Goal: Task Accomplishment & Management: Manage account settings

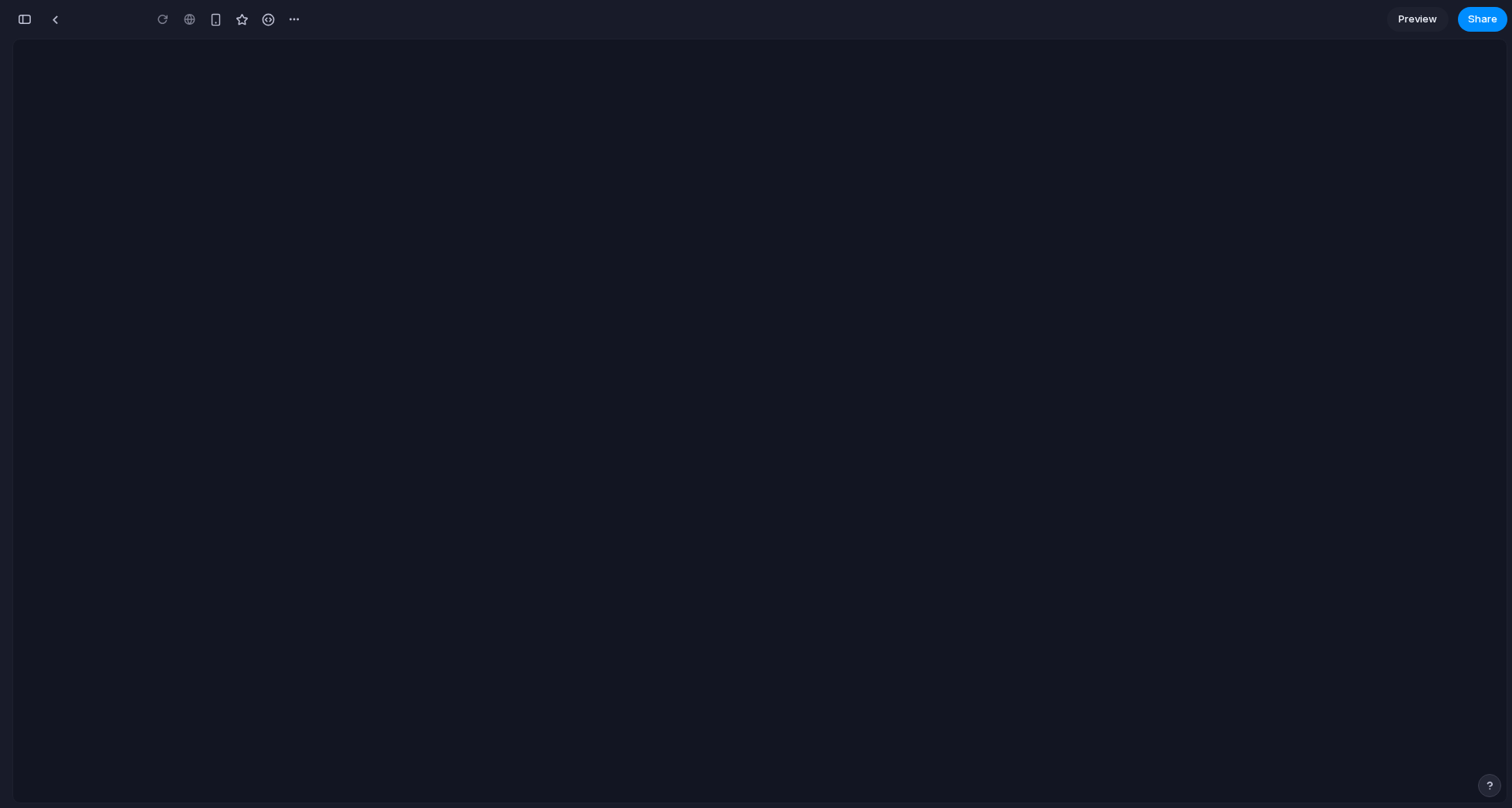
type input "**********"
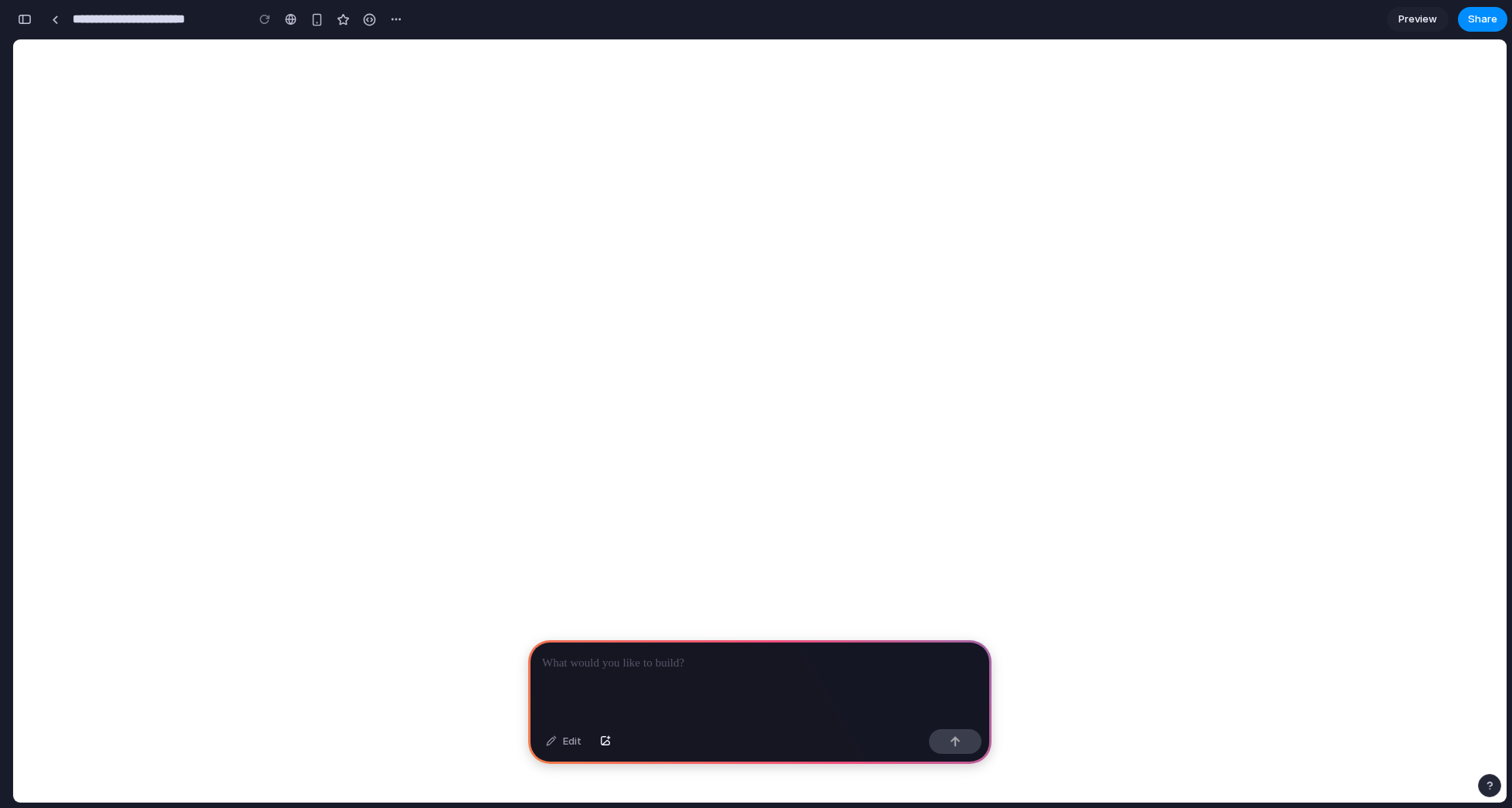
click at [606, 660] on p at bounding box center [760, 662] width 436 height 18
click at [722, 699] on div "**********" at bounding box center [759, 682] width 464 height 83
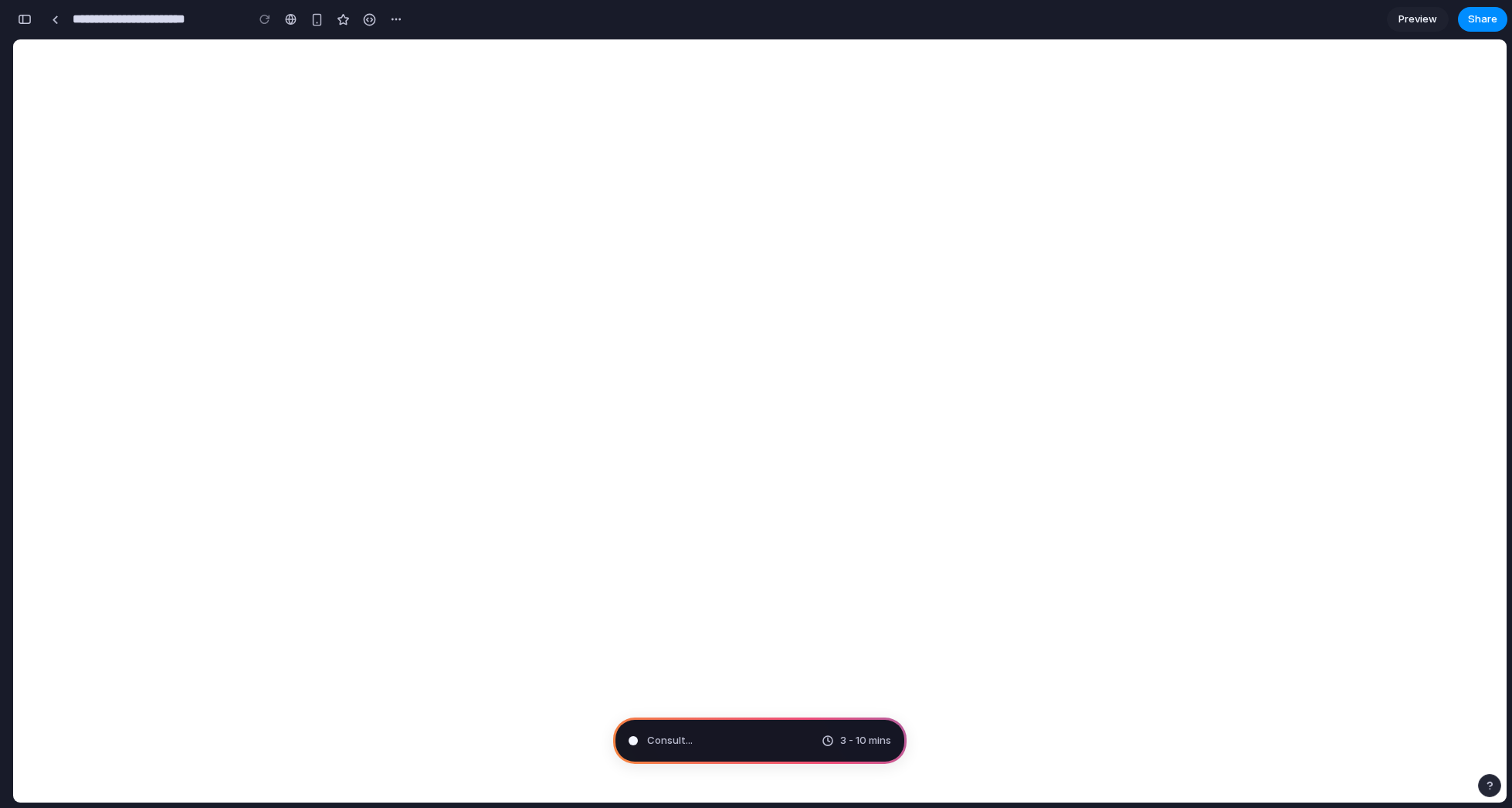
type input "**********"
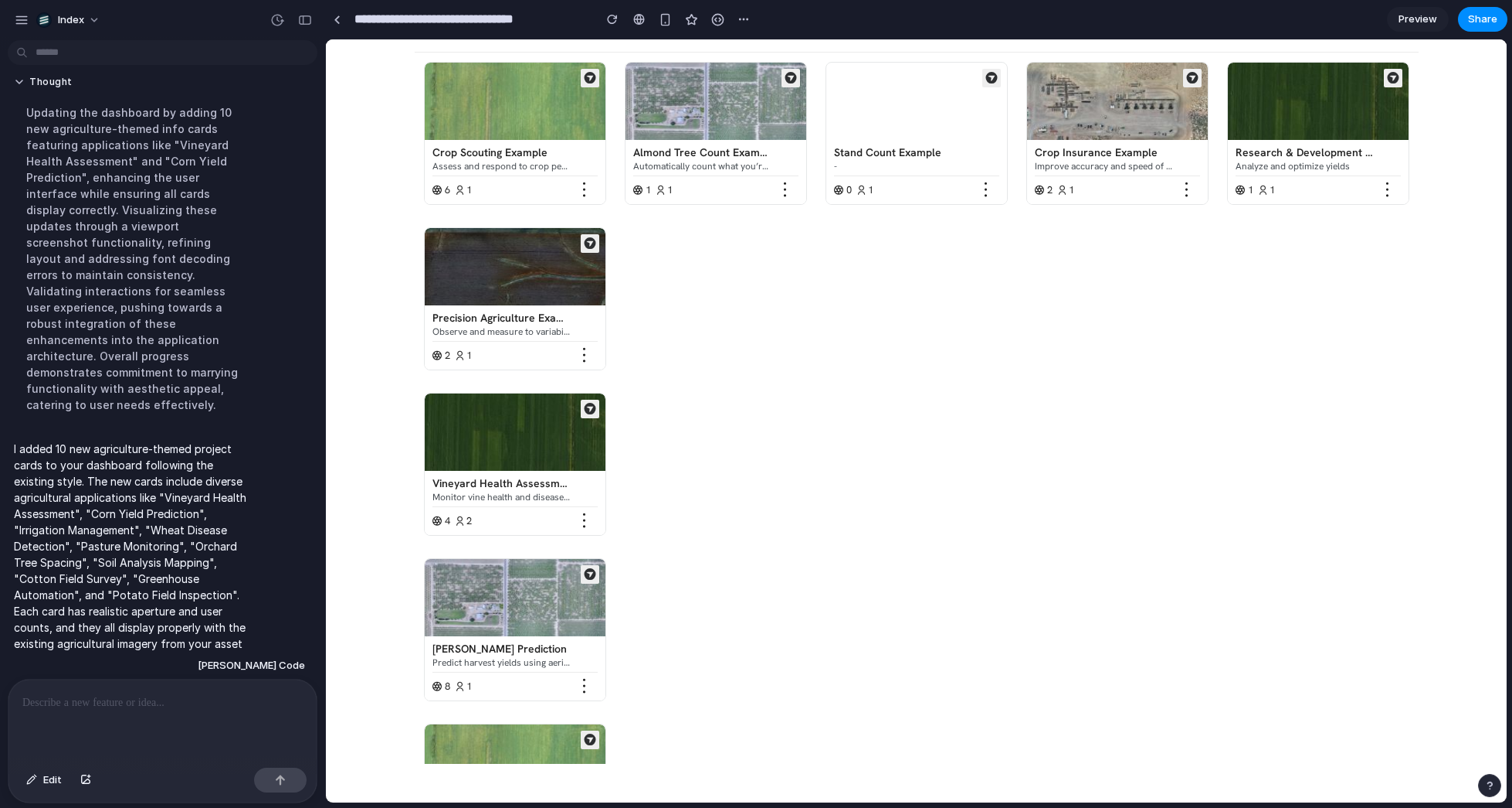
scroll to position [0, 0]
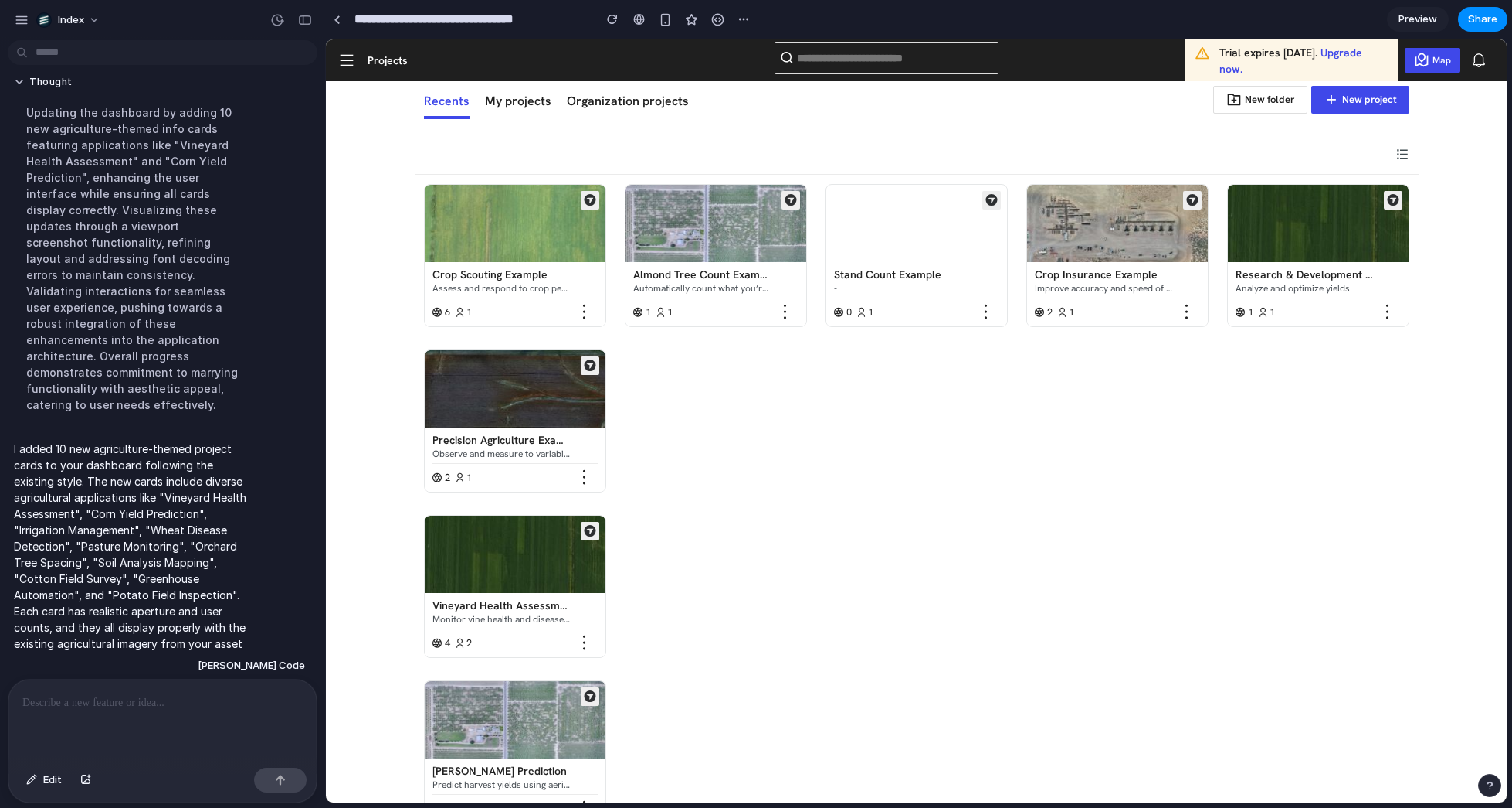
click at [184, 726] on div at bounding box center [163, 720] width 308 height 82
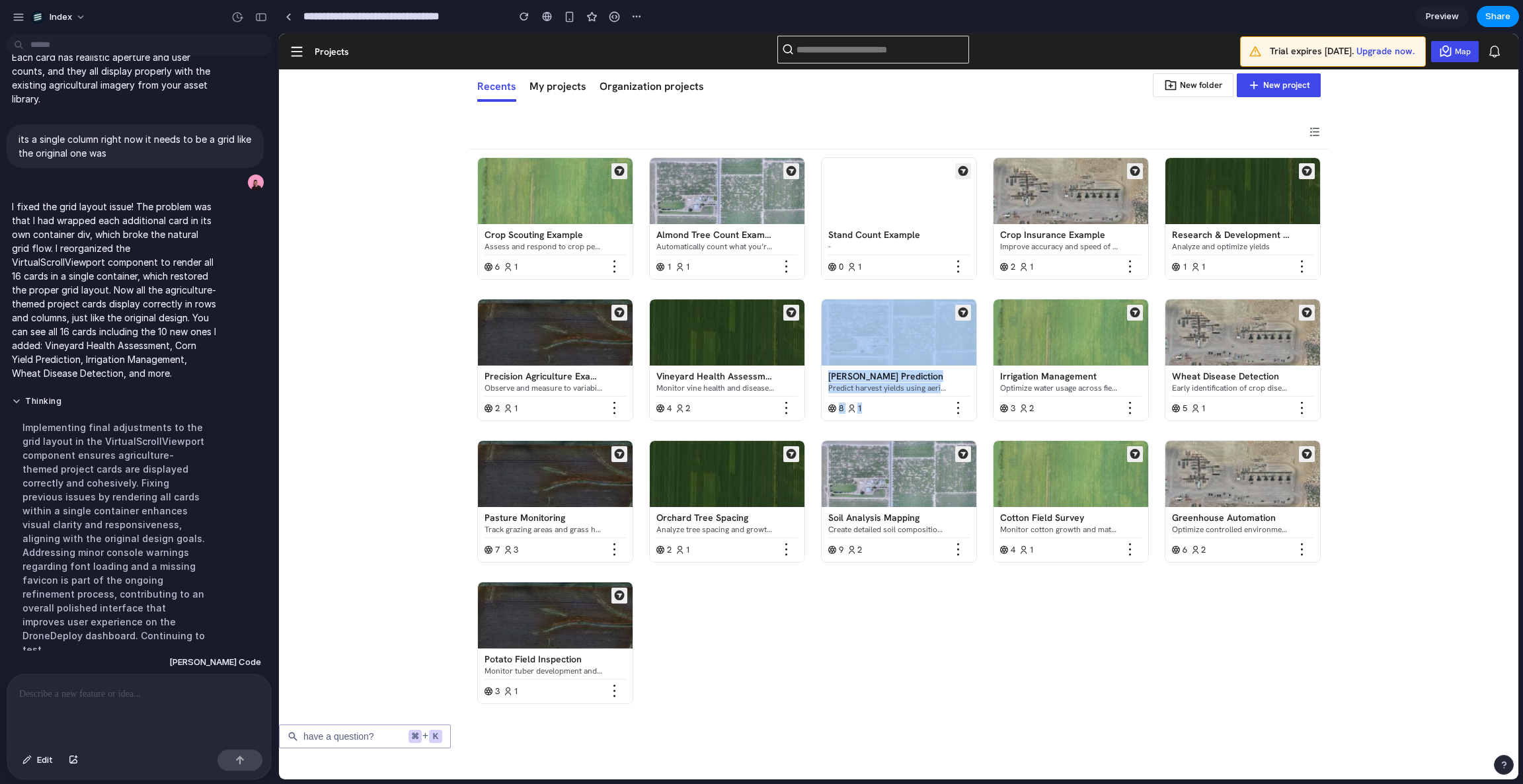
drag, startPoint x: 921, startPoint y: 428, endPoint x: 717, endPoint y: 384, distance: 208.7
click at [736, 384] on div "Crop Scouting Example Assess and respond to crop performance 6 1 Almond Tree Co…" at bounding box center [899, 432] width 859 height 566
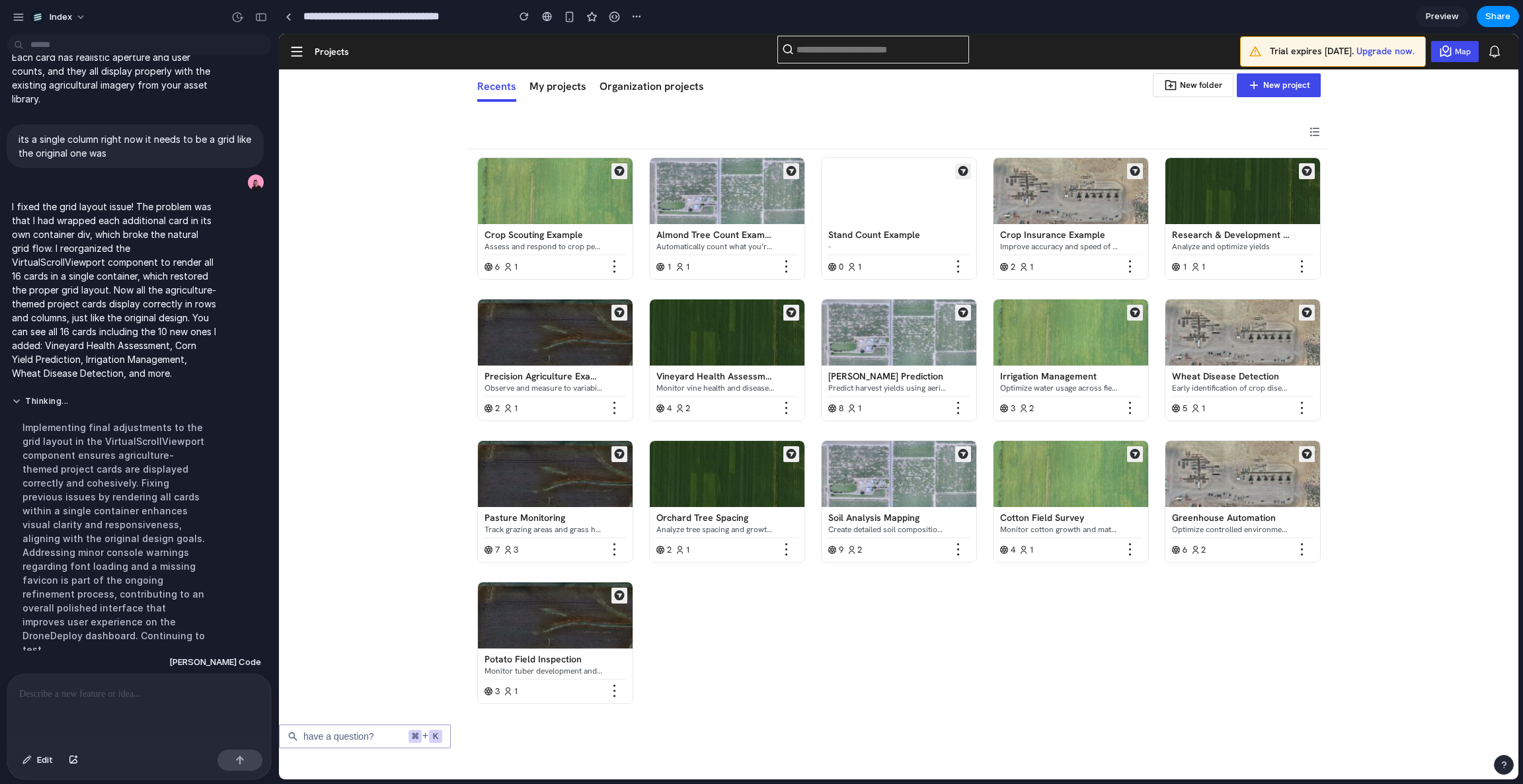
click at [1054, 619] on div "Crop Scouting Example Assess and respond to crop performance 6 1 Almond Tree Co…" at bounding box center [899, 432] width 859 height 566
drag, startPoint x: 1121, startPoint y: 623, endPoint x: 454, endPoint y: 263, distance: 758.0
click at [458, 261] on dashboard-grid-view "Crop Scouting Example Assess and respond to crop performance 6 1 Almond Tree Co…" at bounding box center [898, 453] width 1239 height 608
click at [886, 147] on div at bounding box center [899, 132] width 859 height 34
click at [717, 363] on img at bounding box center [727, 332] width 155 height 66
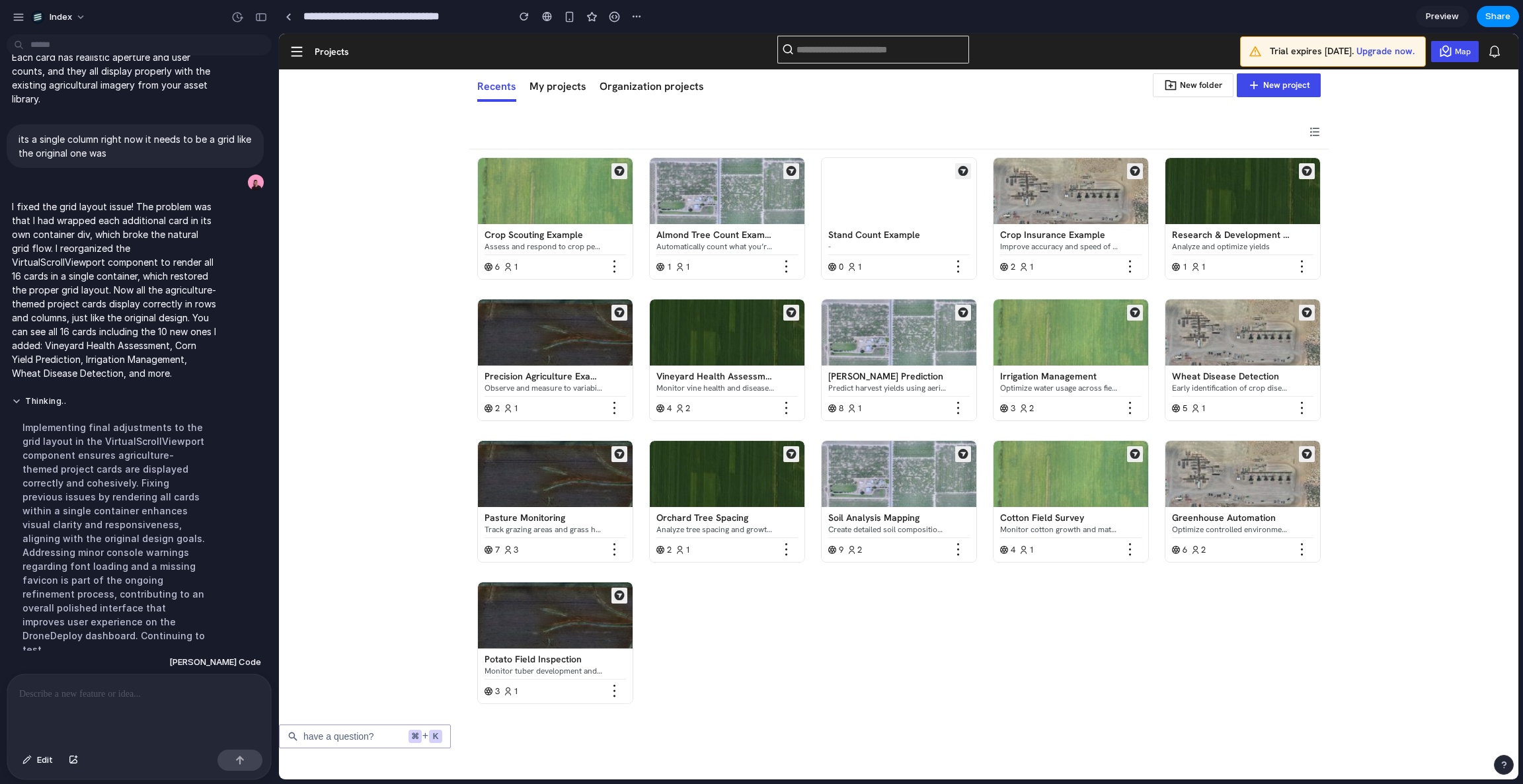
click at [918, 378] on div "Corn Yield Prediction" at bounding box center [886, 376] width 118 height 12
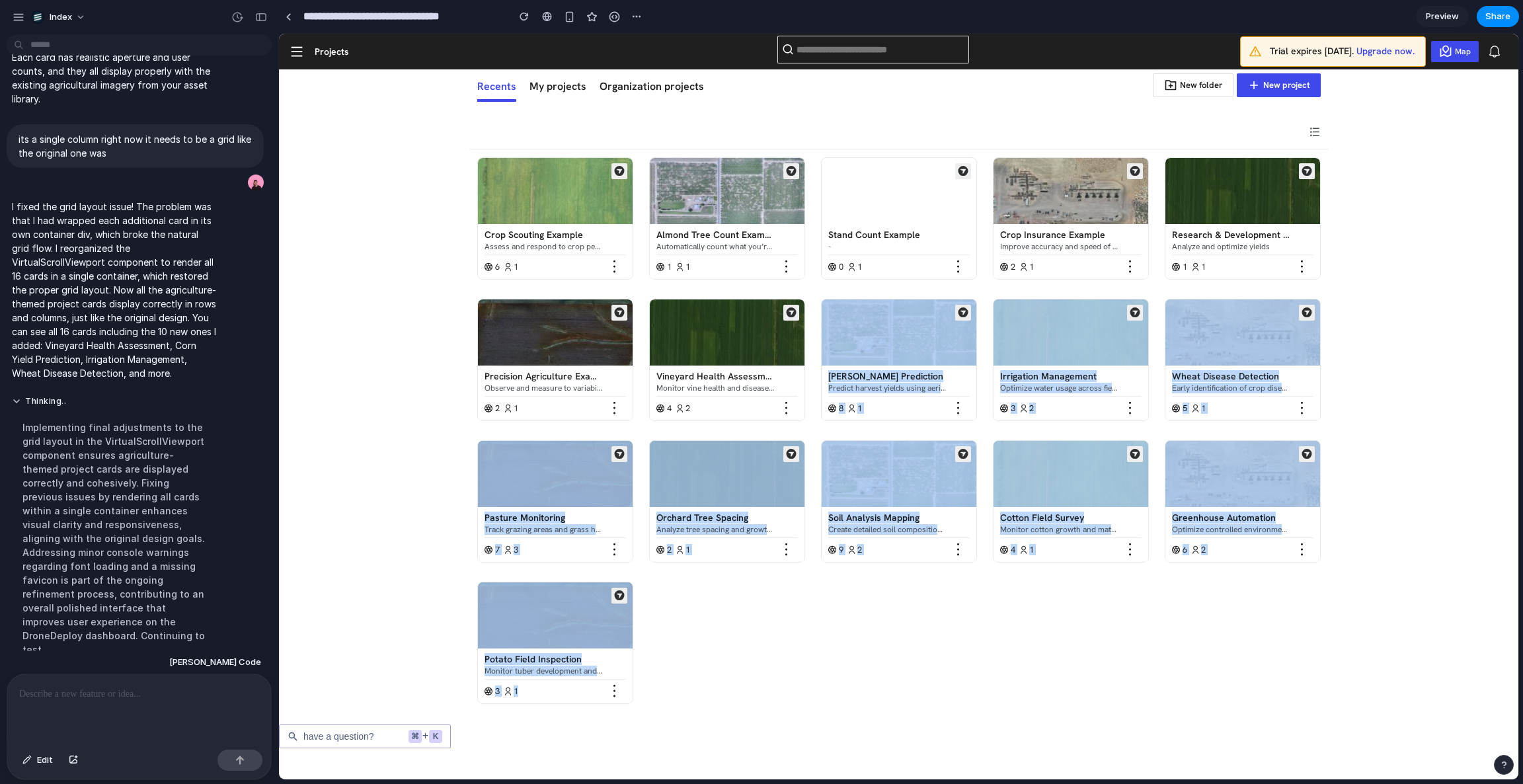
drag, startPoint x: 436, startPoint y: 155, endPoint x: 904, endPoint y: 293, distance: 487.9
click at [904, 293] on dashboard-grid-view "Crop Scouting Example Assess and respond to crop performance 6 1 Almond Tree Co…" at bounding box center [898, 453] width 1239 height 608
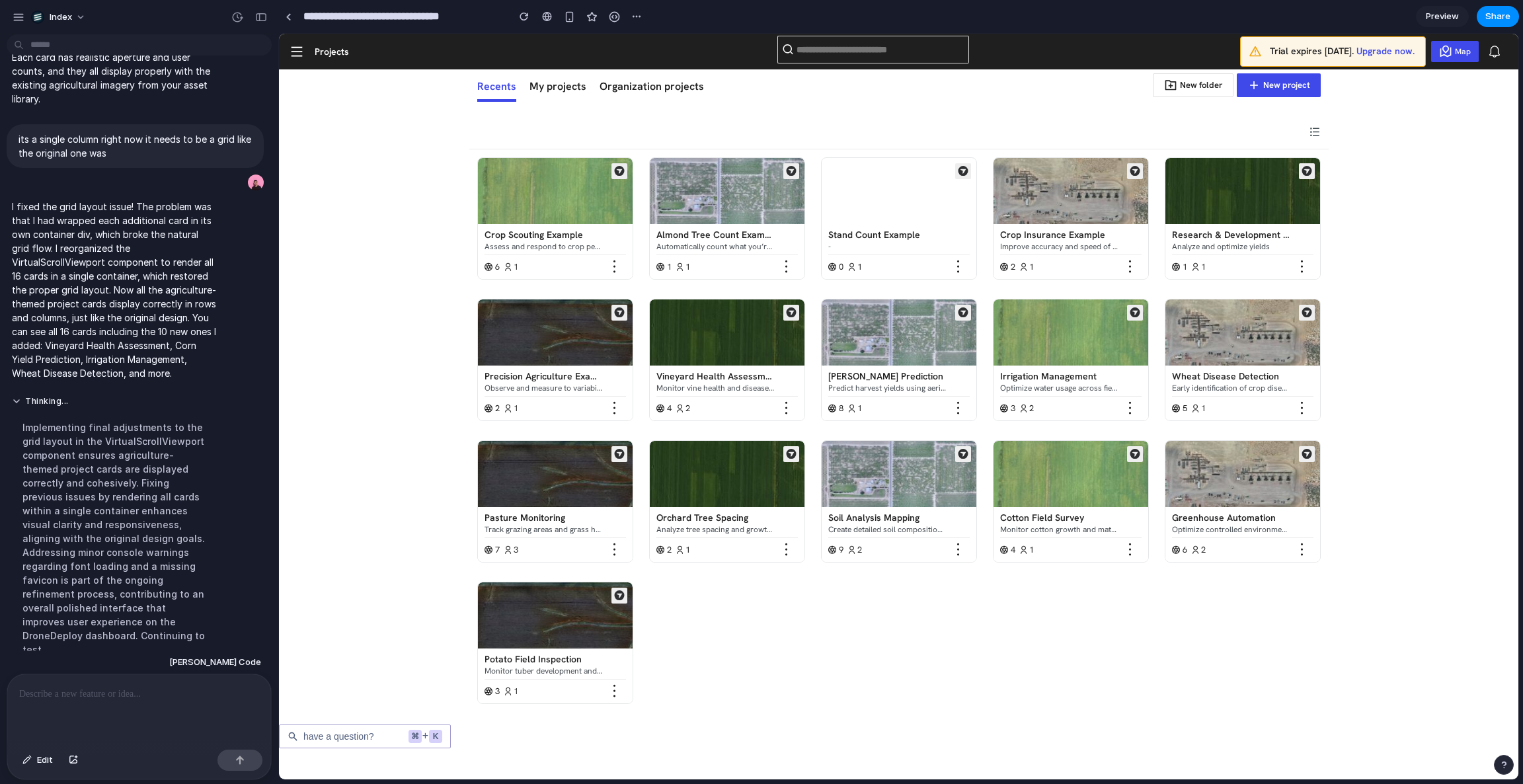
click at [1040, 611] on div "Crop Scouting Example Assess and respond to crop performance 6 1 Almond Tree Co…" at bounding box center [899, 432] width 859 height 566
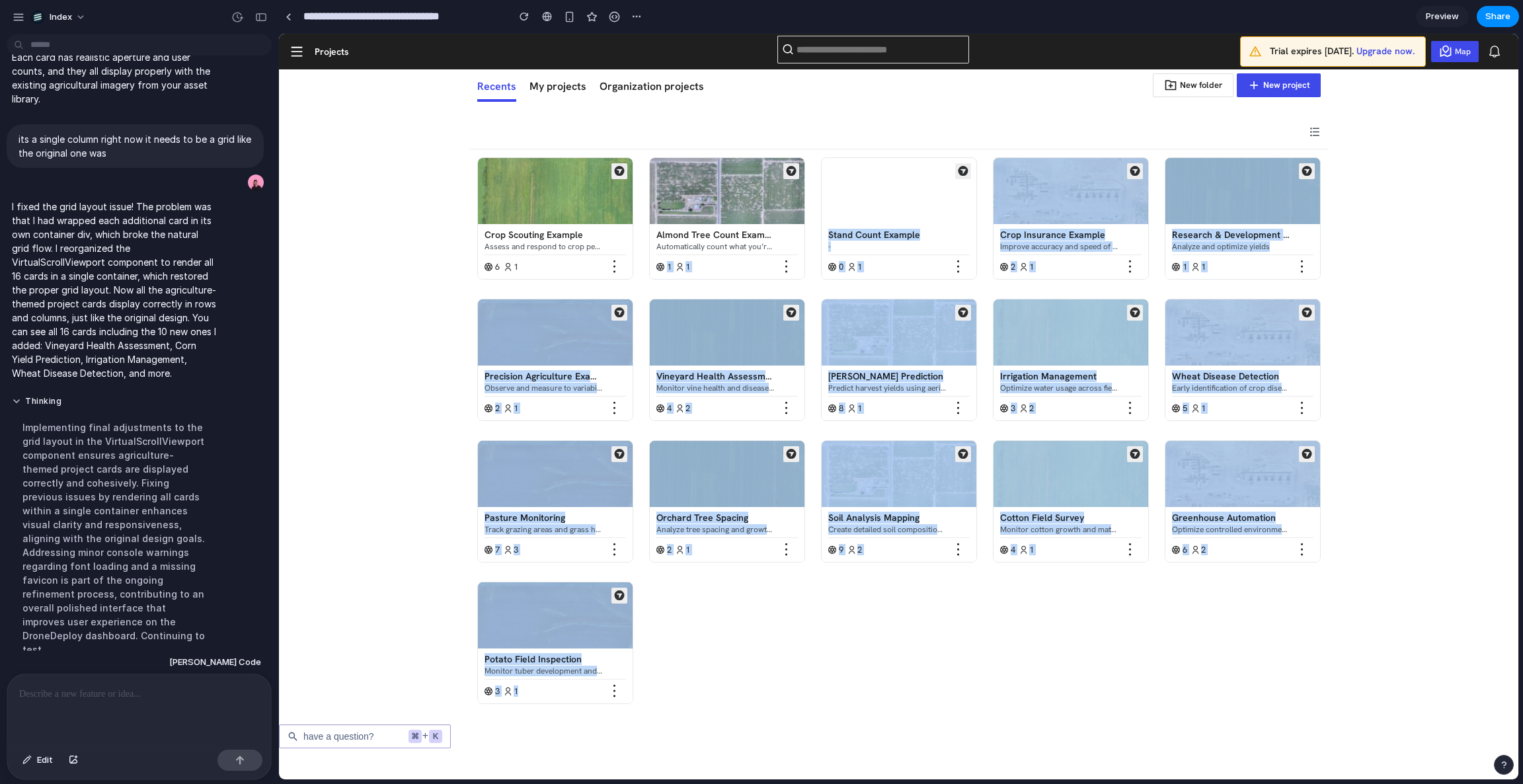
drag, startPoint x: 1077, startPoint y: 640, endPoint x: 676, endPoint y: 246, distance: 562.2
click at [676, 246] on div "Crop Scouting Example Assess and respond to crop performance 6 1 Almond Tree Co…" at bounding box center [899, 432] width 859 height 566
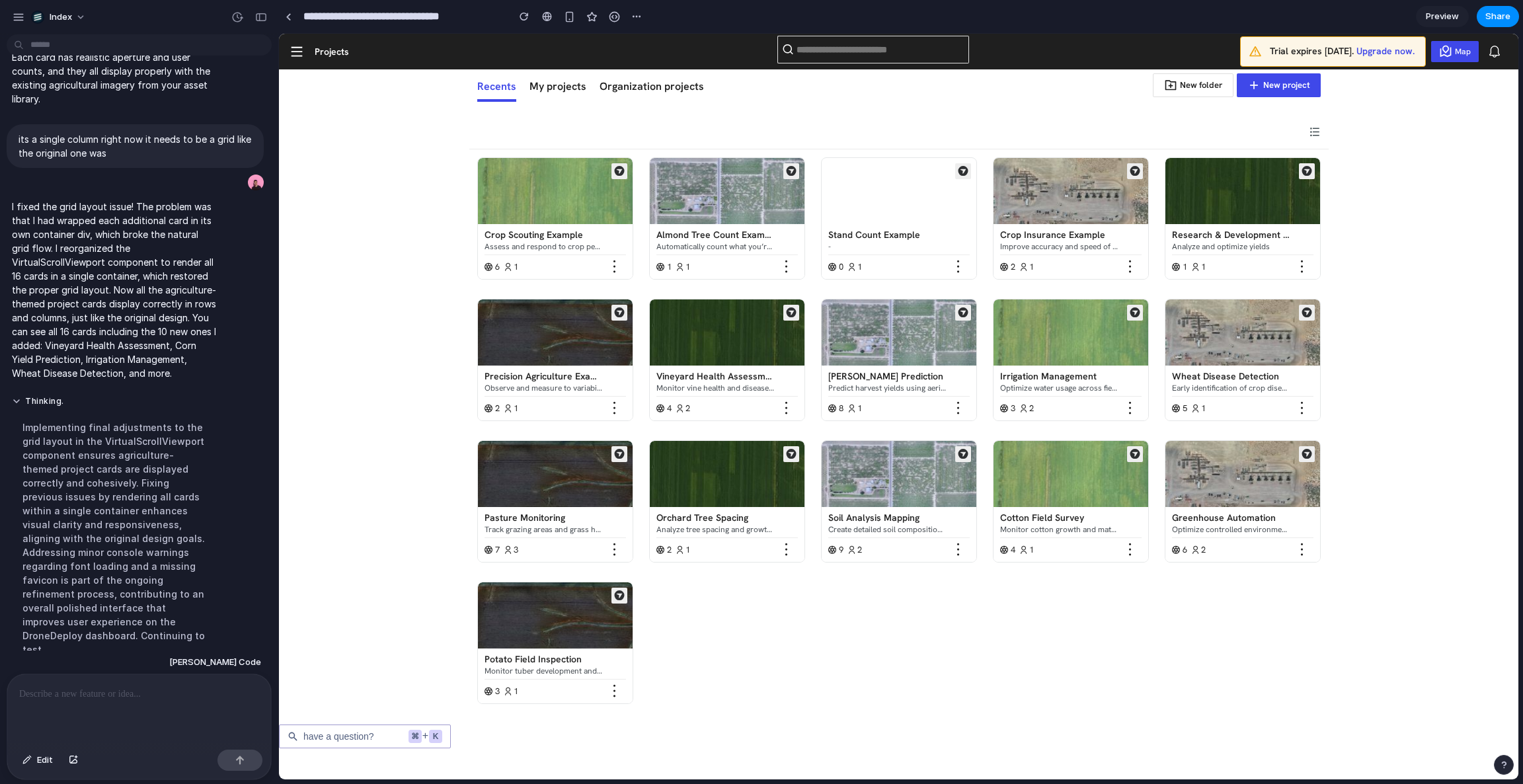
click at [817, 95] on div "Recents My projects Organization projects New folder New project" at bounding box center [899, 92] width 859 height 46
drag, startPoint x: 880, startPoint y: 108, endPoint x: 881, endPoint y: 333, distance: 225.0
click at [881, 331] on div "Projects Trial expires in 14 days. Upgrade now. Map Recents My projects Organiz…" at bounding box center [898, 379] width 1239 height 691
click at [829, 281] on div "Crop Scouting Example Assess and respond to crop performance 6 1 Almond Tree Co…" at bounding box center [899, 432] width 859 height 566
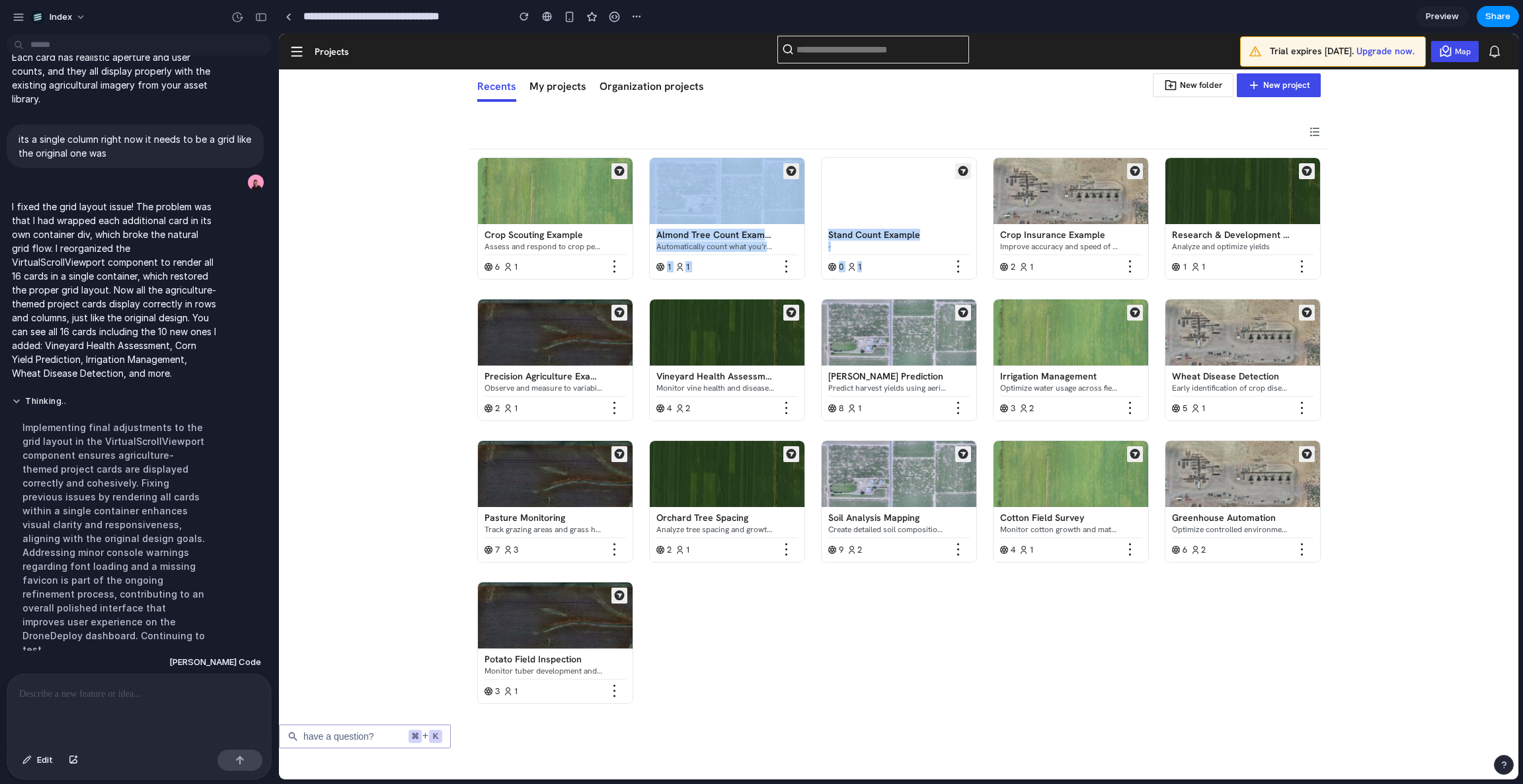
drag, startPoint x: 829, startPoint y: 281, endPoint x: 688, endPoint y: 148, distance: 193.8
click at [701, 168] on div "Crop Scouting Example Assess and respond to crop performance 6 1 Almond Tree Co…" at bounding box center [899, 432] width 859 height 566
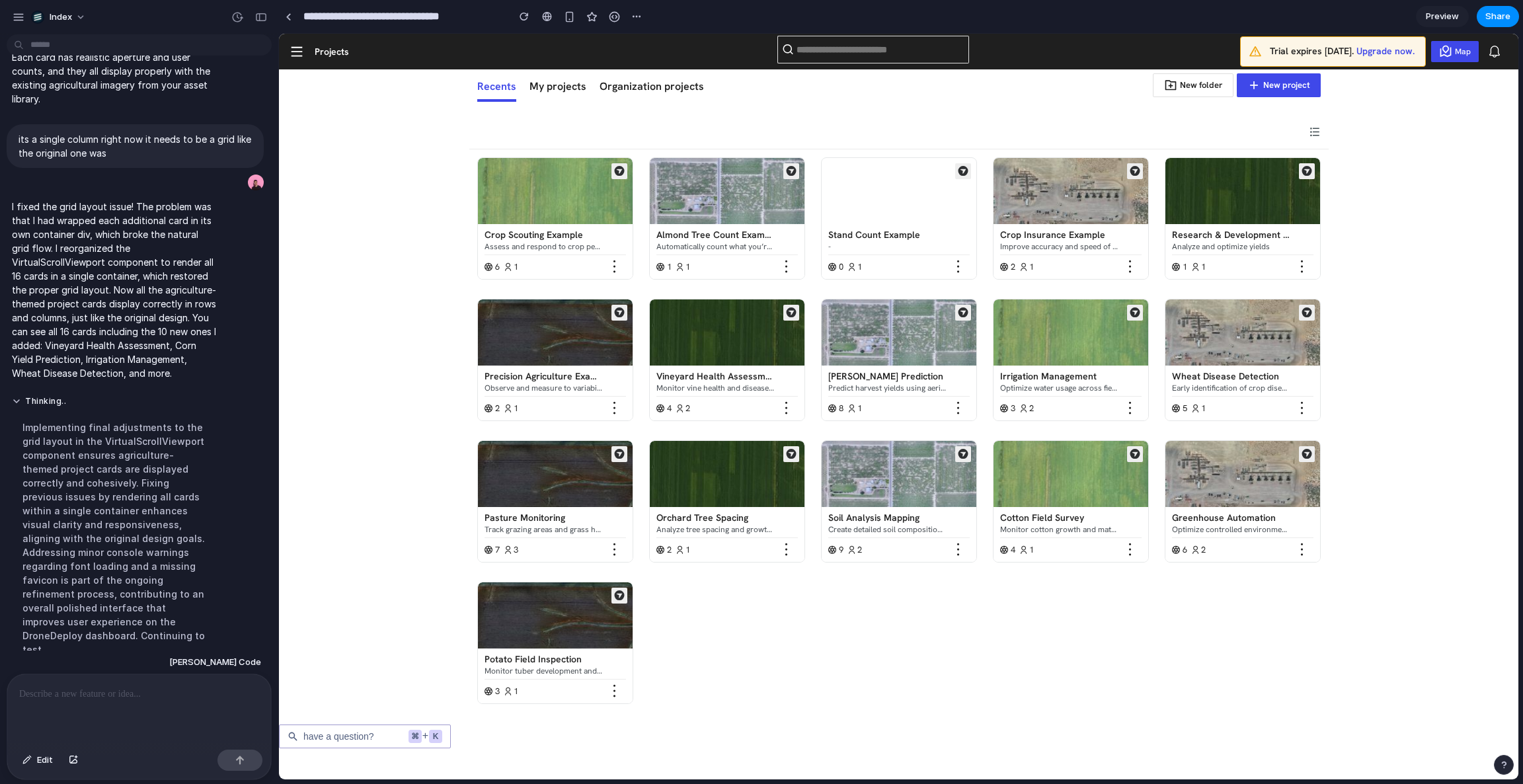
click at [743, 125] on div at bounding box center [899, 132] width 859 height 34
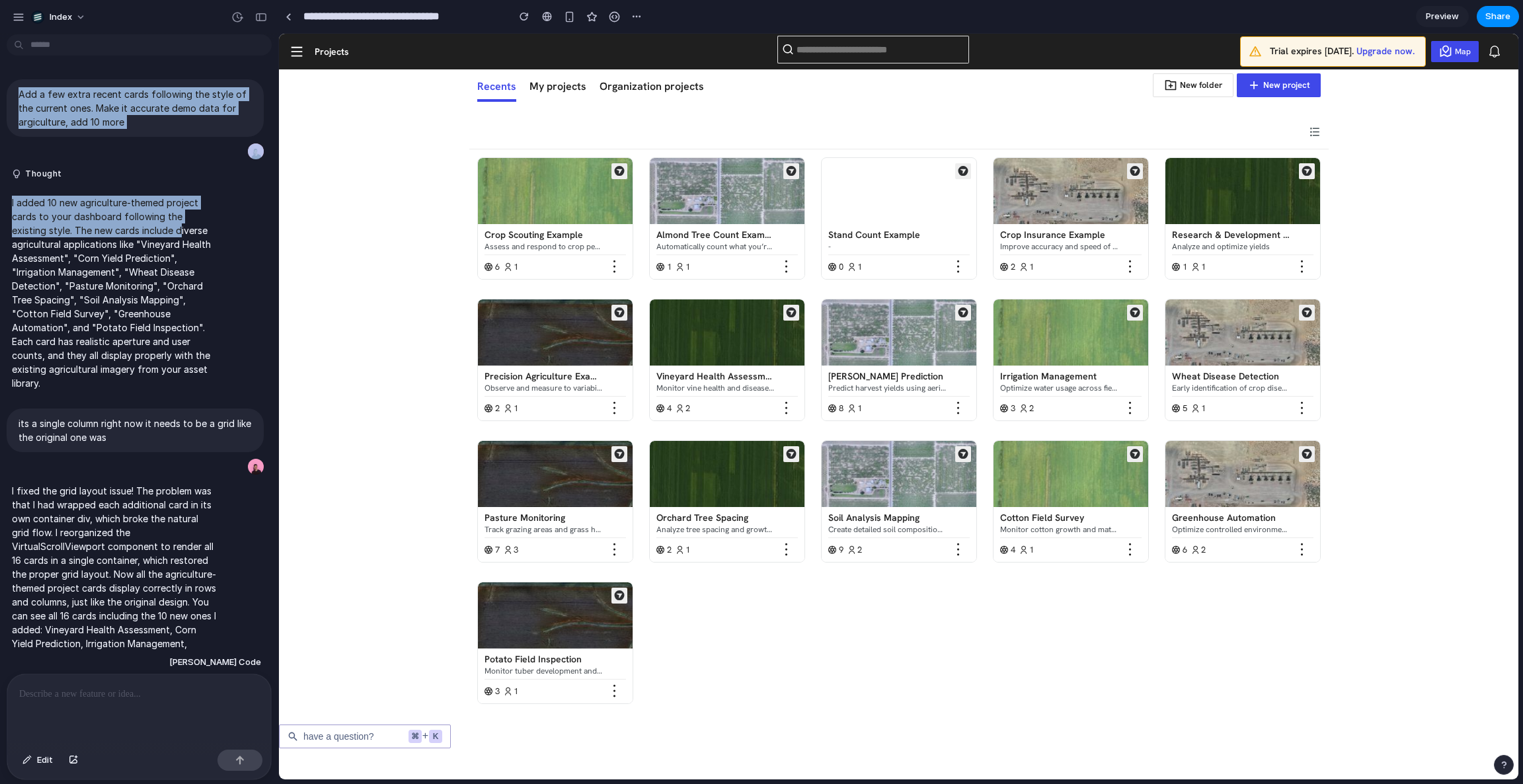
drag, startPoint x: 143, startPoint y: 179, endPoint x: 143, endPoint y: 49, distance: 130.0
click at [143, 49] on div "Index Add a few extra recent cards following the style of the current ones. Mak…" at bounding box center [139, 392] width 278 height 784
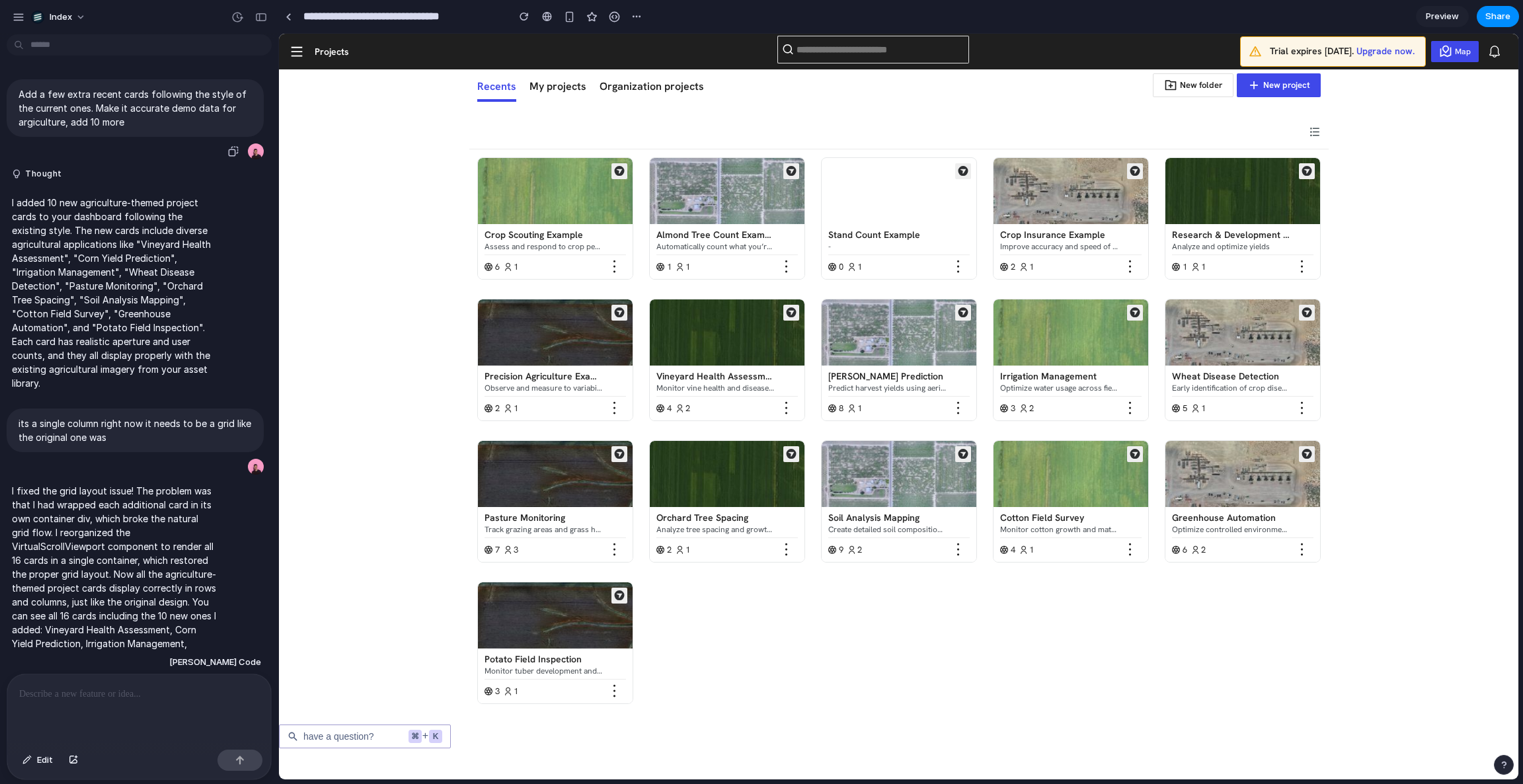
click at [144, 102] on p "Add a few extra recent cards following the style of the current ones. Make it a…" at bounding box center [134, 108] width 233 height 41
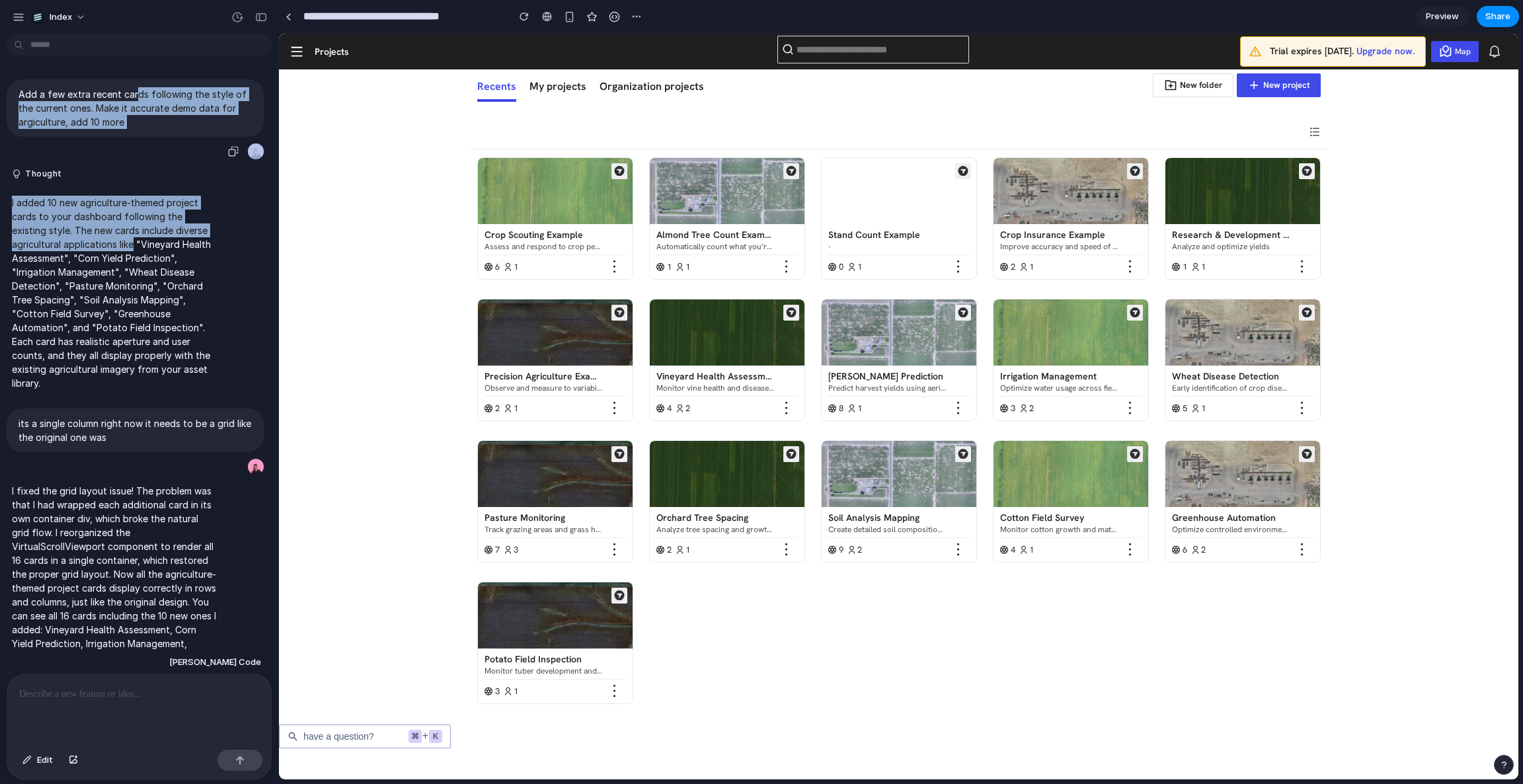
drag, startPoint x: 134, startPoint y: 92, endPoint x: 134, endPoint y: 267, distance: 175.0
click at [134, 267] on div "Add a few extra recent cards following the style of the current ones. Make it a…" at bounding box center [135, 512] width 270 height 888
click at [134, 267] on p "I added 10 new agriculture-themed project cards to your dashboard following the…" at bounding box center [114, 293] width 205 height 195
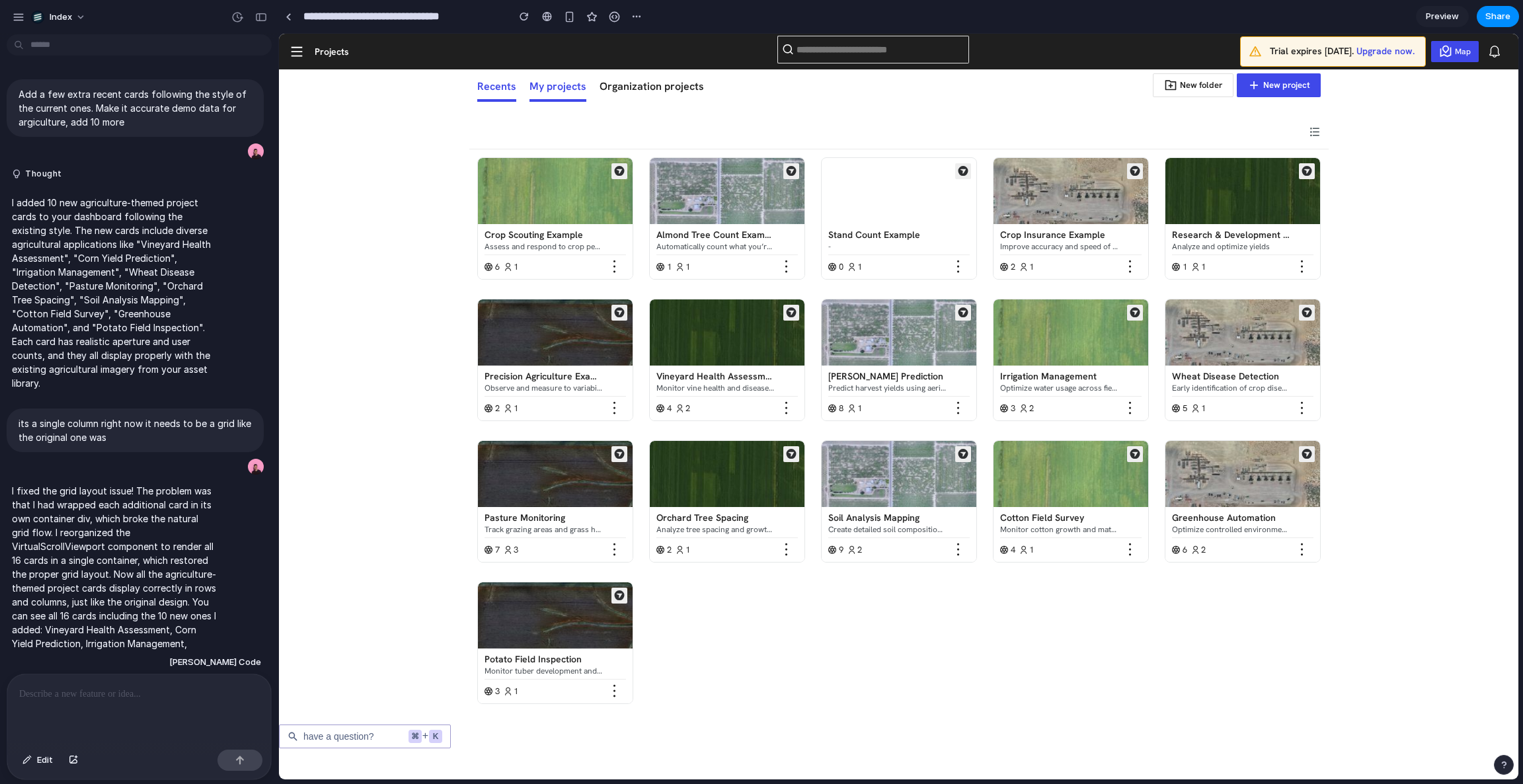
click at [546, 85] on li "My projects" at bounding box center [557, 86] width 57 height 31
click at [677, 87] on li "Organization projects" at bounding box center [651, 86] width 105 height 31
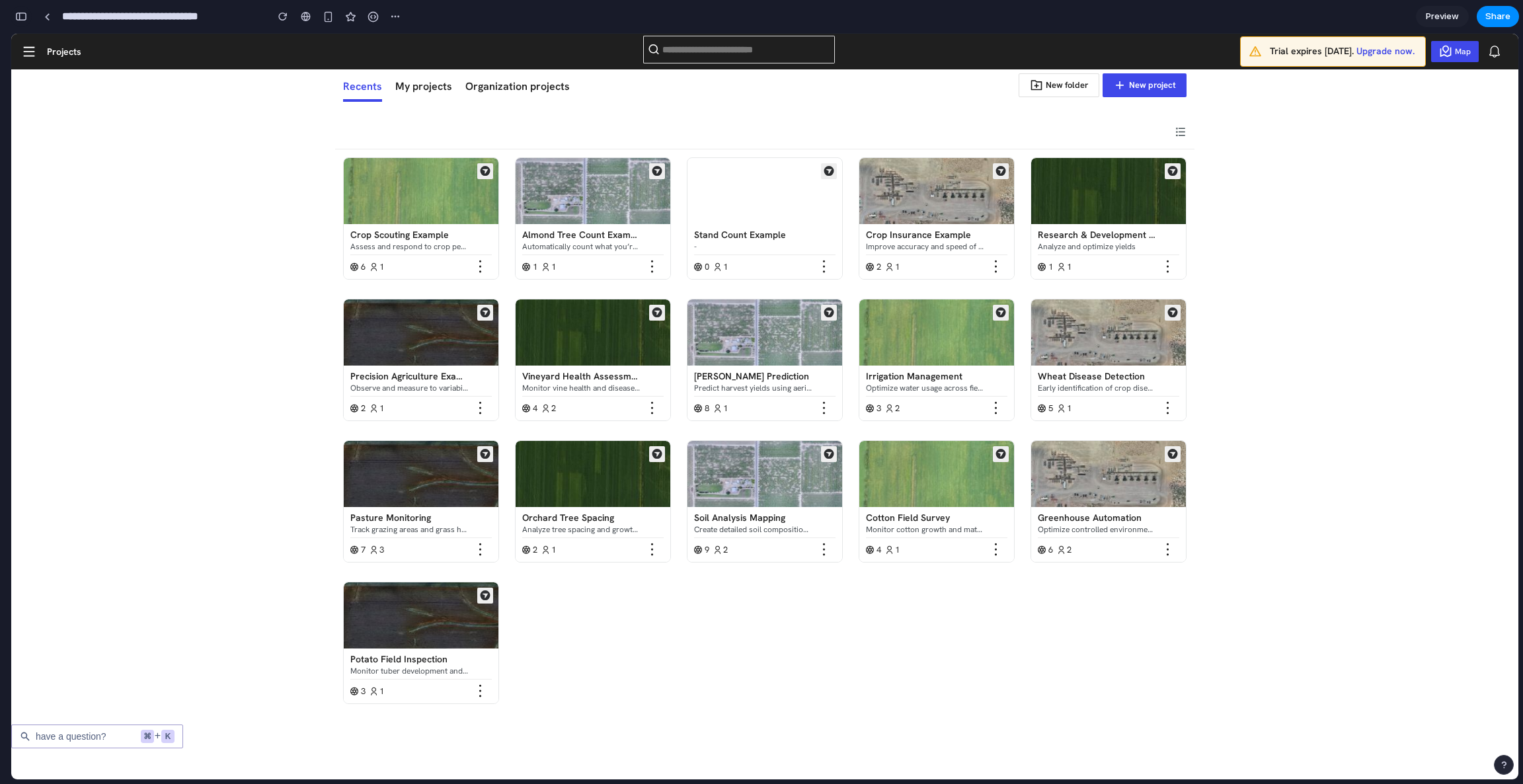
click at [26, 13] on button "button" at bounding box center [21, 16] width 21 height 21
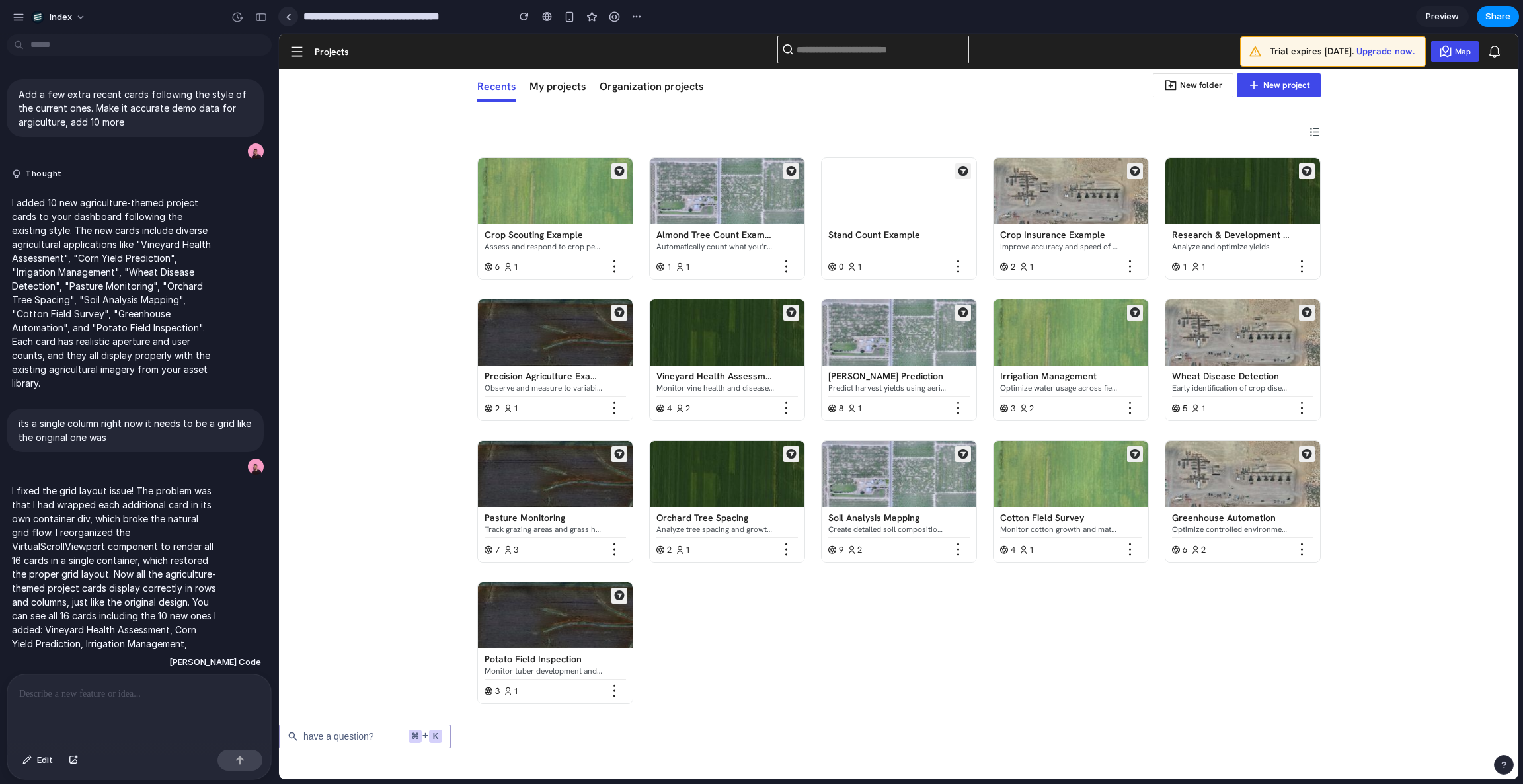
click at [288, 17] on div at bounding box center [288, 16] width 6 height 7
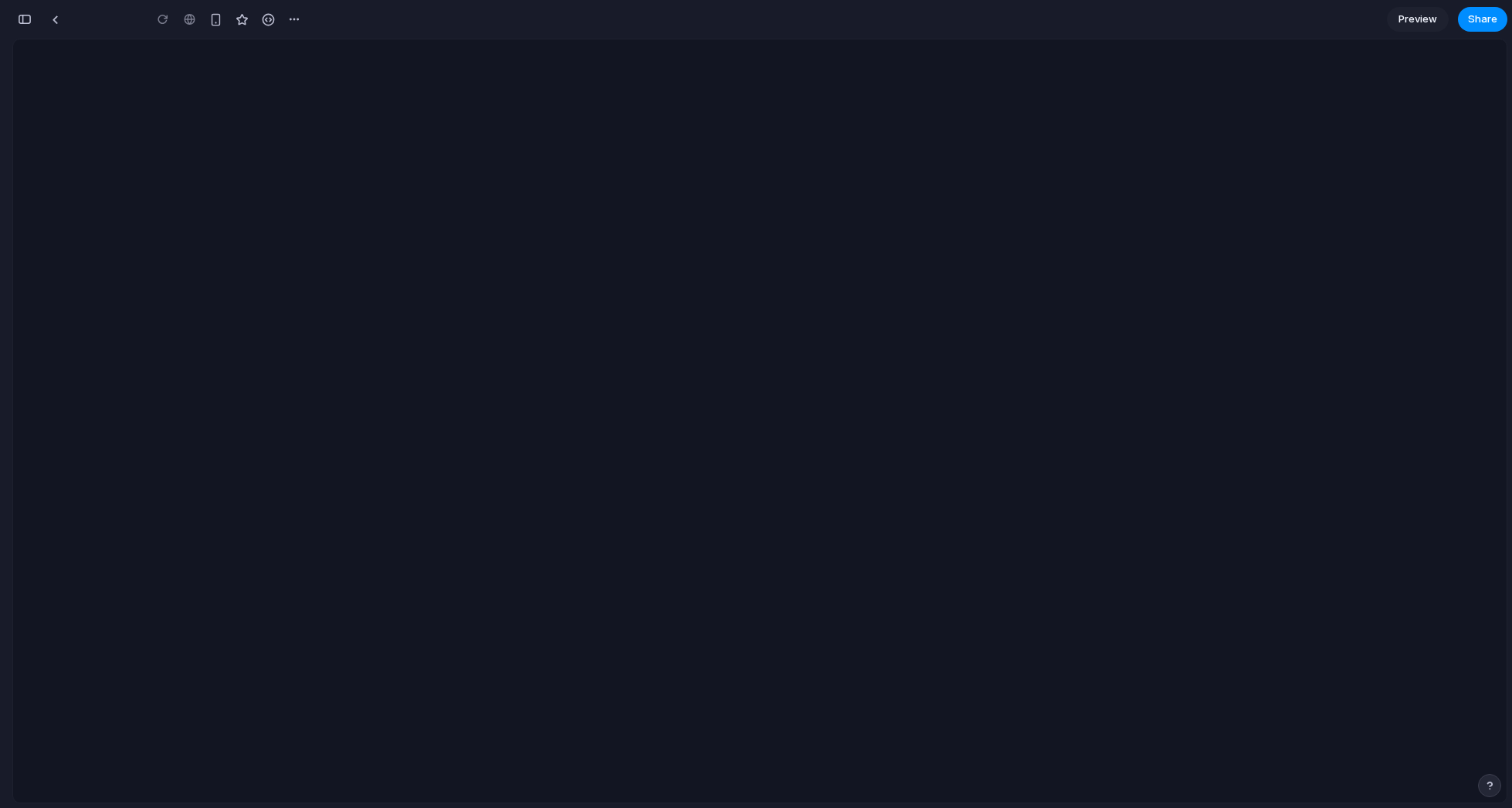
scroll to position [0, 13]
type input "**********"
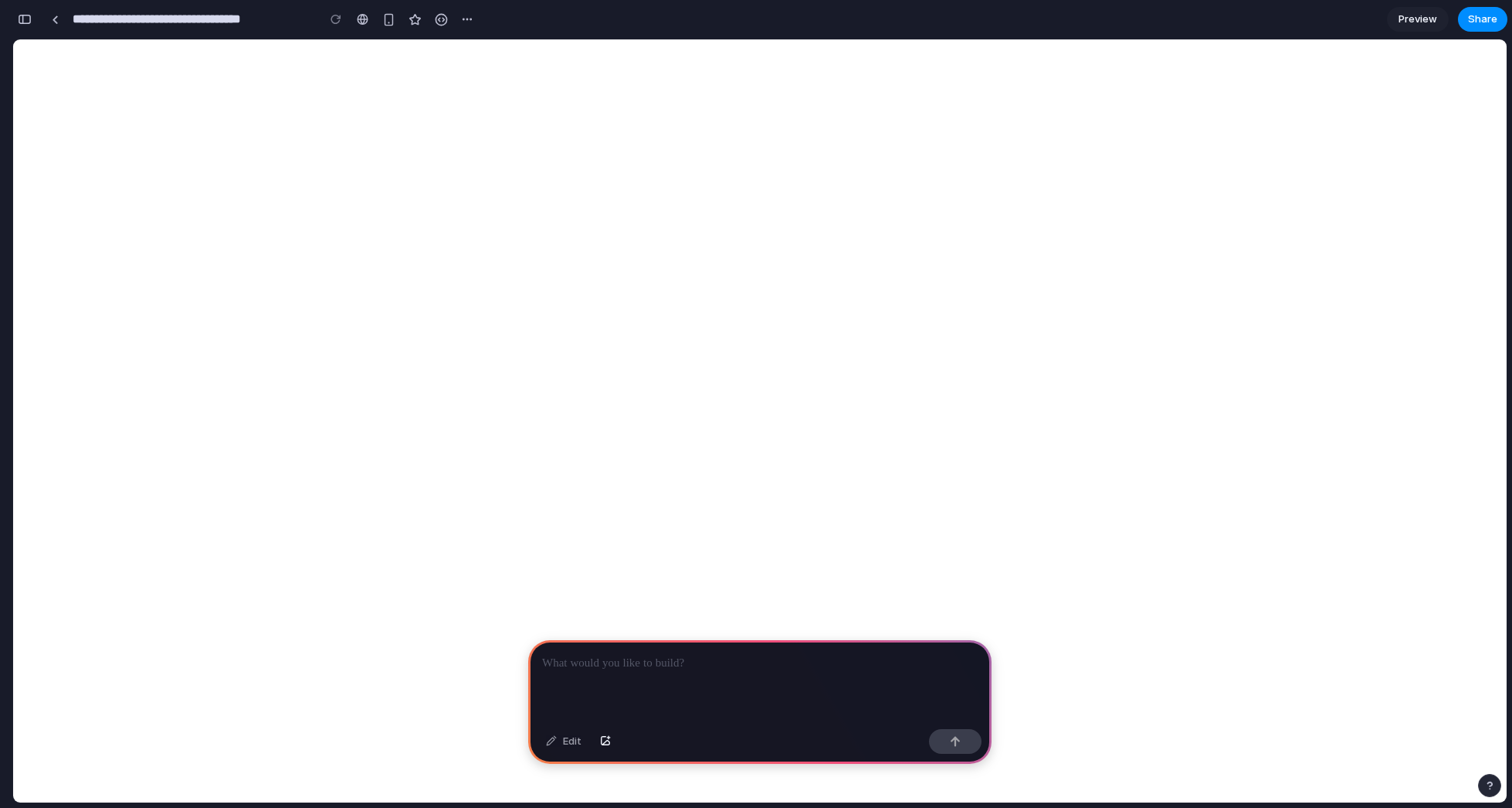
click at [605, 689] on div at bounding box center [759, 682] width 464 height 83
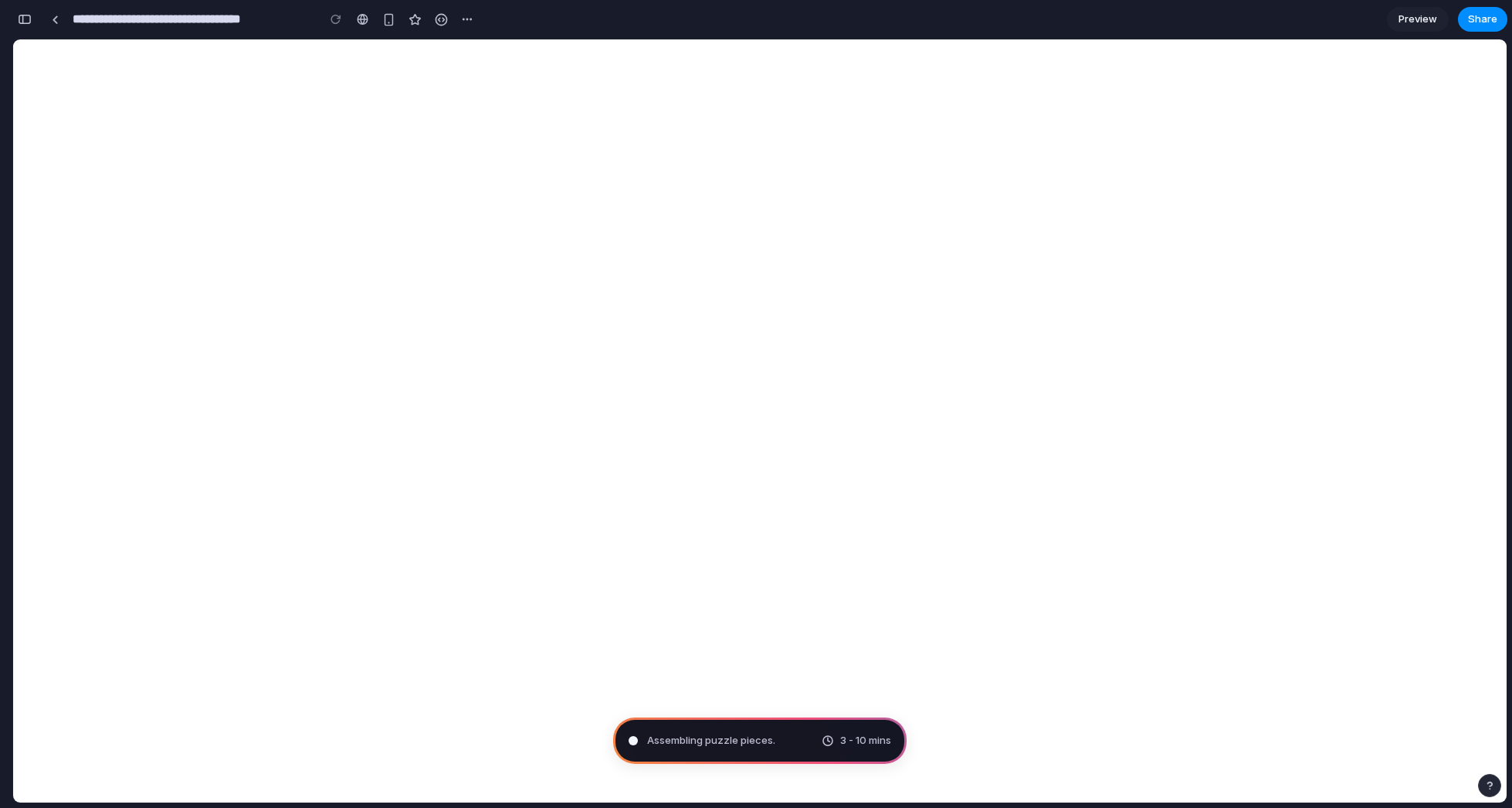
type input "**********"
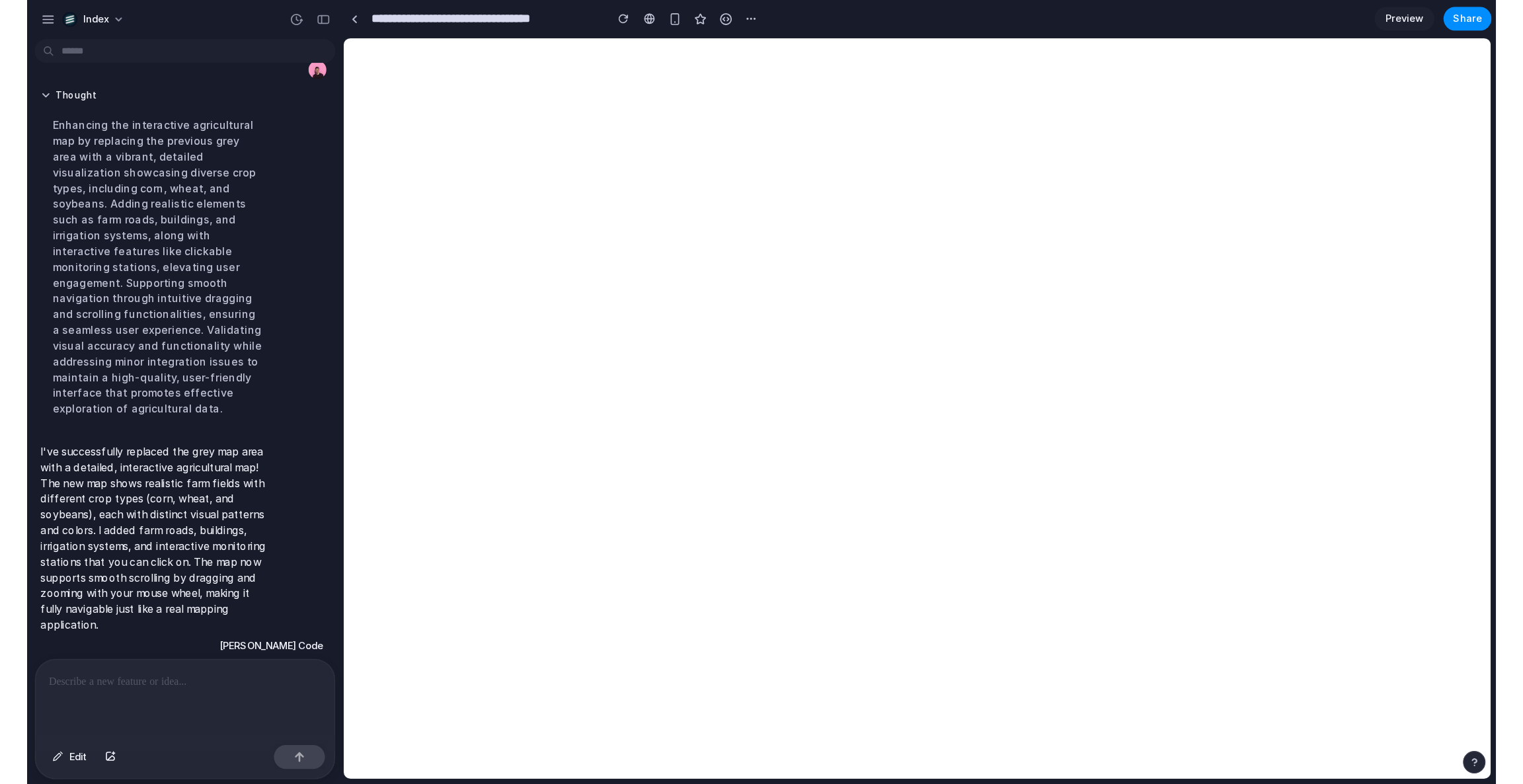
scroll to position [0, 0]
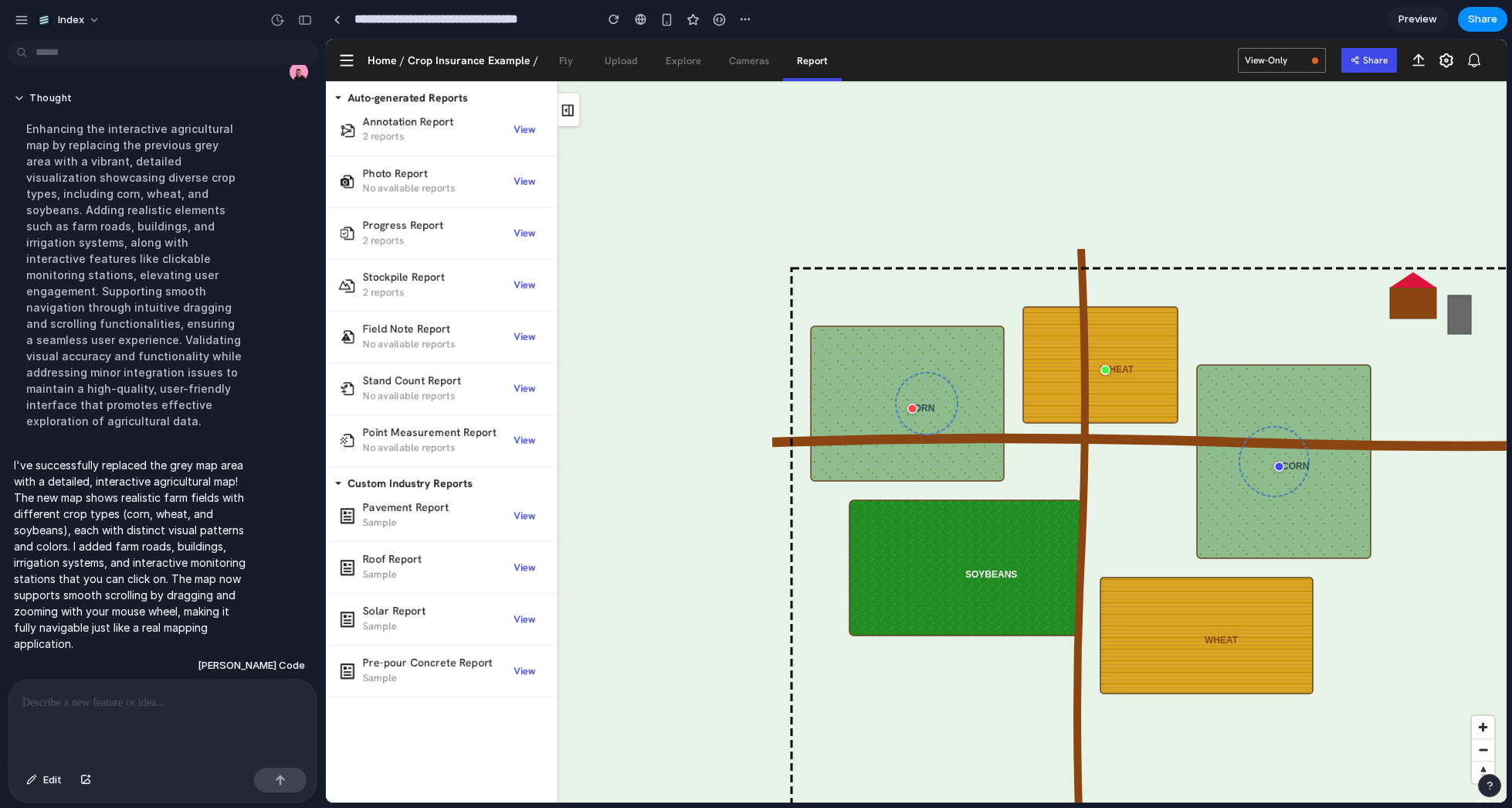
drag, startPoint x: 787, startPoint y: 230, endPoint x: 928, endPoint y: 286, distance: 151.7
click at [928, 286] on icon "CORN WHEAT SOYBEANS CORN WHEAT" at bounding box center [1236, 557] width 927 height 618
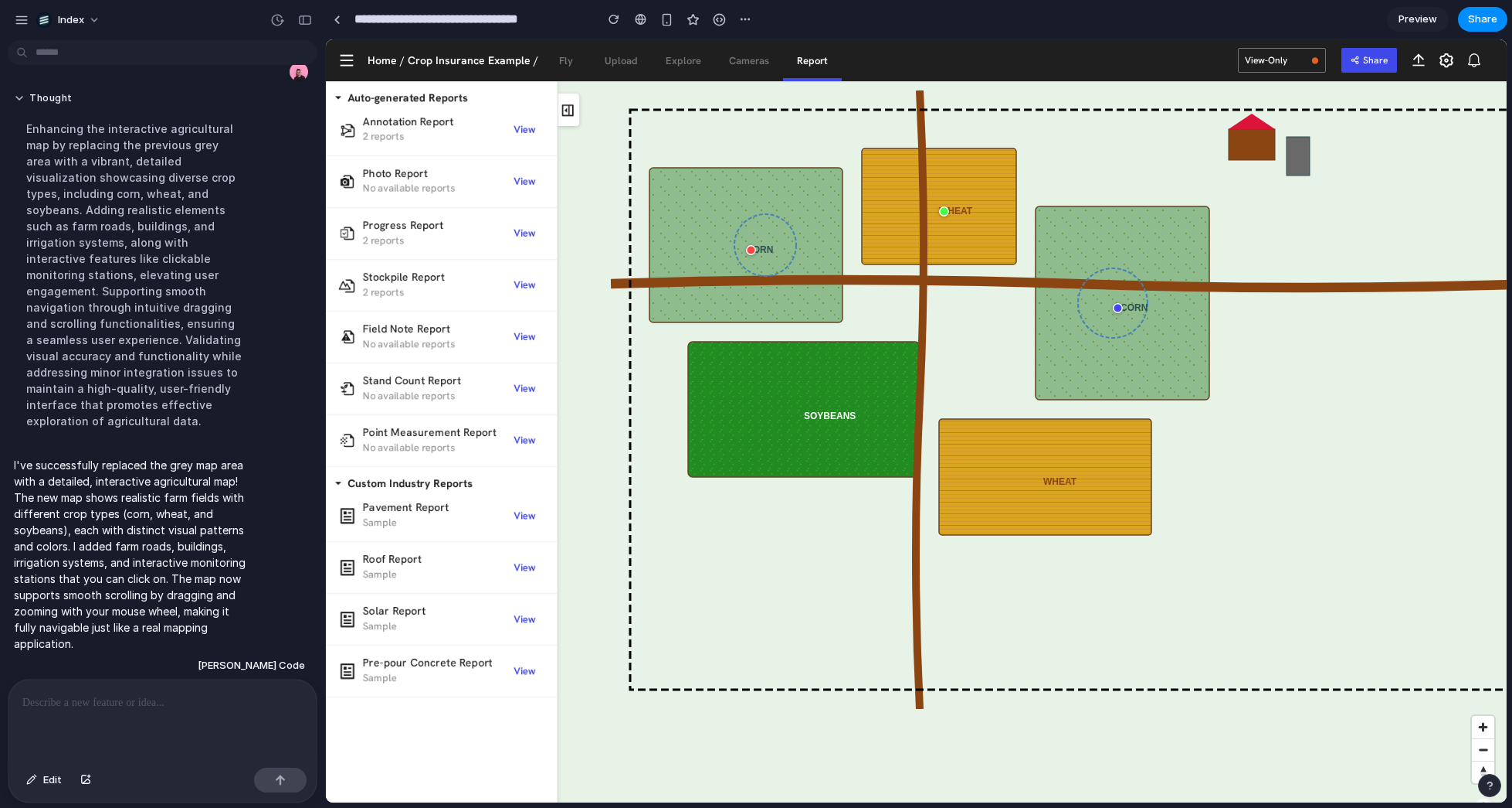
drag, startPoint x: 1060, startPoint y: 411, endPoint x: 861, endPoint y: 262, distance: 248.6
click at [862, 262] on rect at bounding box center [940, 206] width 154 height 116
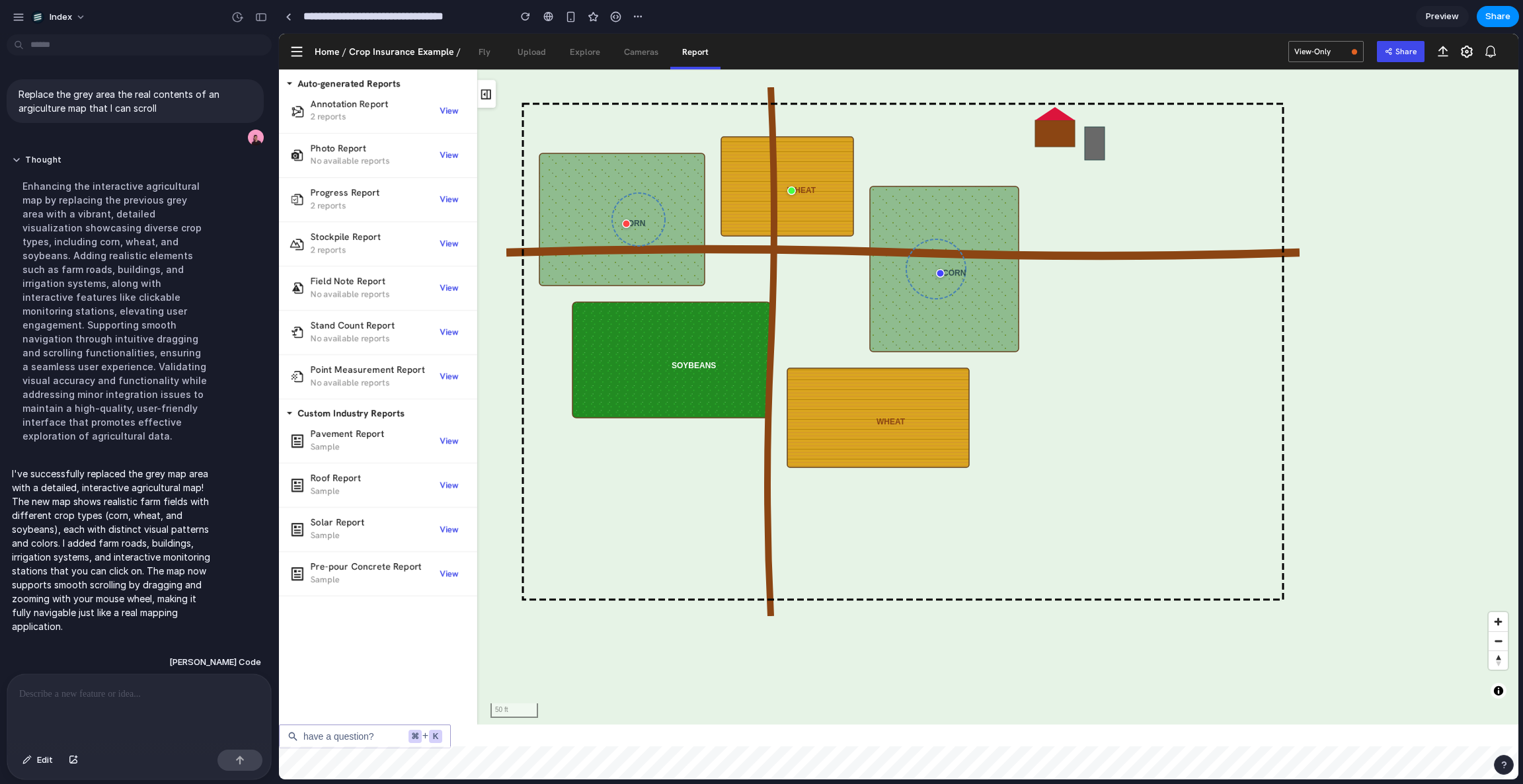
drag, startPoint x: 571, startPoint y: 309, endPoint x: 638, endPoint y: 341, distance: 74.2
click at [638, 341] on rect at bounding box center [671, 359] width 198 height 115
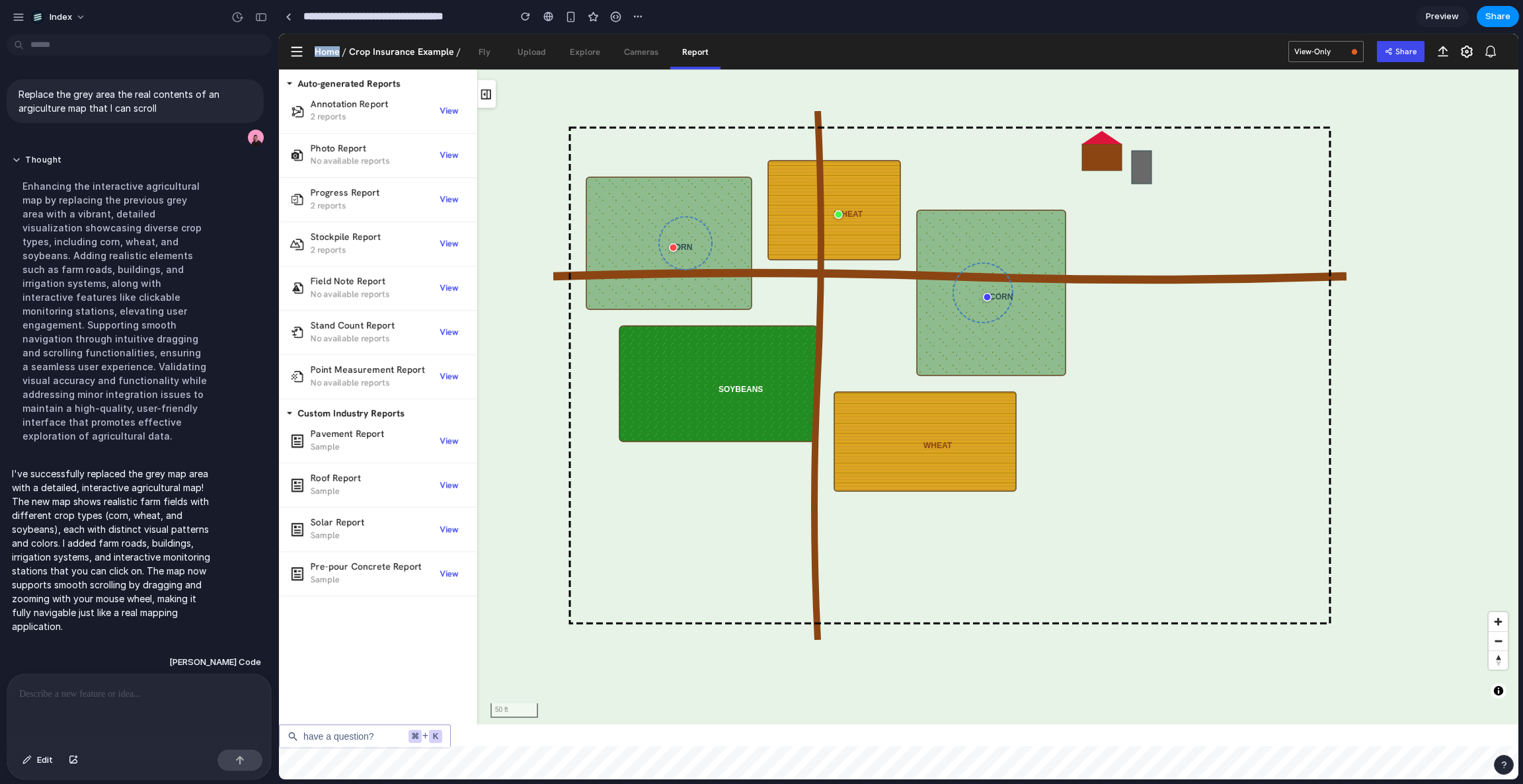
drag, startPoint x: 331, startPoint y: 40, endPoint x: 344, endPoint y: 40, distance: 13.0
click at [344, 40] on div "Home / Crop Insurance Example /" at bounding box center [389, 51] width 148 height 35
drag, startPoint x: 331, startPoint y: 38, endPoint x: 603, endPoint y: 39, distance: 272.0
click at [603, 39] on div "Home / Crop Insurance Example / Fly Upload Explore Cameras Report" at bounding box center [518, 51] width 406 height 35
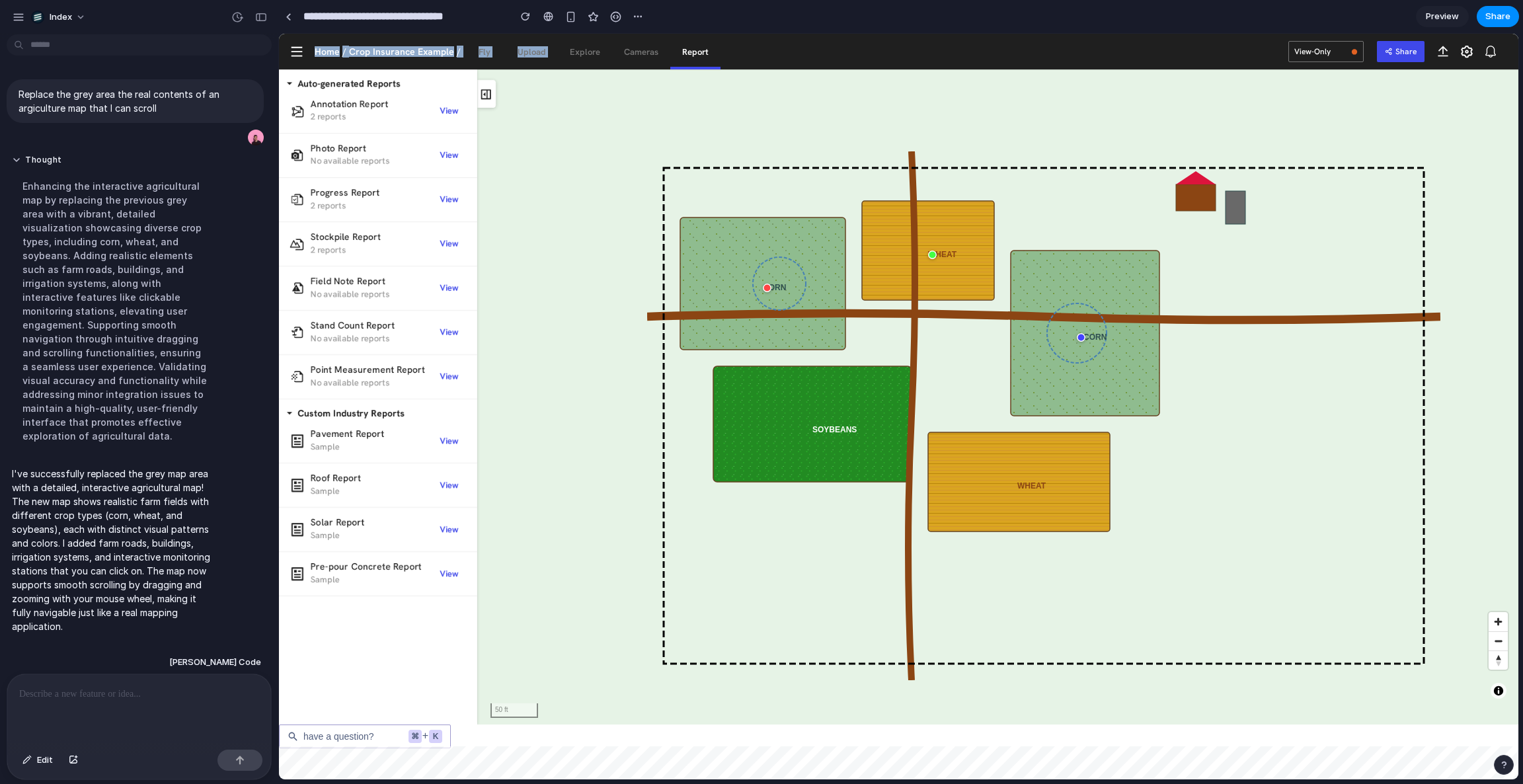
drag, startPoint x: 697, startPoint y: 260, endPoint x: 797, endPoint y: 304, distance: 109.3
click at [797, 304] on rect at bounding box center [763, 284] width 165 height 132
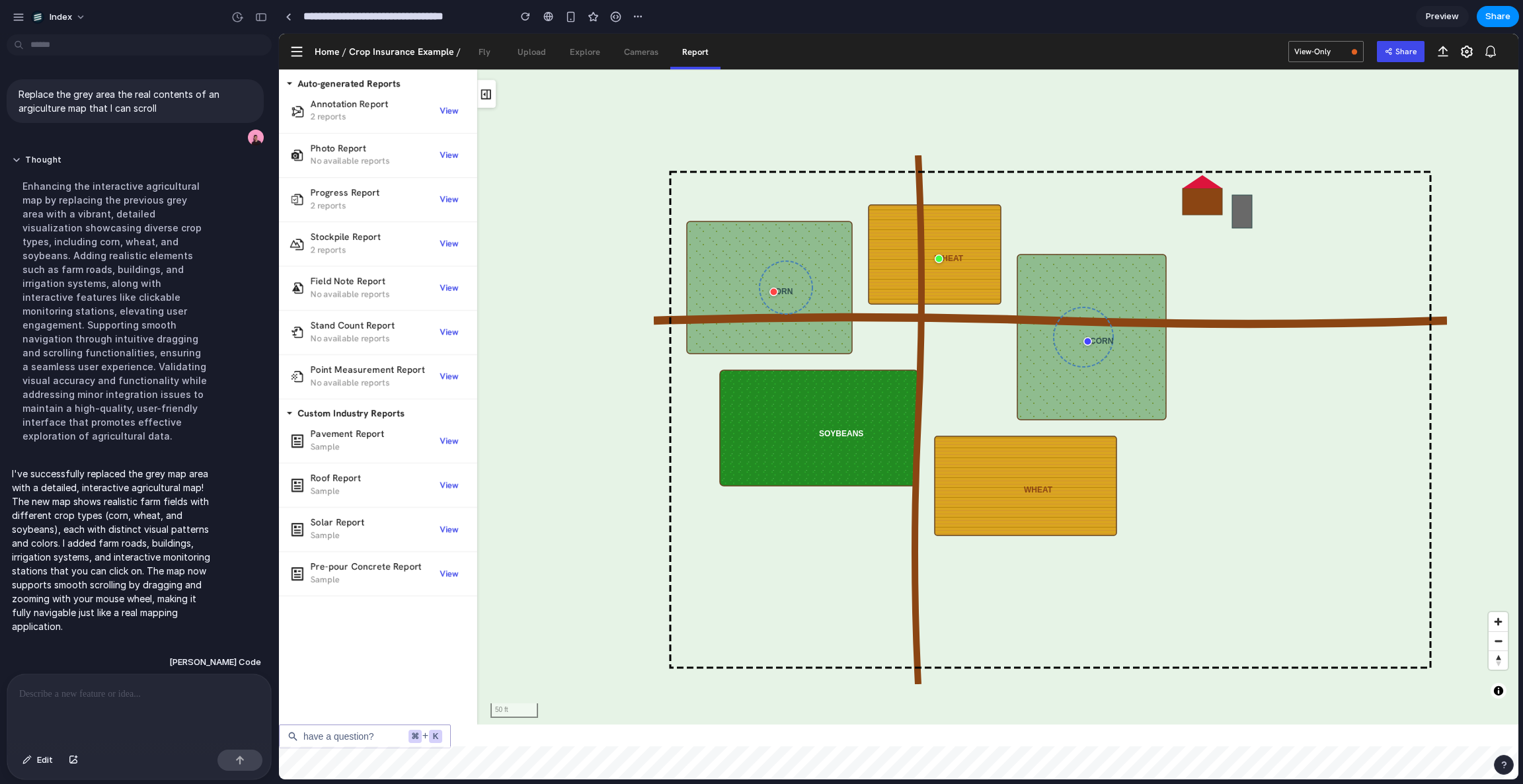
click at [771, 51] on div "Home / Crop Insurance Example / Fly Upload Explore Cameras Report" at bounding box center [801, 51] width 974 height 35
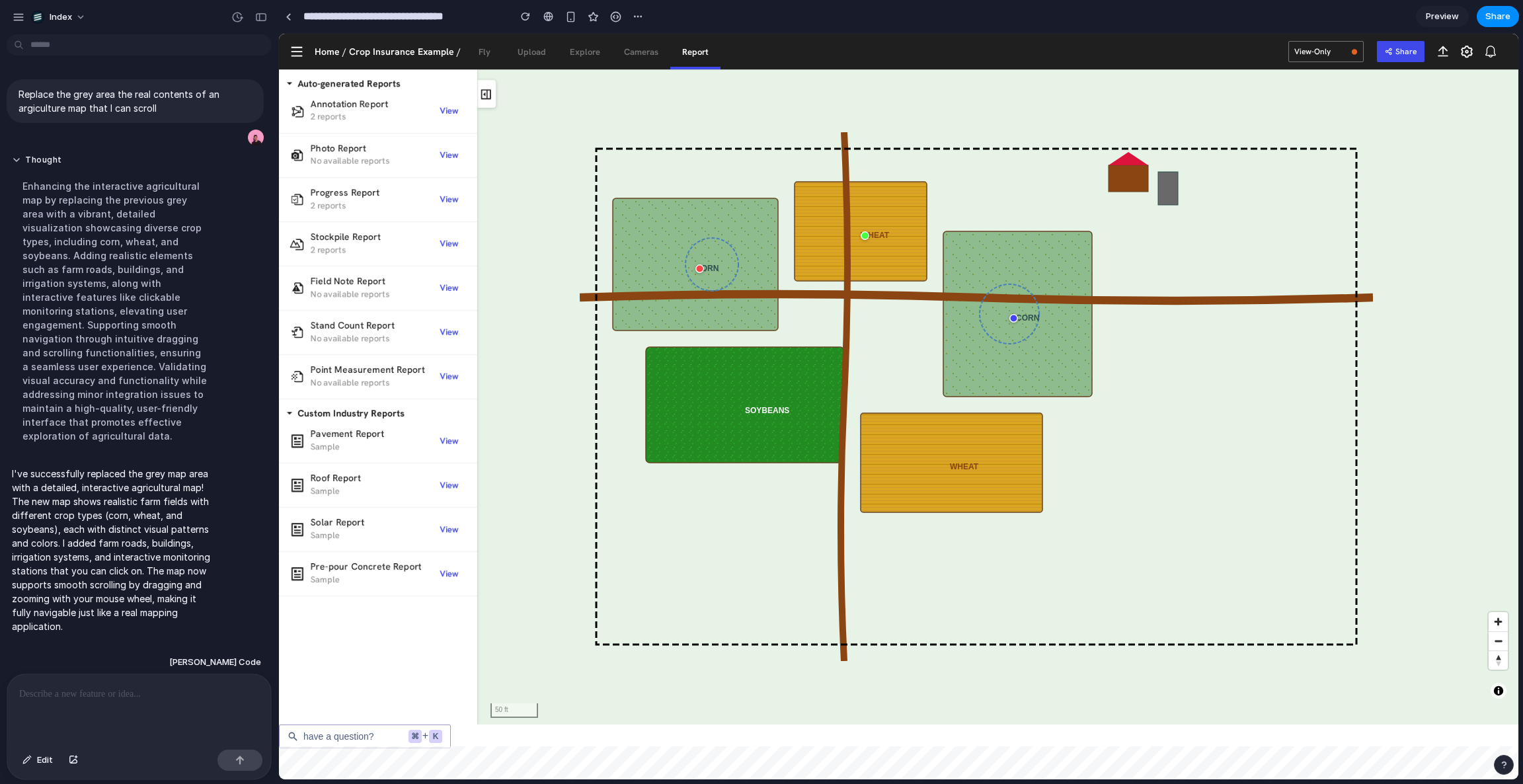
drag, startPoint x: 839, startPoint y: 293, endPoint x: 712, endPoint y: 251, distance: 133.8
click at [794, 251] on rect at bounding box center [860, 231] width 132 height 99
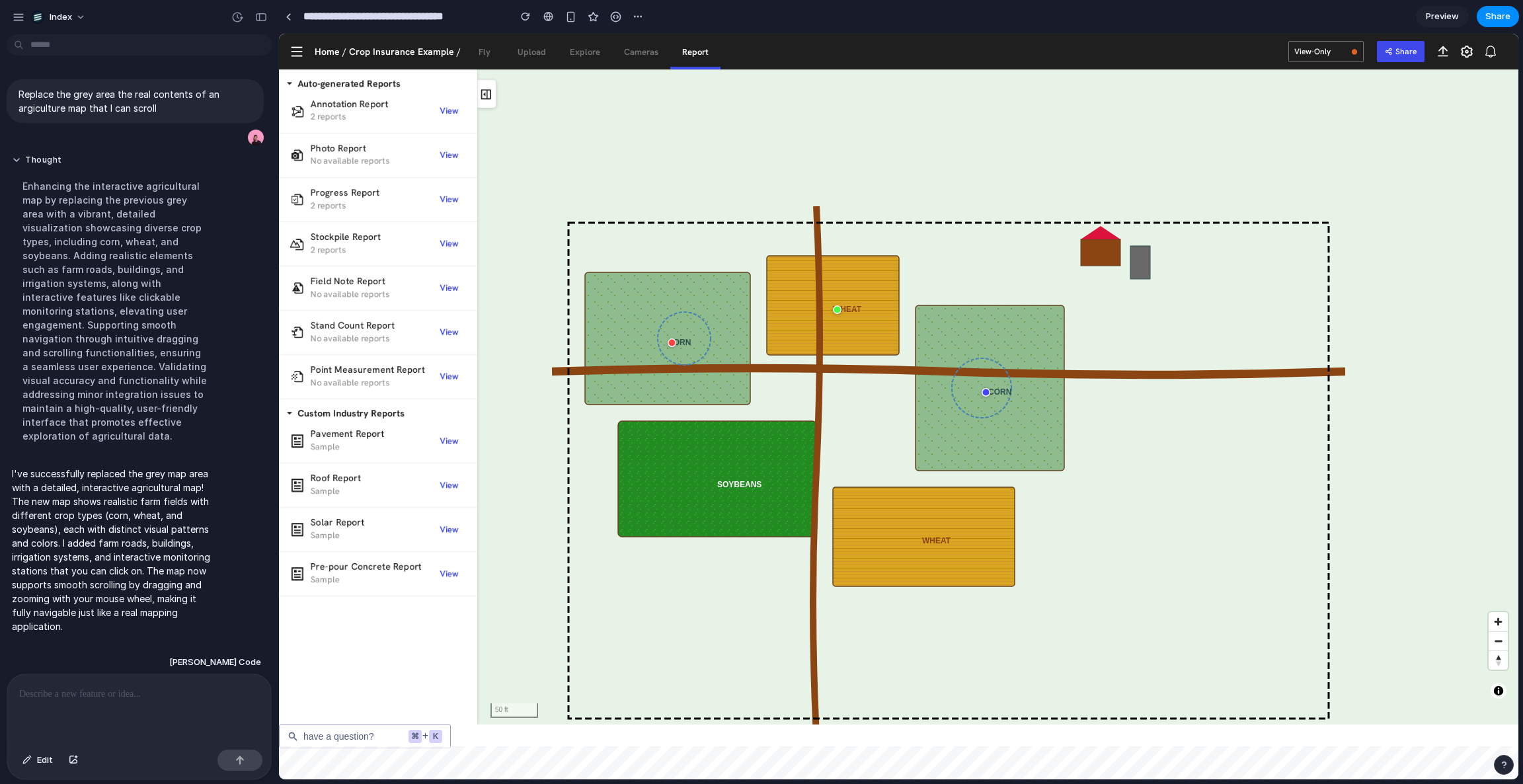
drag, startPoint x: 701, startPoint y: 250, endPoint x: 759, endPoint y: 397, distance: 158.0
click at [751, 378] on icon "CORN WHEAT SOYBEANS CORN WHEAT" at bounding box center [948, 470] width 793 height 528
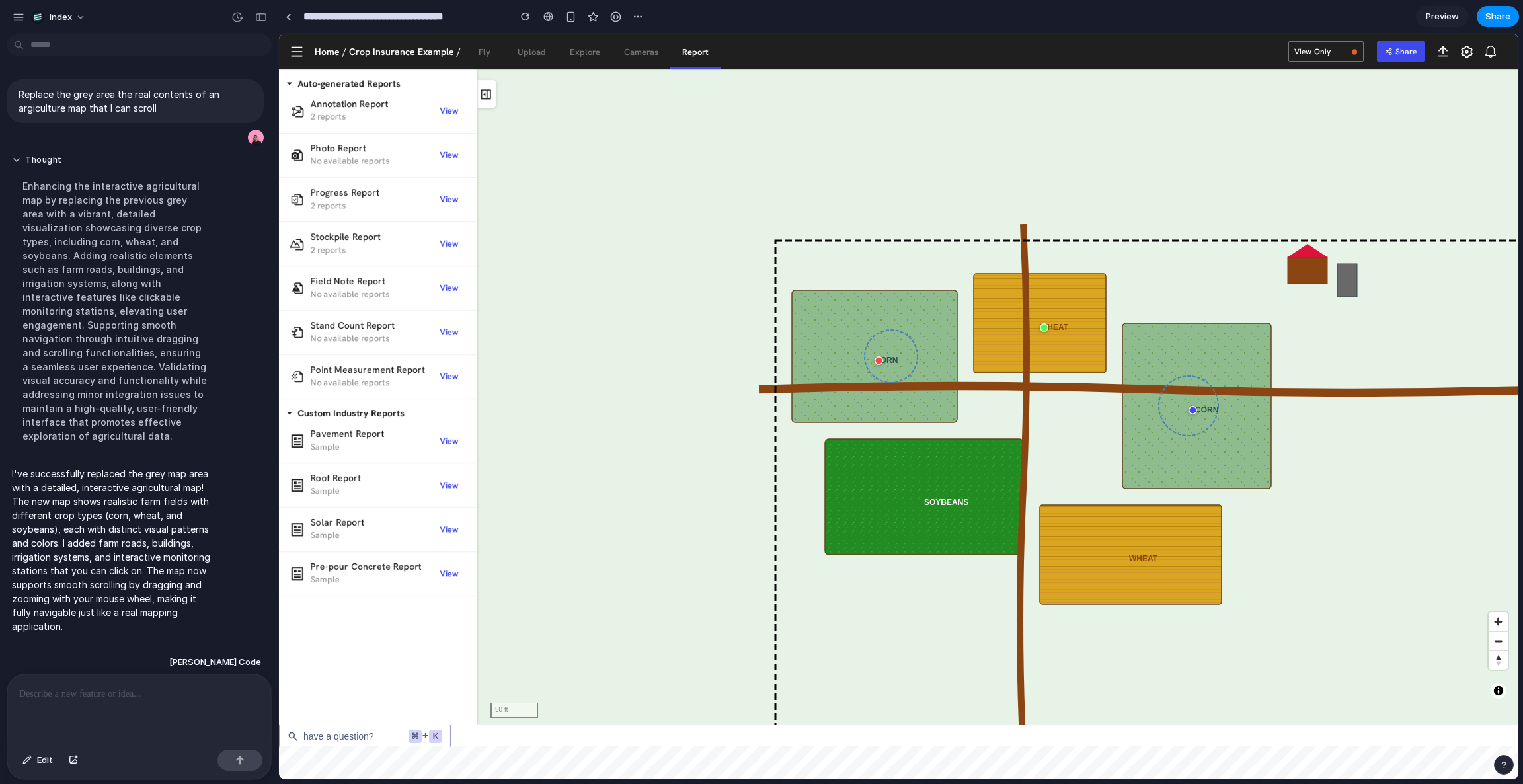
drag, startPoint x: 643, startPoint y: 337, endPoint x: 862, endPoint y: 331, distance: 219.1
click at [865, 331] on rect at bounding box center [874, 356] width 165 height 132
drag, startPoint x: 1023, startPoint y: 381, endPoint x: 971, endPoint y: 346, distance: 62.7
click at [971, 346] on icon "CORN WHEAT SOYBEANS CORN WHEAT" at bounding box center [1156, 488] width 793 height 528
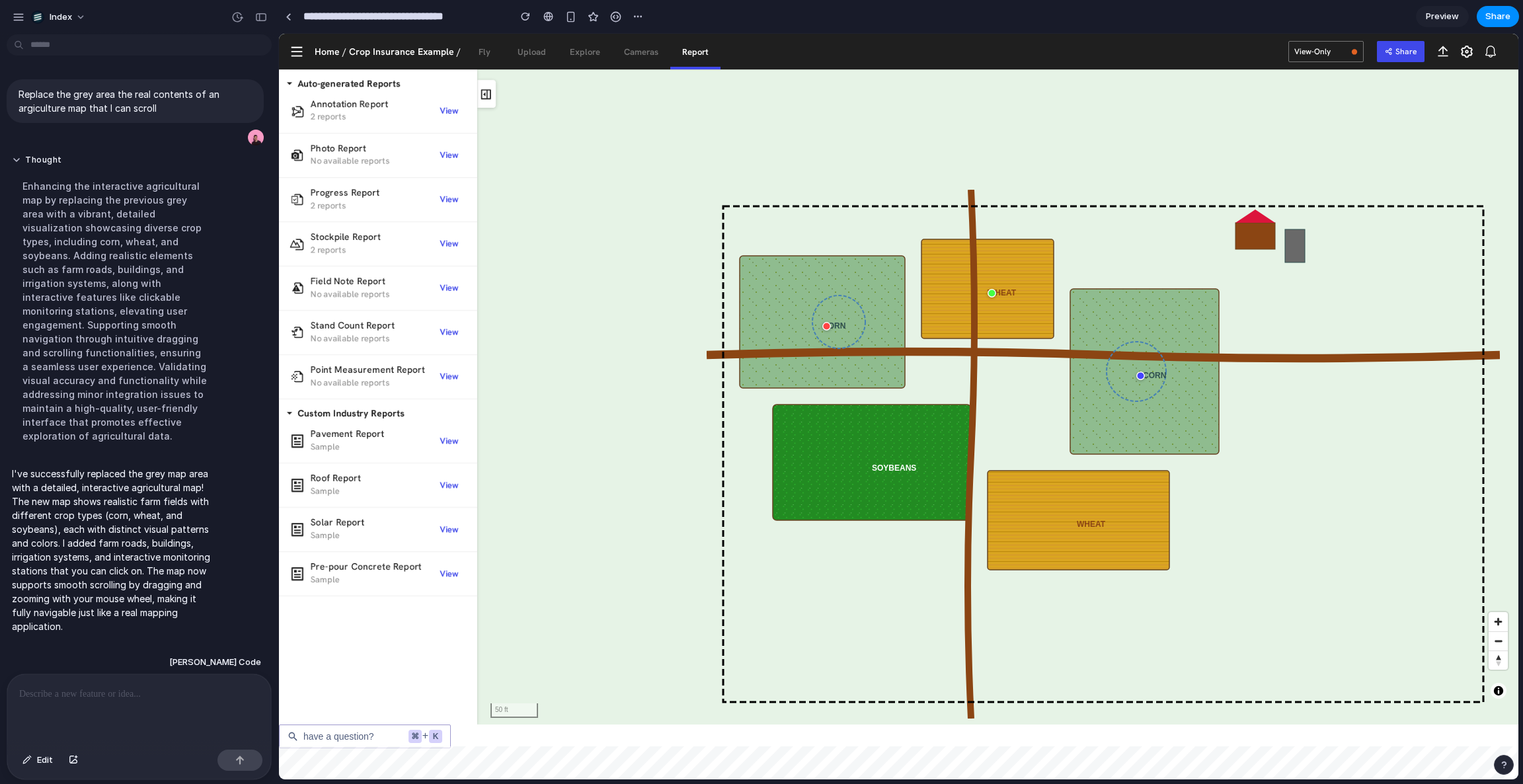
click at [825, 322] on div at bounding box center [826, 326] width 8 height 8
click at [991, 297] on div at bounding box center [992, 293] width 8 height 8
click at [1144, 376] on div at bounding box center [1140, 375] width 8 height 8
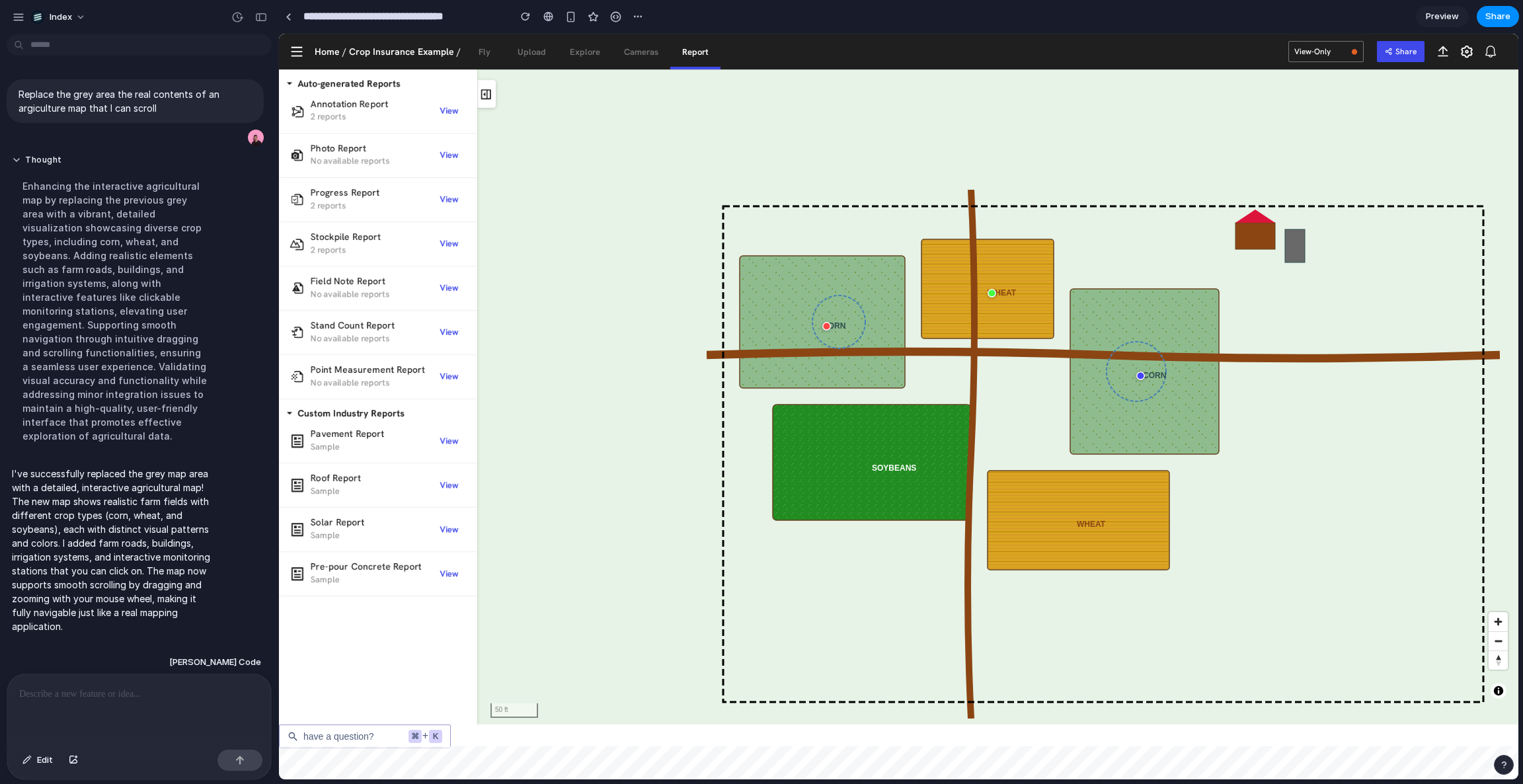
click at [1144, 376] on div at bounding box center [1140, 375] width 8 height 8
click at [991, 291] on div at bounding box center [992, 293] width 8 height 8
drag, startPoint x: 987, startPoint y: 270, endPoint x: 960, endPoint y: 251, distance: 33.0
click at [1070, 289] on rect at bounding box center [1145, 371] width 148 height 165
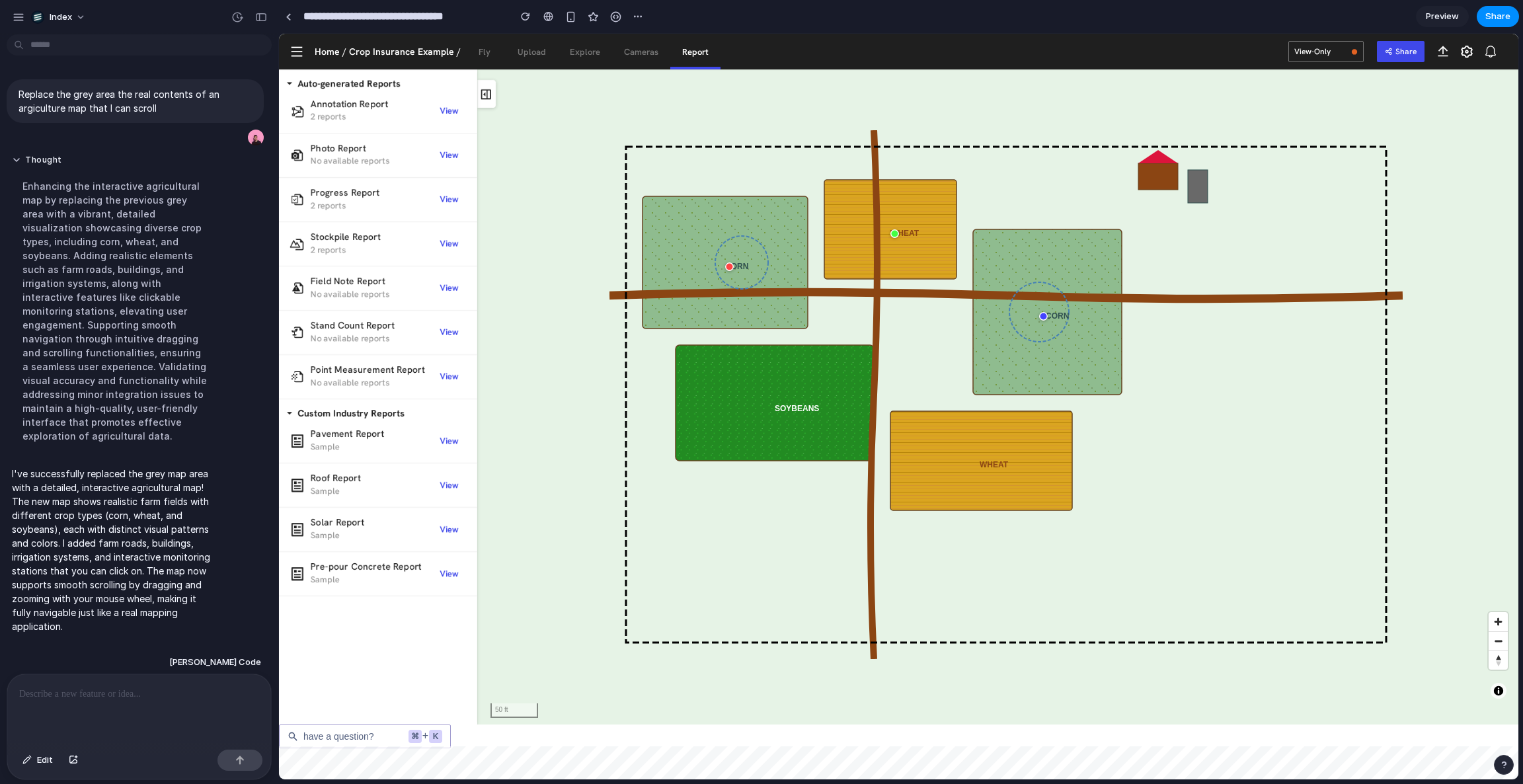
drag, startPoint x: 871, startPoint y: 409, endPoint x: 904, endPoint y: 427, distance: 37.6
click at [904, 427] on rect at bounding box center [981, 461] width 181 height 99
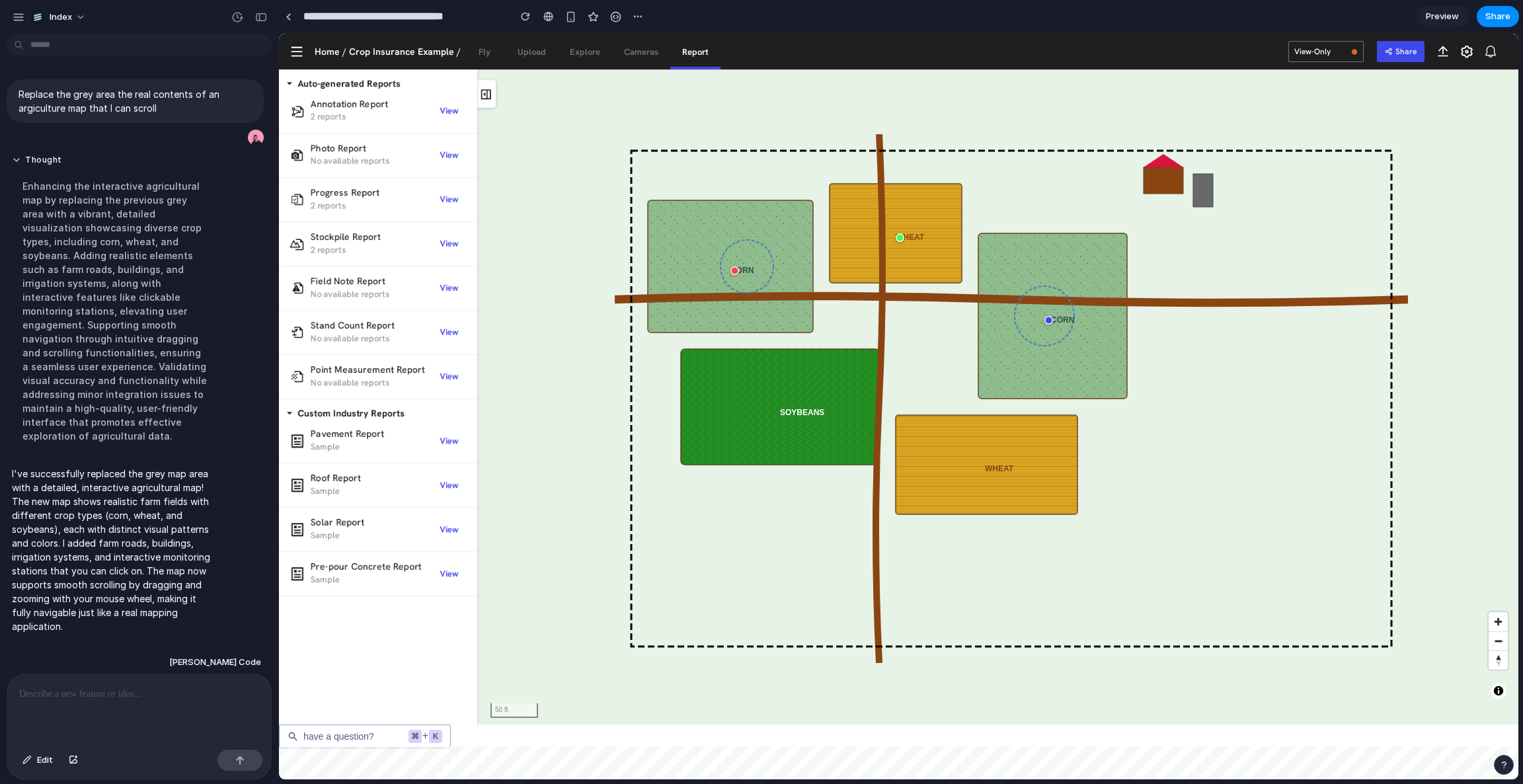
click at [797, 235] on rect at bounding box center [731, 266] width 165 height 132
drag, startPoint x: 570, startPoint y: 338, endPoint x: 595, endPoint y: 347, distance: 26.6
click at [593, 346] on div "CORN WHEAT SOYBEANS CORN WHEAT" at bounding box center [925, 379] width 1294 height 691
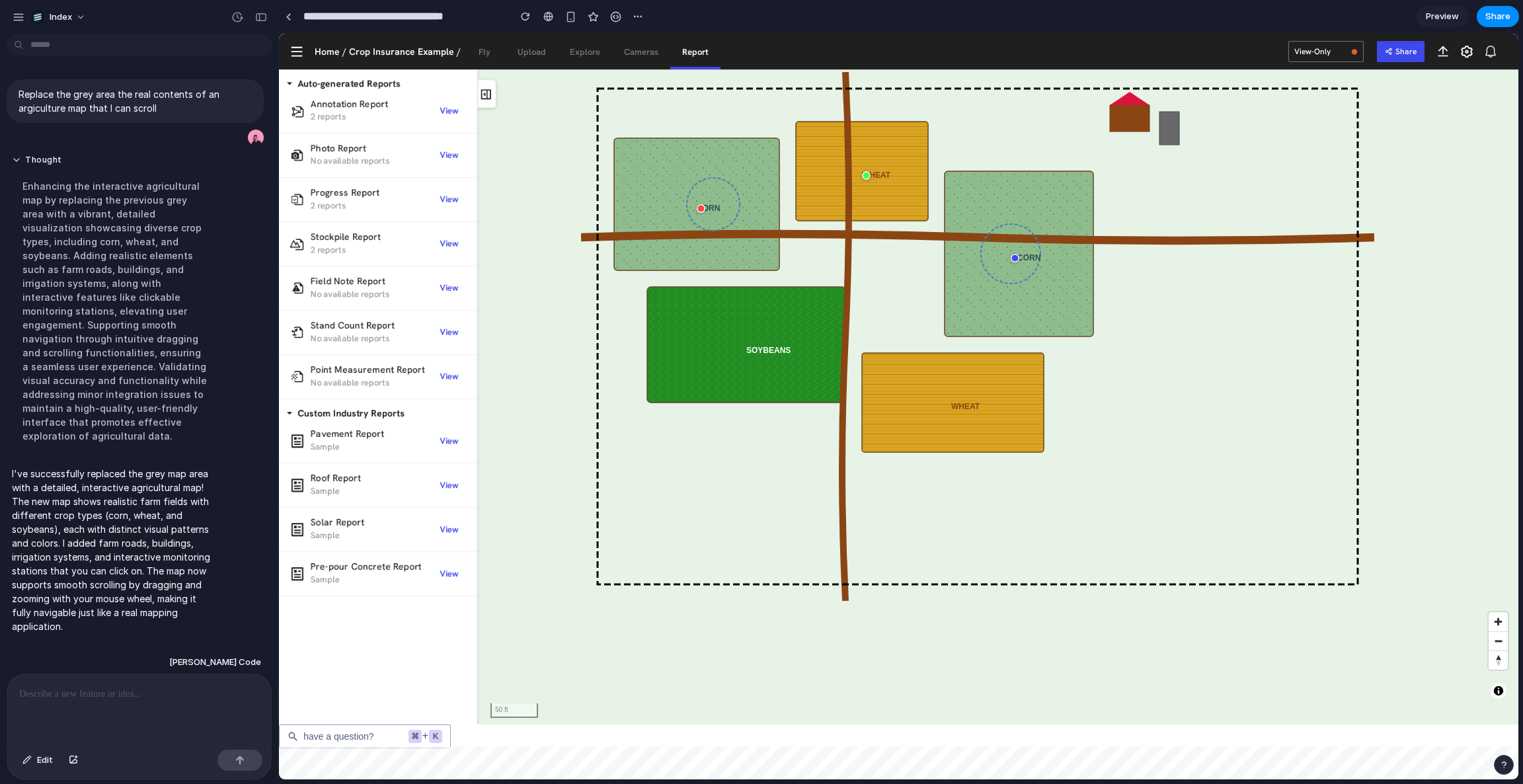
drag, startPoint x: 831, startPoint y: 367, endPoint x: 716, endPoint y: 232, distance: 177.3
click at [716, 287] on rect at bounding box center [746, 345] width 198 height 115
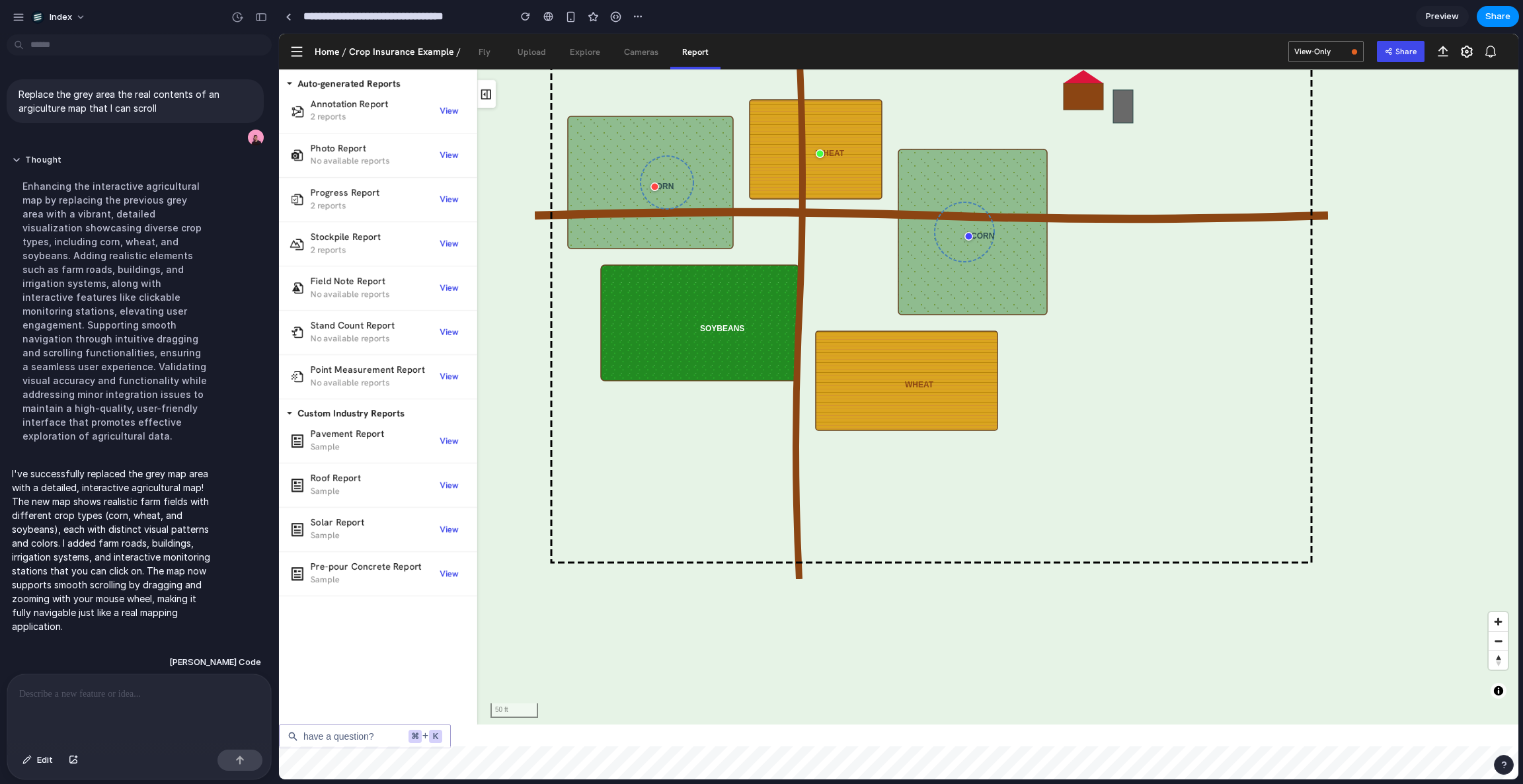
drag, startPoint x: 761, startPoint y: 328, endPoint x: 777, endPoint y: 377, distance: 51.5
click at [777, 377] on rect at bounding box center [700, 322] width 198 height 115
click at [361, 690] on span "have a question?" at bounding box center [339, 736] width 71 height 11
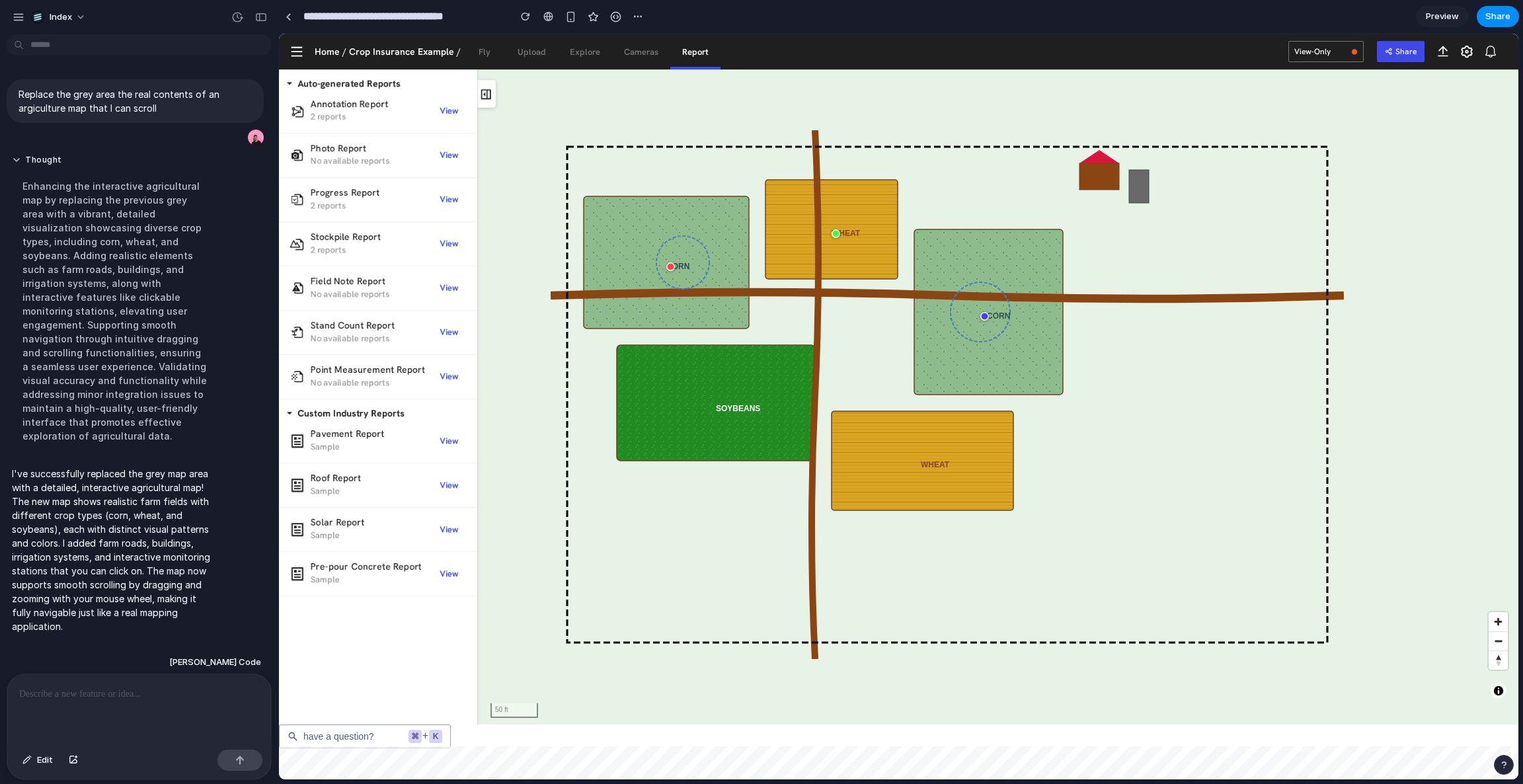
drag, startPoint x: 801, startPoint y: 379, endPoint x: 818, endPoint y: 459, distance: 81.8
click at [818, 460] on icon "CORN WHEAT SOYBEANS CORN WHEAT" at bounding box center [947, 394] width 793 height 528
click at [836, 232] on div at bounding box center [836, 234] width 8 height 8
click at [351, 297] on span "No available reports" at bounding box center [350, 293] width 78 height 16
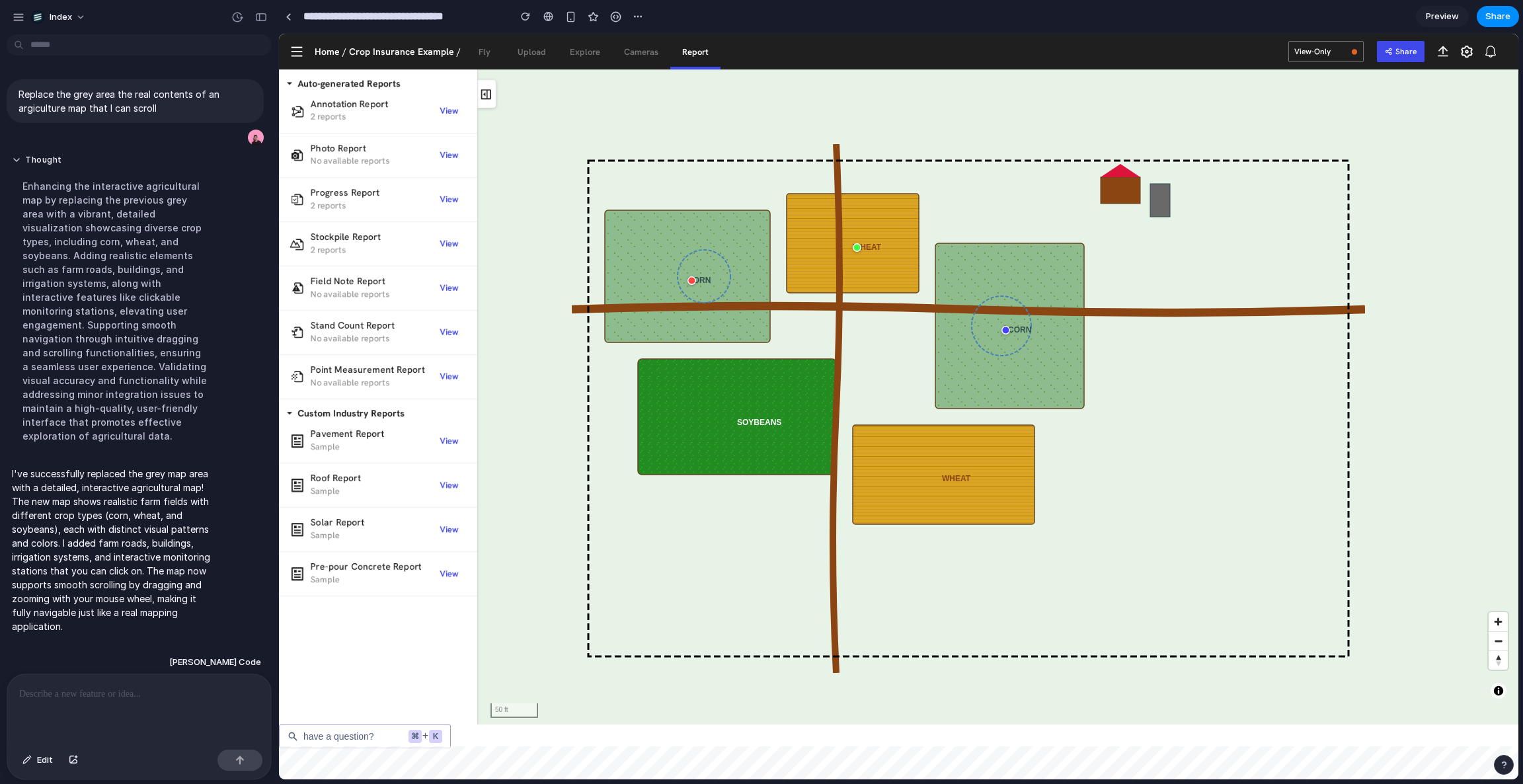
drag, startPoint x: 585, startPoint y: 256, endPoint x: 604, endPoint y: 270, distance: 23.6
click at [604, 270] on rect at bounding box center [687, 276] width 165 height 132
click at [168, 690] on div at bounding box center [139, 709] width 264 height 70
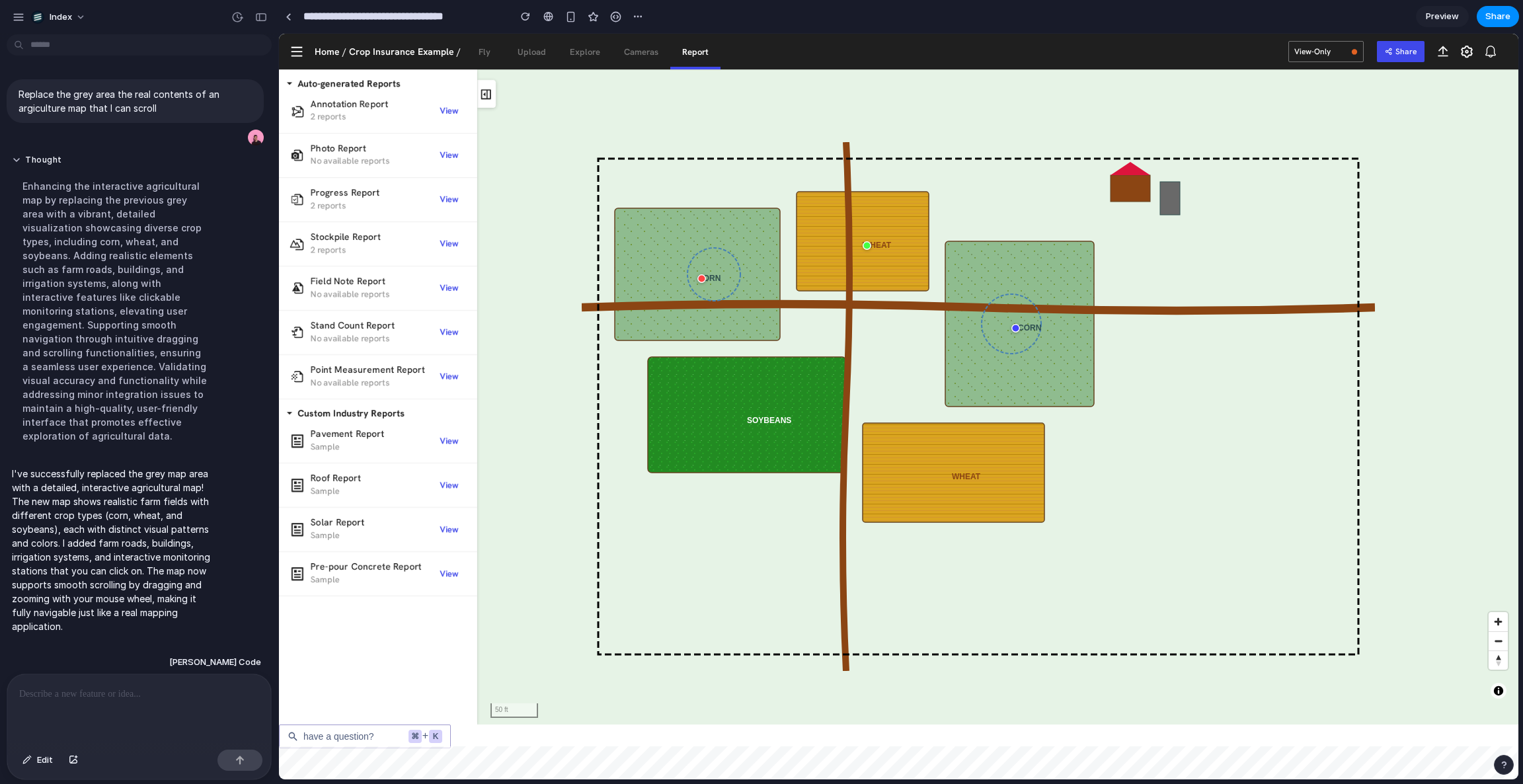
drag, startPoint x: 631, startPoint y: 218, endPoint x: 781, endPoint y: 251, distance: 153.6
click at [780, 251] on rect at bounding box center [697, 274] width 165 height 132
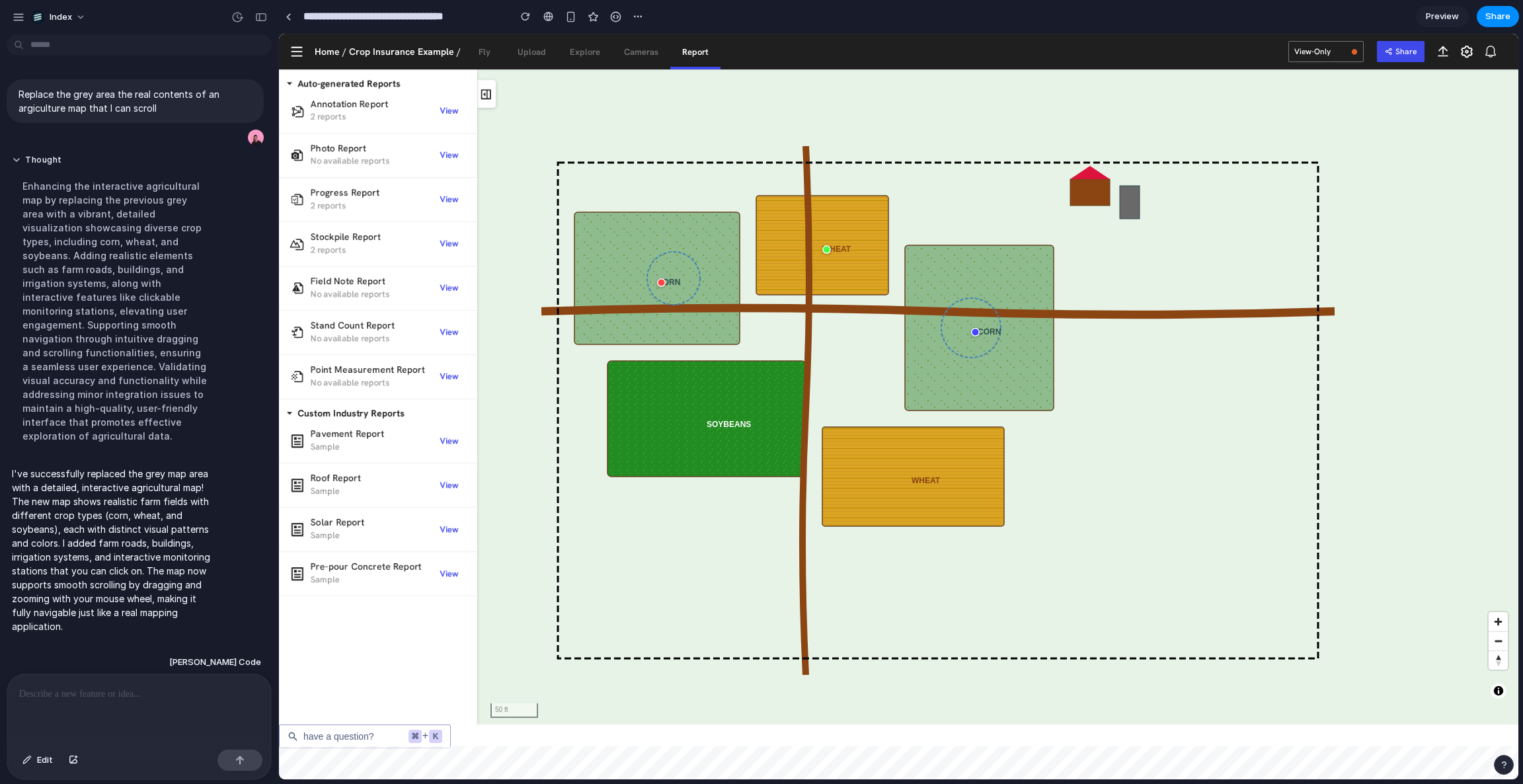
drag, startPoint x: 844, startPoint y: 270, endPoint x: 725, endPoint y: 243, distance: 122.0
click at [725, 243] on icon "CORN WHEAT SOYBEANS CORN WHEAT" at bounding box center [938, 410] width 793 height 528
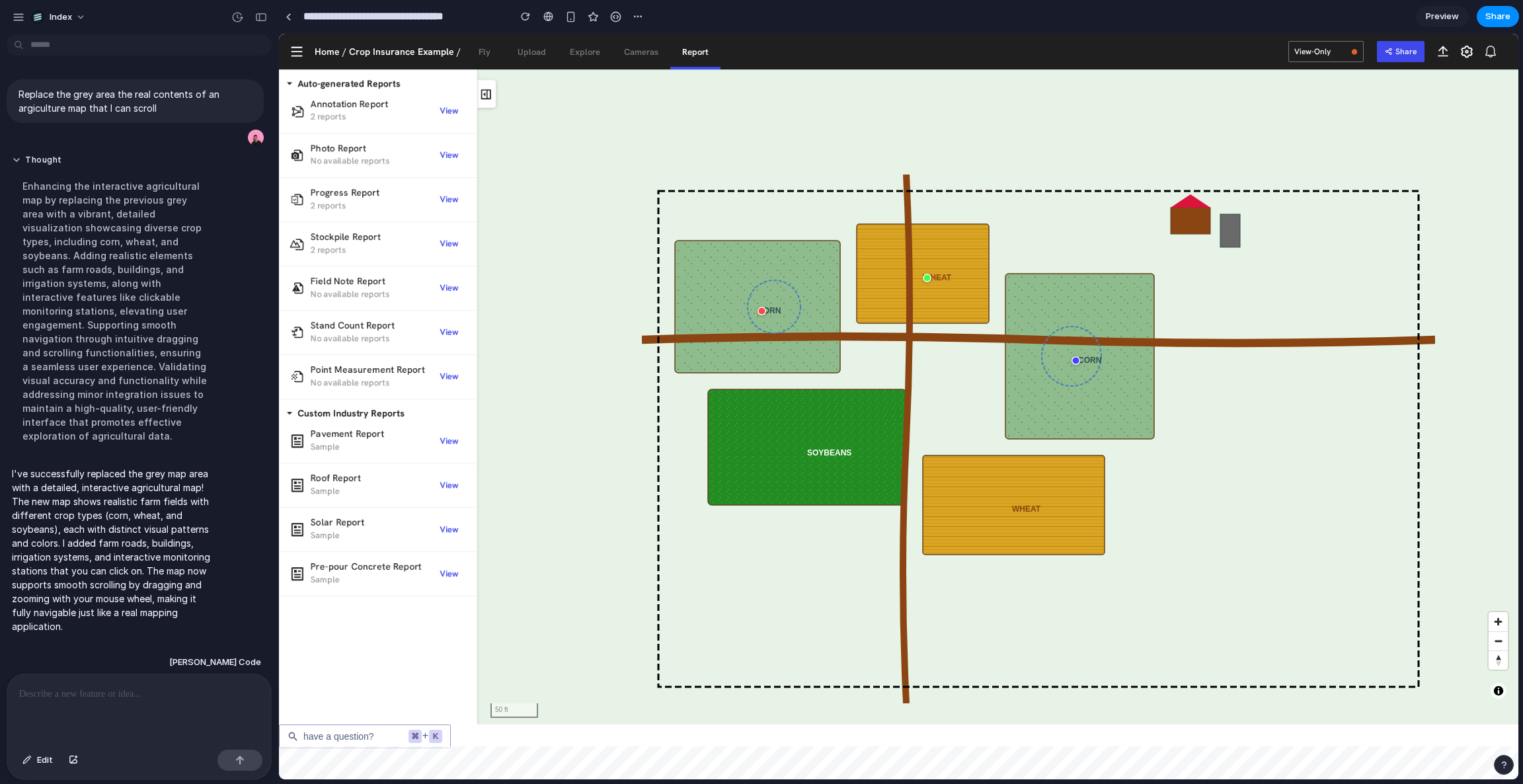
drag, startPoint x: 802, startPoint y: 289, endPoint x: 957, endPoint y: 341, distance: 163.5
click at [957, 341] on icon "CORN WHEAT SOYBEANS CORN WHEAT" at bounding box center [1038, 439] width 793 height 528
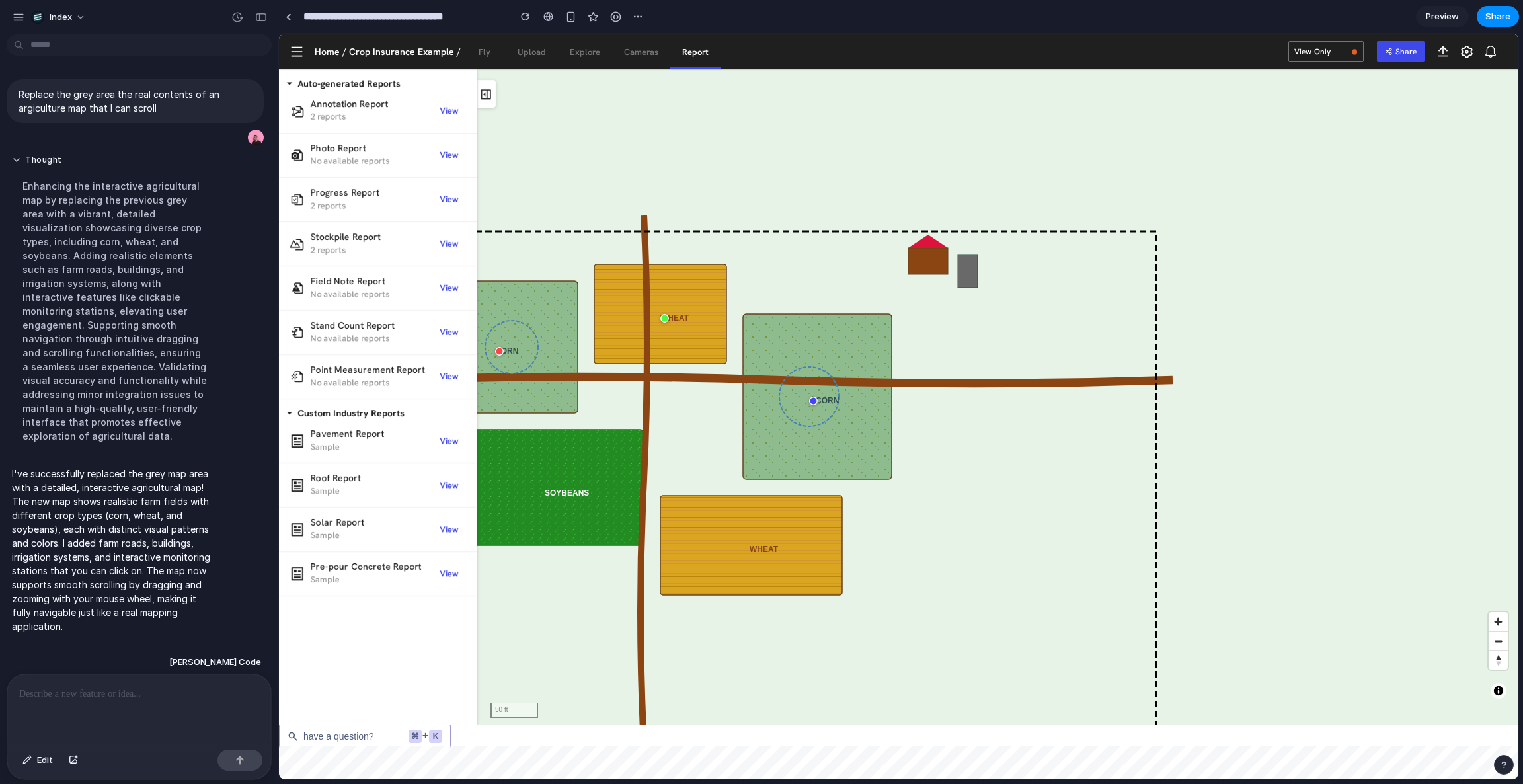
drag, startPoint x: 1092, startPoint y: 445, endPoint x: 784, endPoint y: 440, distance: 308.0
click at [784, 438] on rect at bounding box center [817, 397] width 148 height 165
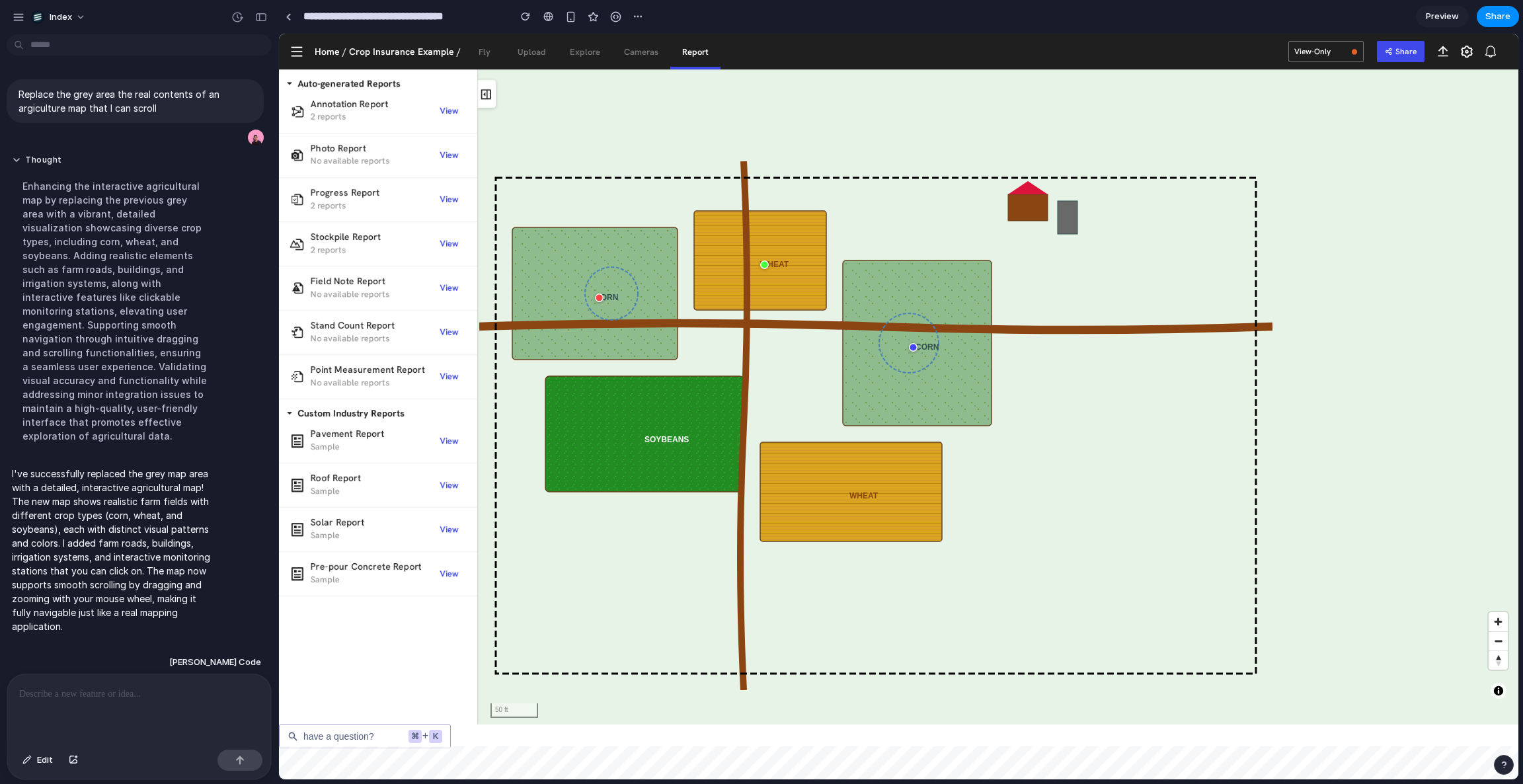
drag, startPoint x: 741, startPoint y: 439, endPoint x: 860, endPoint y: 421, distance: 120.4
click at [860, 420] on rect at bounding box center [917, 343] width 148 height 165
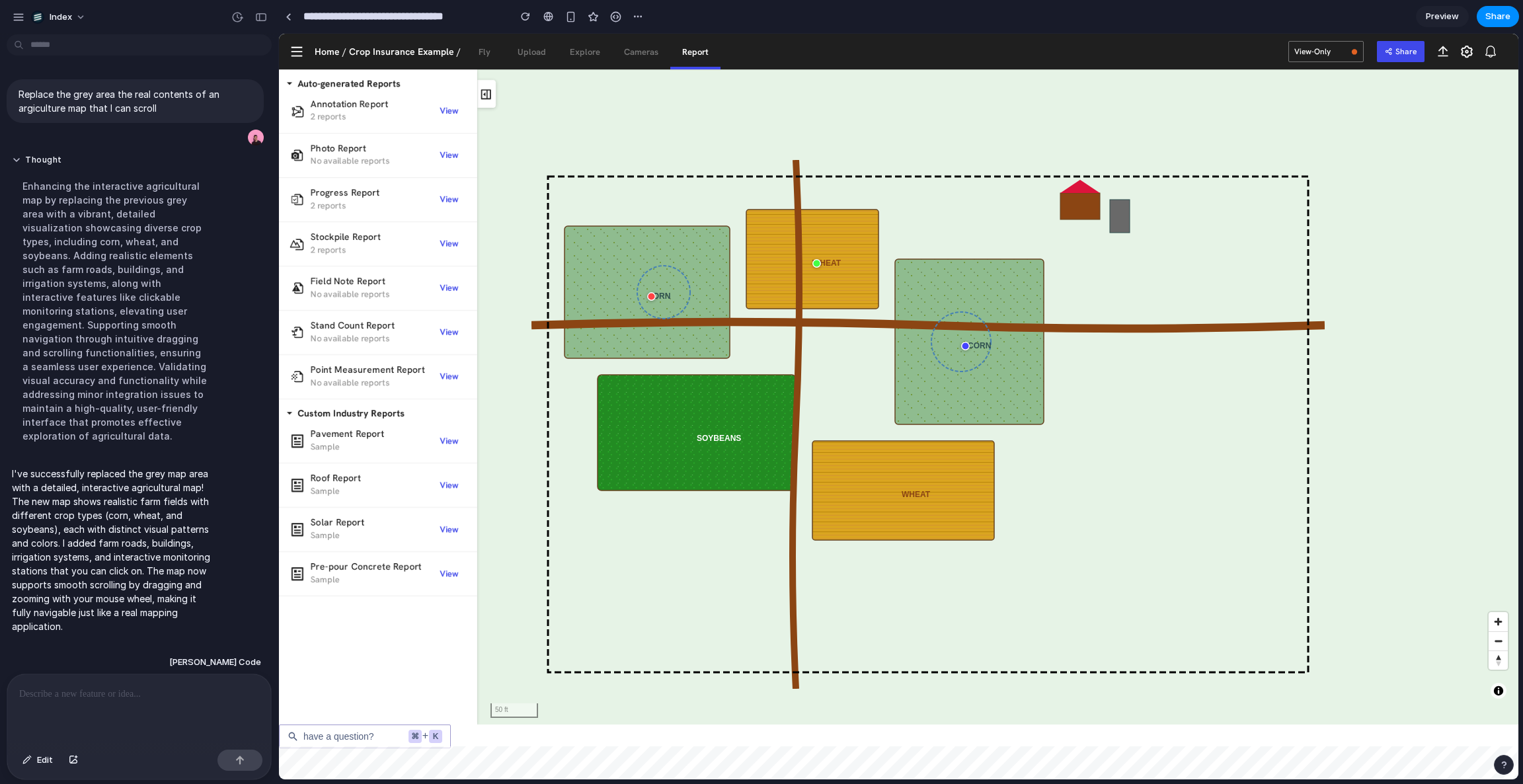
drag, startPoint x: 860, startPoint y: 421, endPoint x: 911, endPoint y: 419, distance: 51.0
click at [912, 419] on rect at bounding box center [969, 341] width 148 height 165
drag, startPoint x: 911, startPoint y: 419, endPoint x: 953, endPoint y: 403, distance: 44.9
click at [953, 403] on rect at bounding box center [969, 341] width 148 height 165
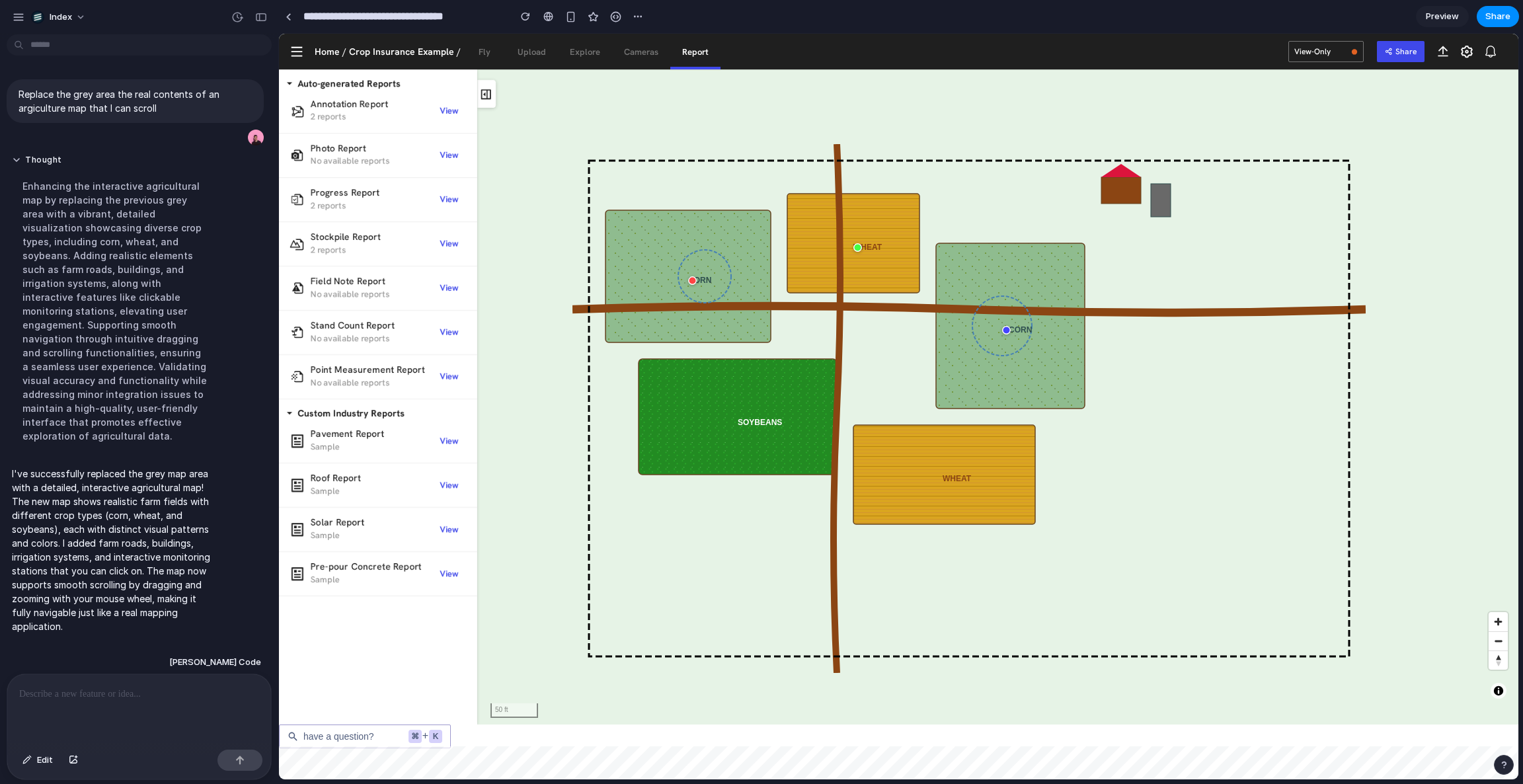
click at [692, 279] on div at bounding box center [692, 280] width 8 height 8
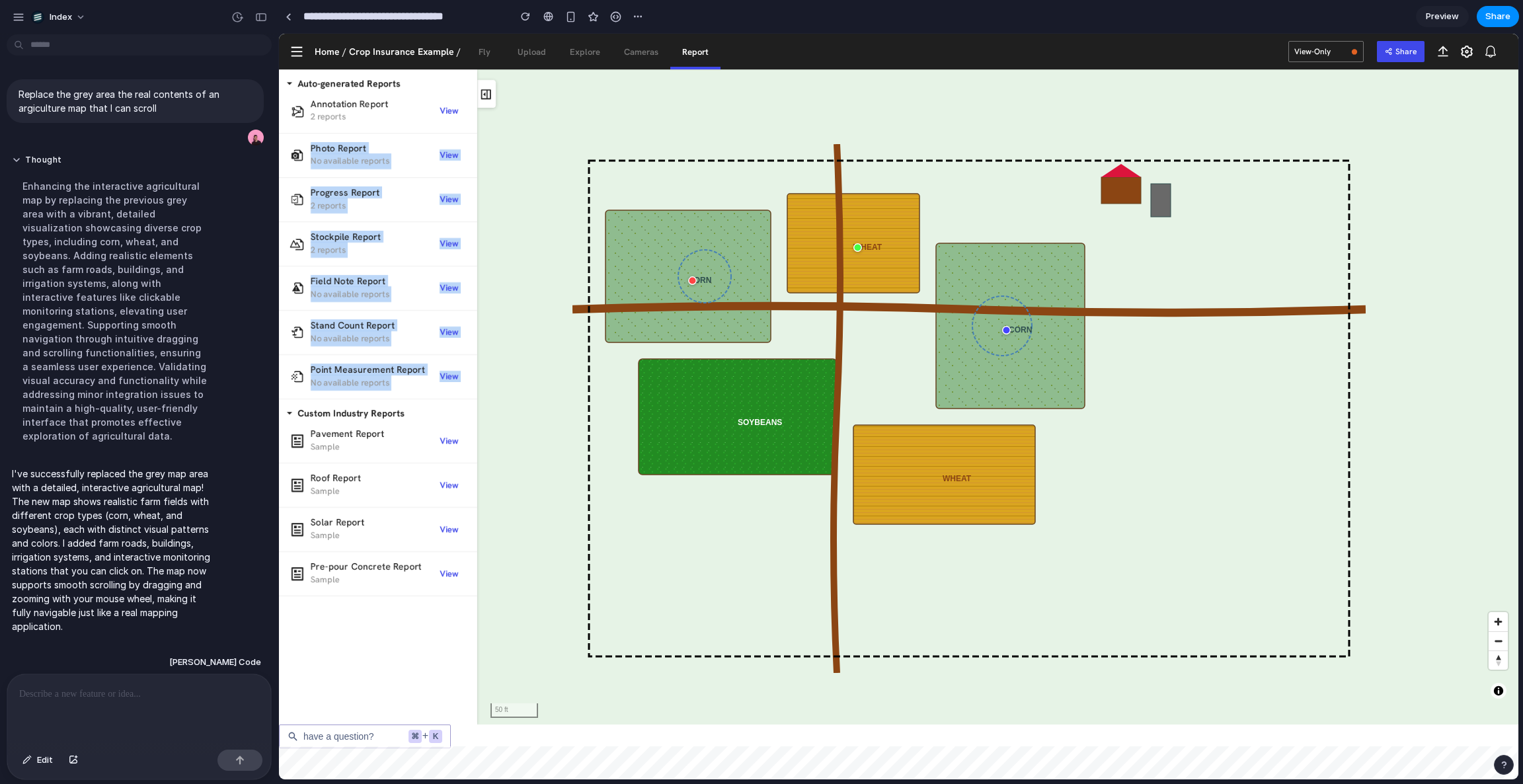
drag, startPoint x: 358, startPoint y: 141, endPoint x: 364, endPoint y: 406, distance: 265.1
click at [364, 406] on section "Auto-generated Reports Annotation Report 2 reports View Photo Report No availab…" at bounding box center [378, 405] width 198 height 671
click at [364, 406] on section "Custom Industry Reports Pavement Report Sample View Roof Report Sample View Sol…" at bounding box center [378, 497] width 198 height 197
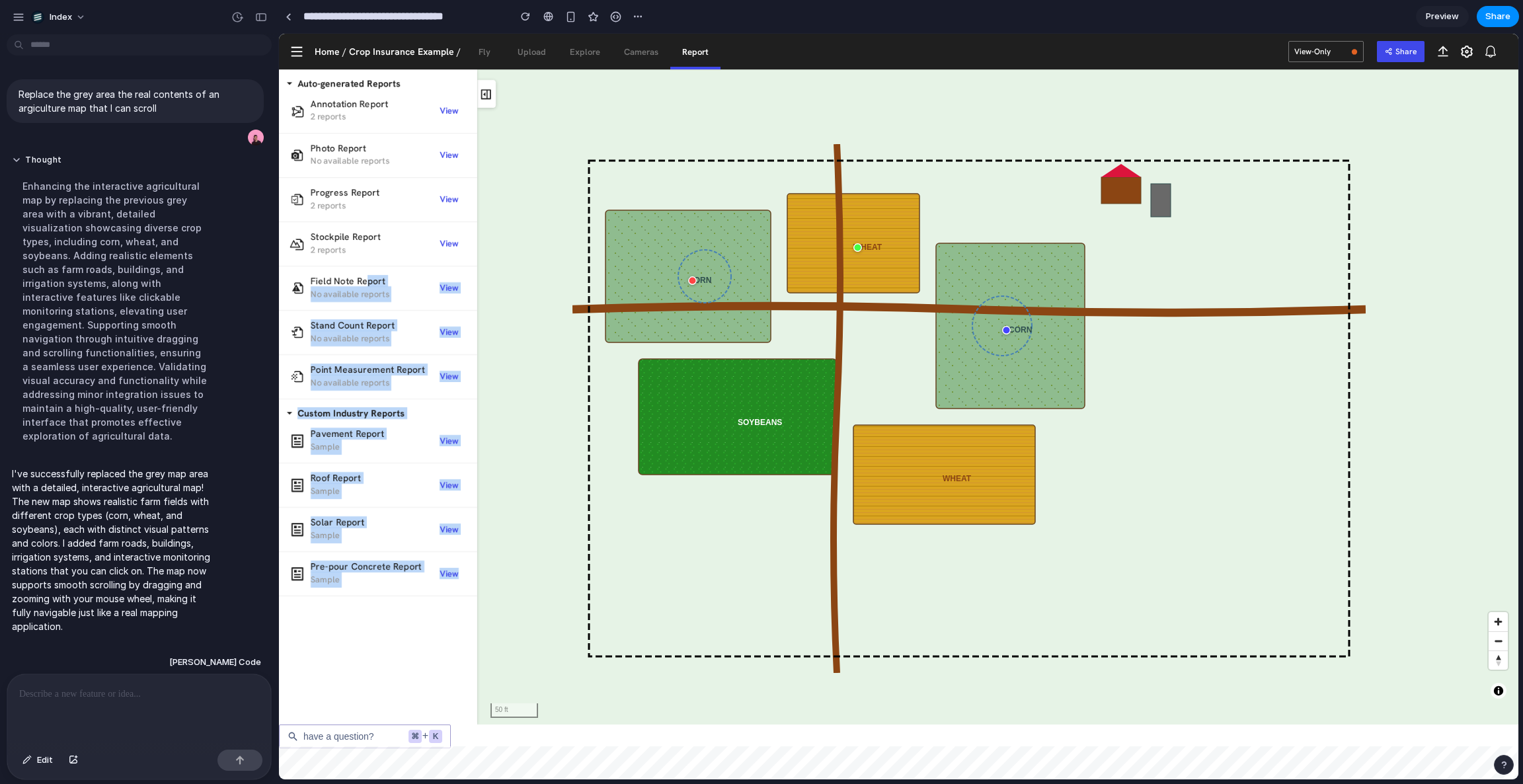
drag, startPoint x: 365, startPoint y: 277, endPoint x: 363, endPoint y: 67, distance: 210.0
click at [363, 67] on site "Home / Crop Insurance Example / Fly Upload Explore Cameras Report View-Only Sha…" at bounding box center [898, 379] width 1239 height 691
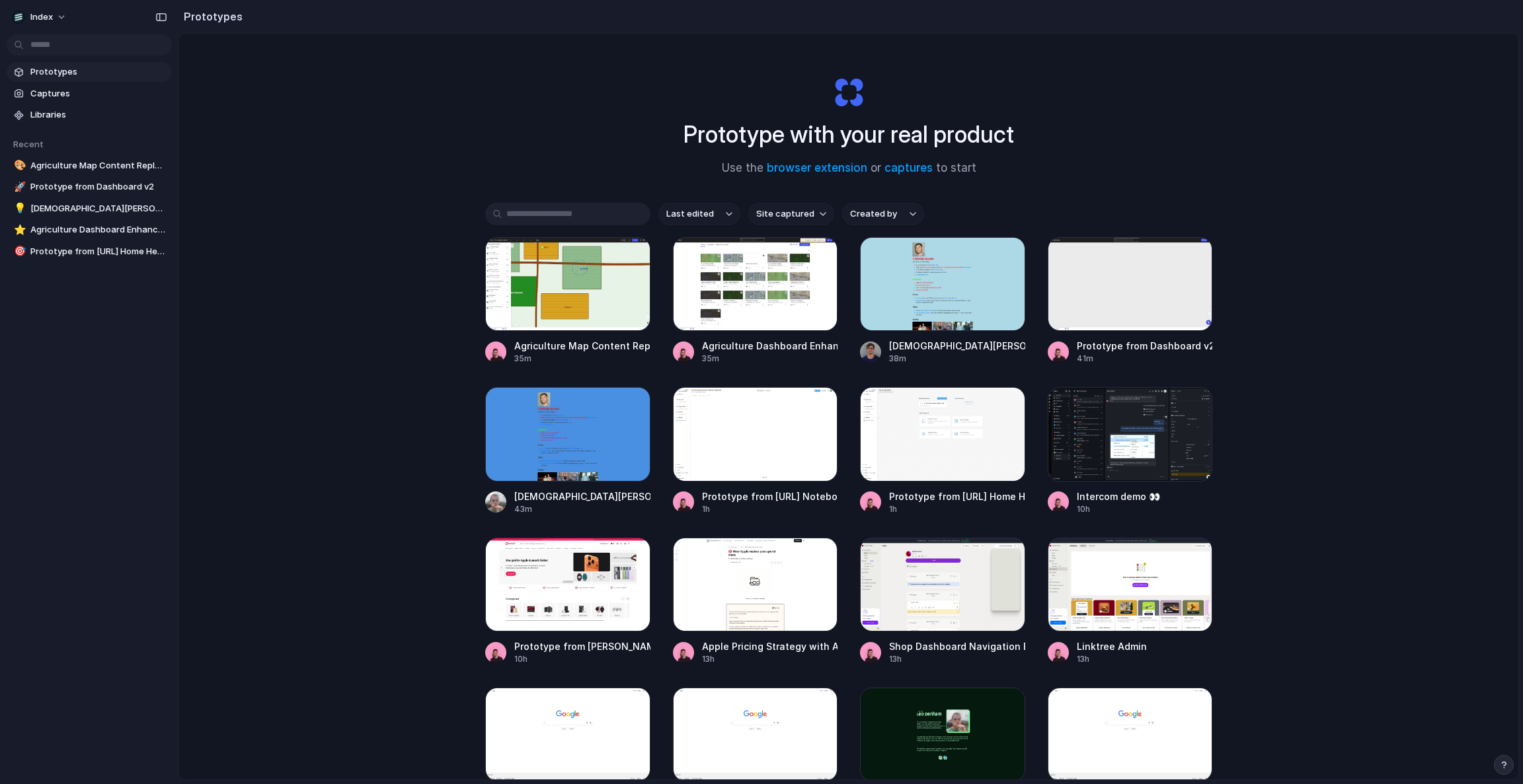
click at [390, 238] on div "Prototype with your real product Use the browser extension or captures to start…" at bounding box center [848, 442] width 1339 height 816
click at [330, 131] on div "Prototype with your real product Use the browser extension or captures to start…" at bounding box center [848, 442] width 1339 height 816
click at [369, 112] on div "Prototype with your real product Use the browser extension or captures to start…" at bounding box center [848, 442] width 1339 height 816
click at [193, 125] on div "Prototype with your real product Use the browser extension or captures to start…" at bounding box center [848, 442] width 1339 height 816
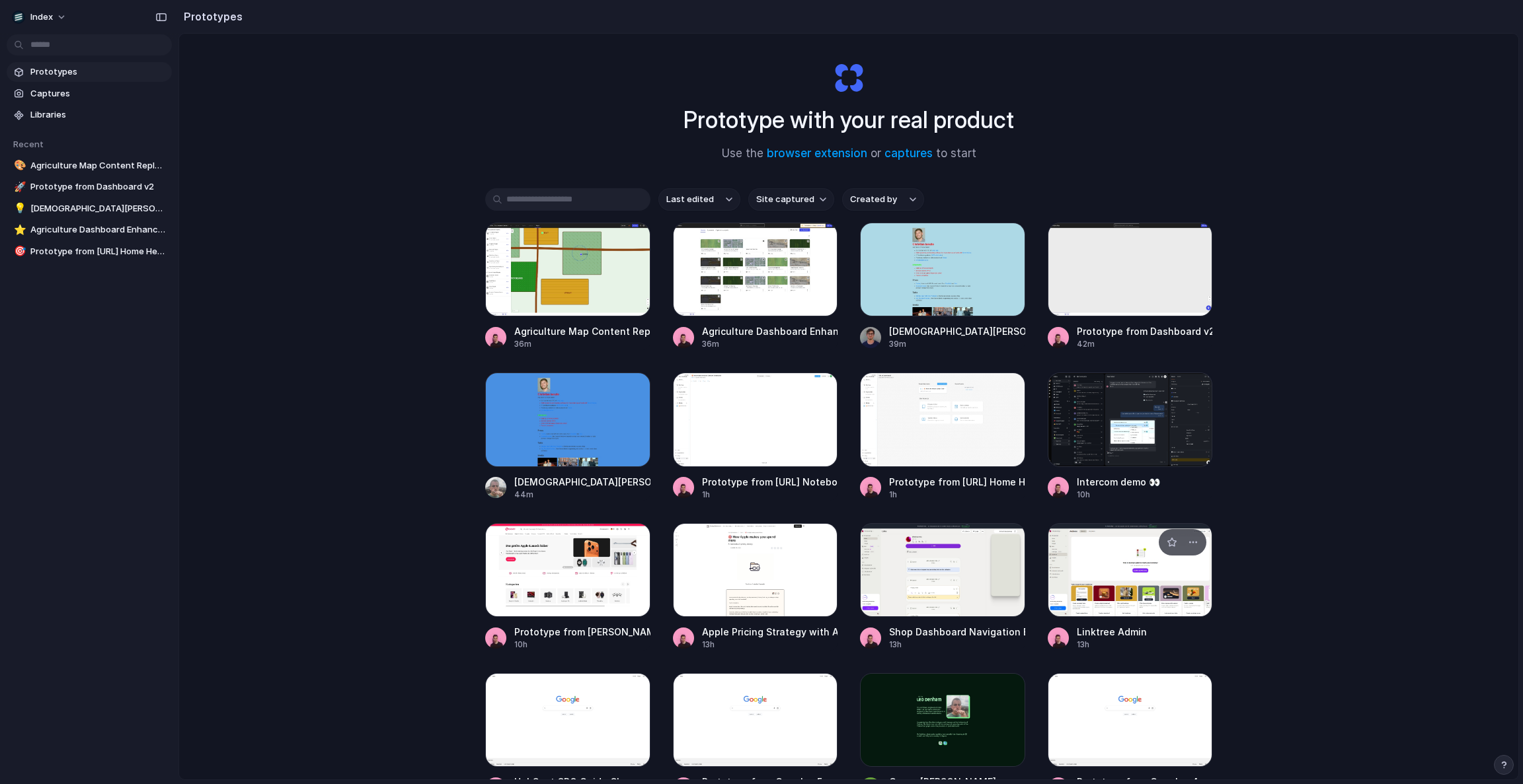
click at [1098, 563] on div at bounding box center [1130, 570] width 165 height 94
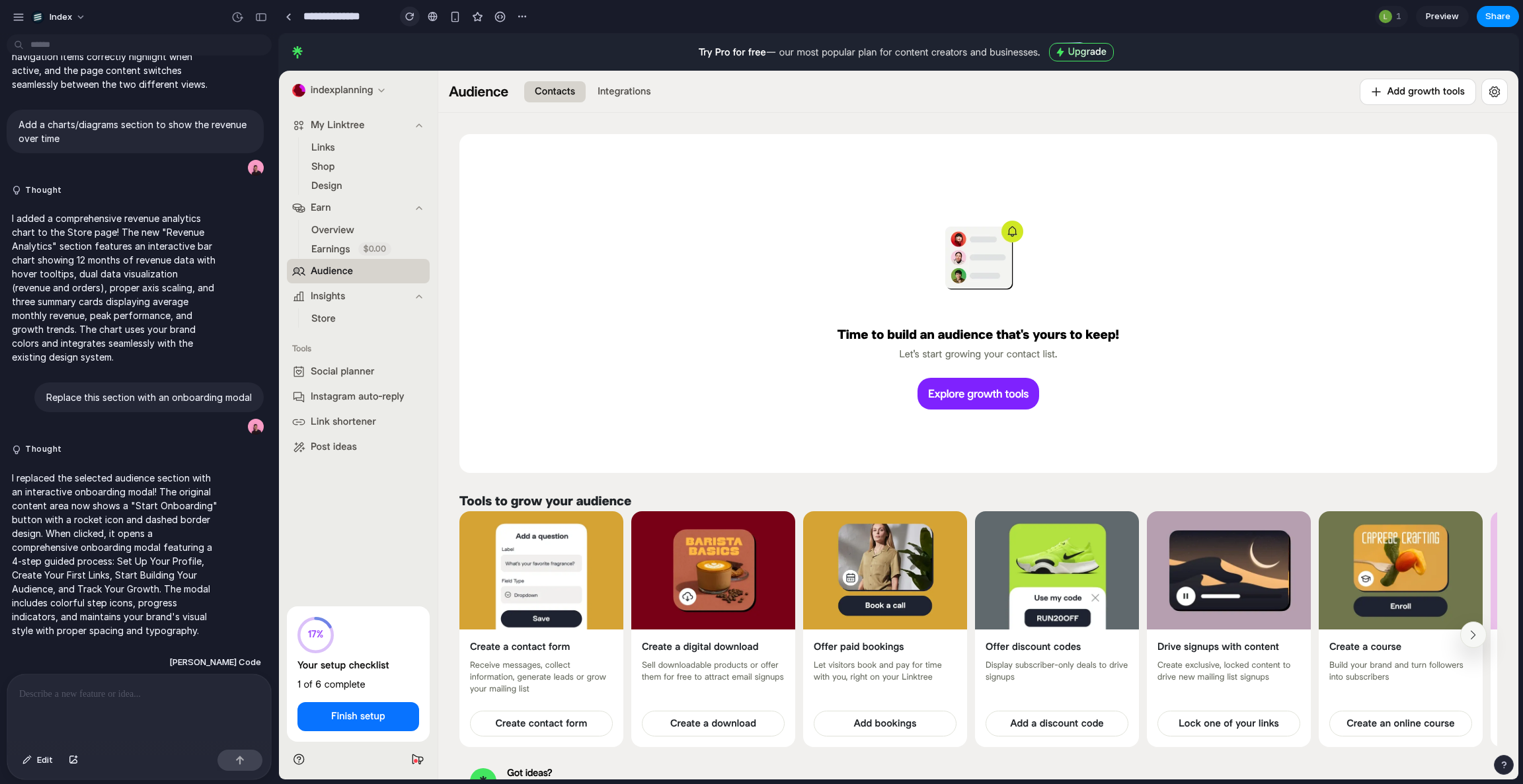
click at [411, 18] on div "button" at bounding box center [409, 16] width 9 height 9
click at [245, 15] on button "button" at bounding box center [237, 17] width 21 height 21
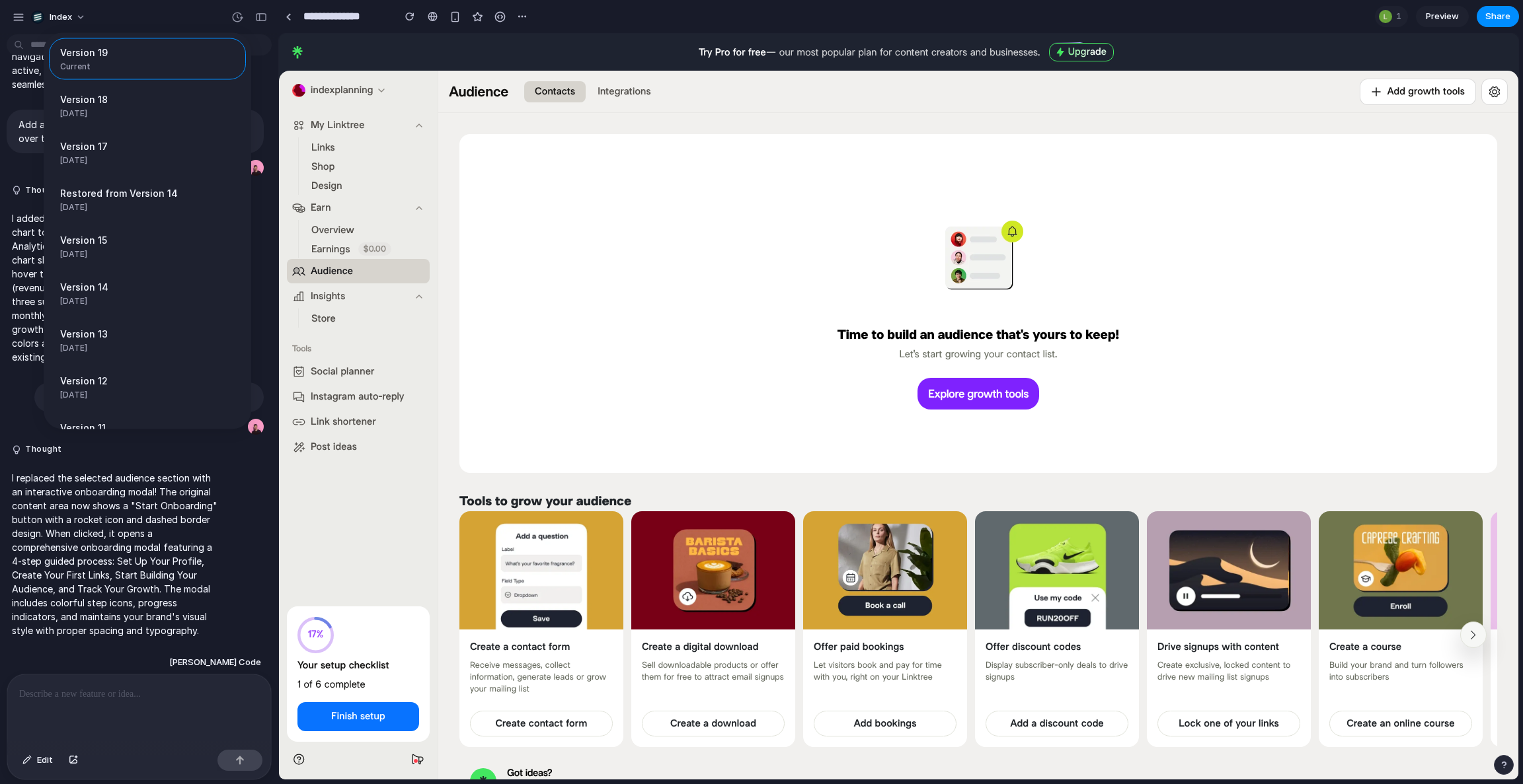
click at [421, 203] on div "Version 19 Current Version 18 [DATE] Restore Version 17 [DATE] Restore Restored…" at bounding box center [761, 392] width 1523 height 784
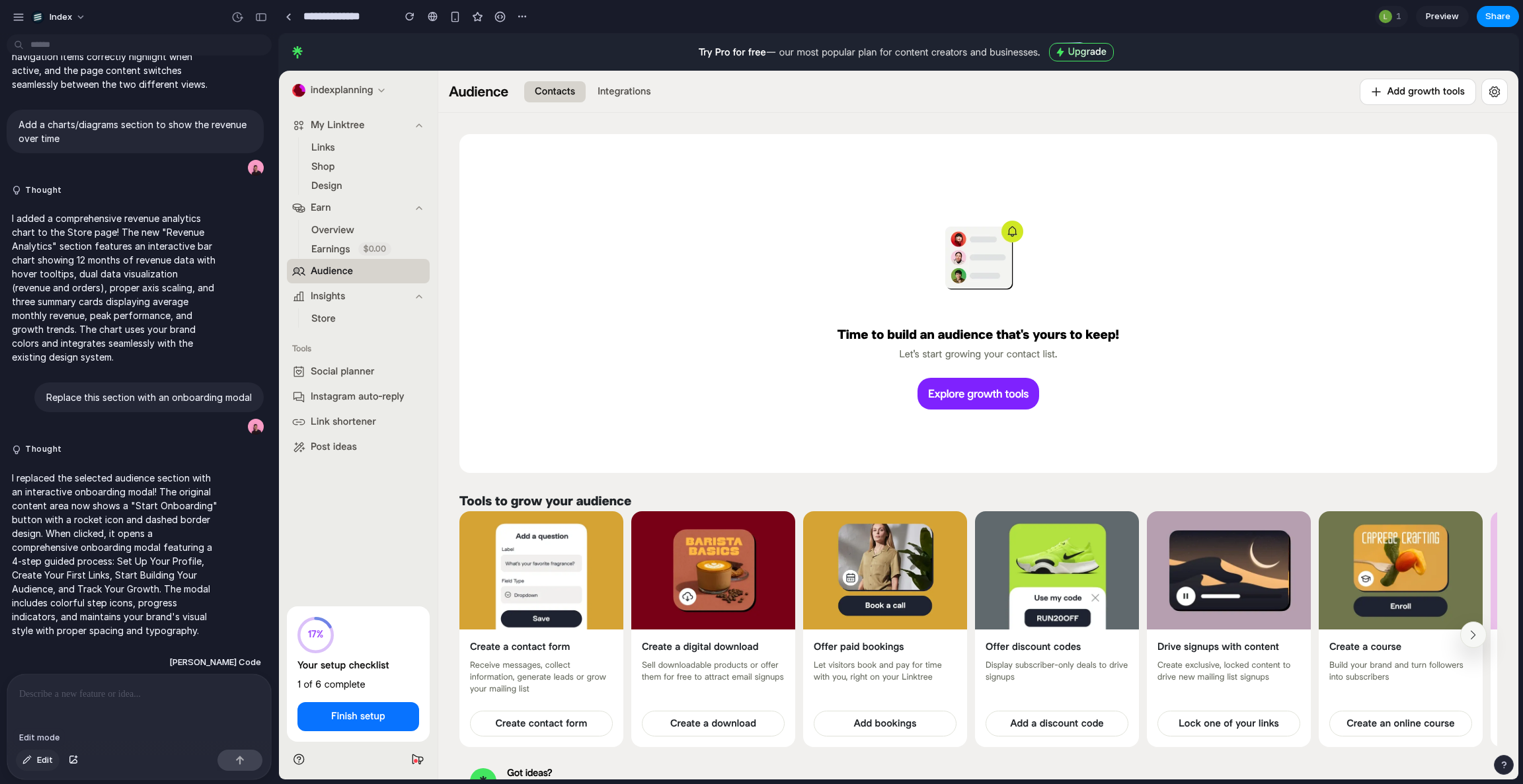
click at [38, 757] on span "Edit" at bounding box center [45, 761] width 16 height 13
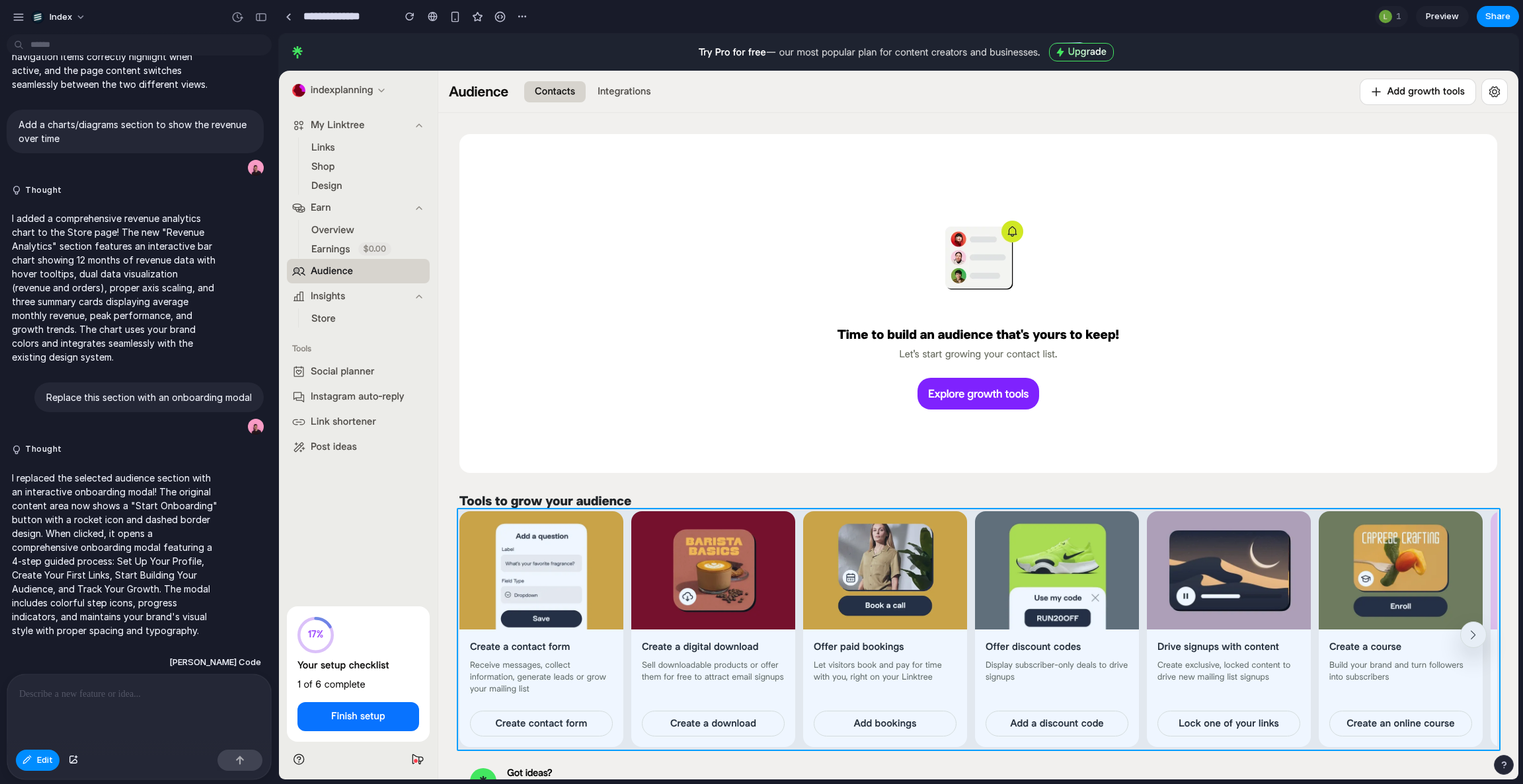
click at [627, 532] on div at bounding box center [899, 407] width 1239 height 745
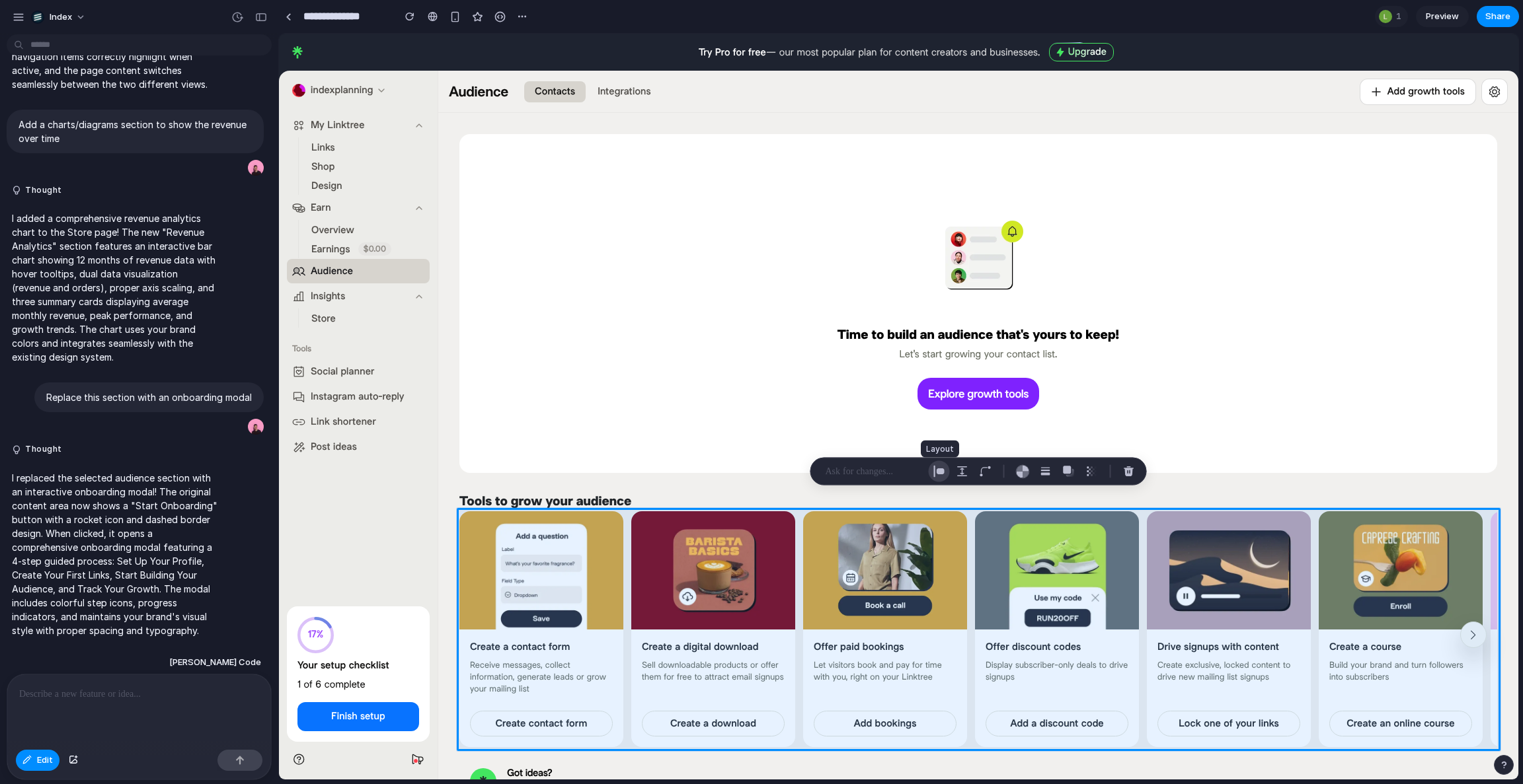
click at [942, 475] on div "button" at bounding box center [939, 472] width 12 height 12
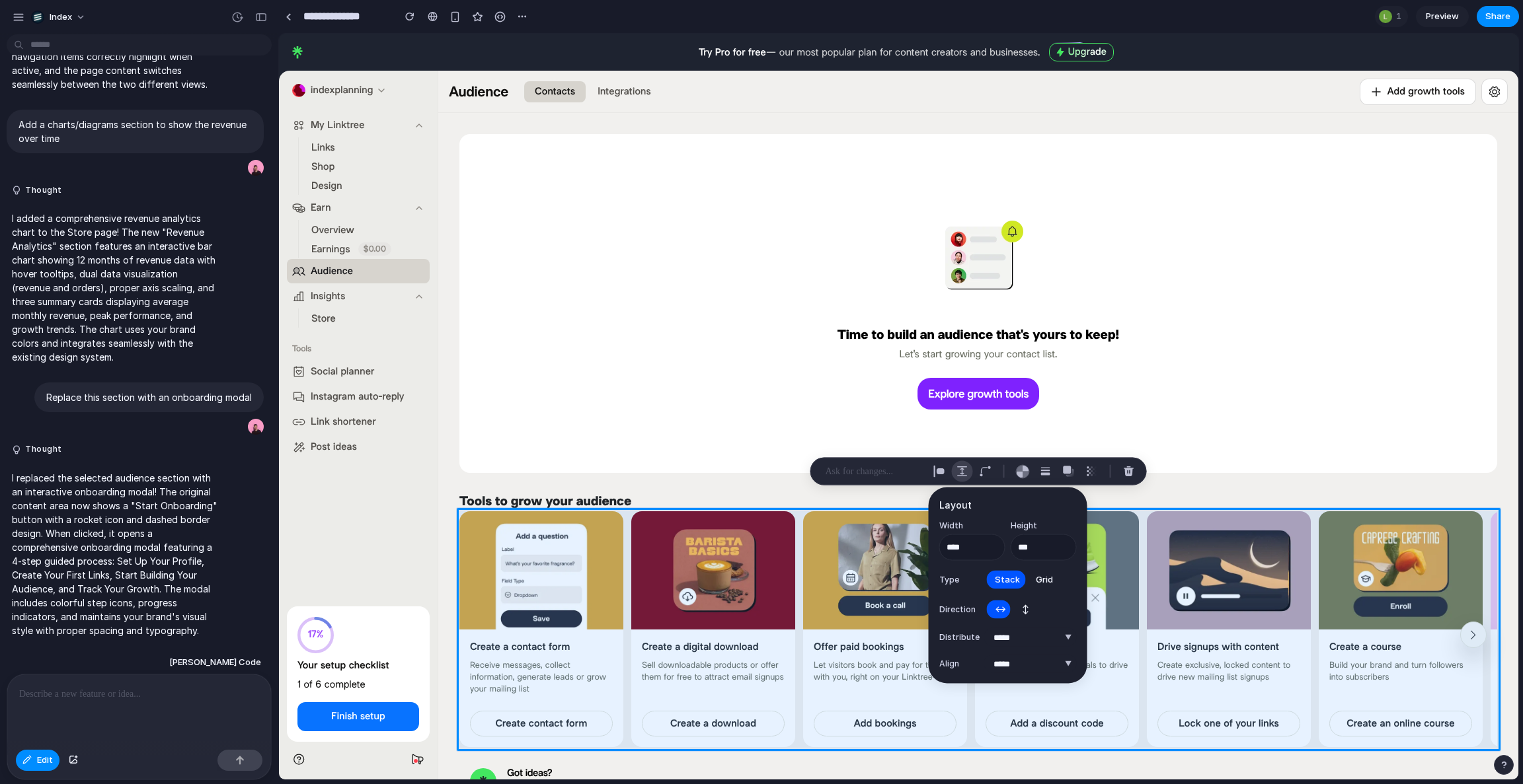
click at [953, 472] on button "button" at bounding box center [962, 472] width 21 height 21
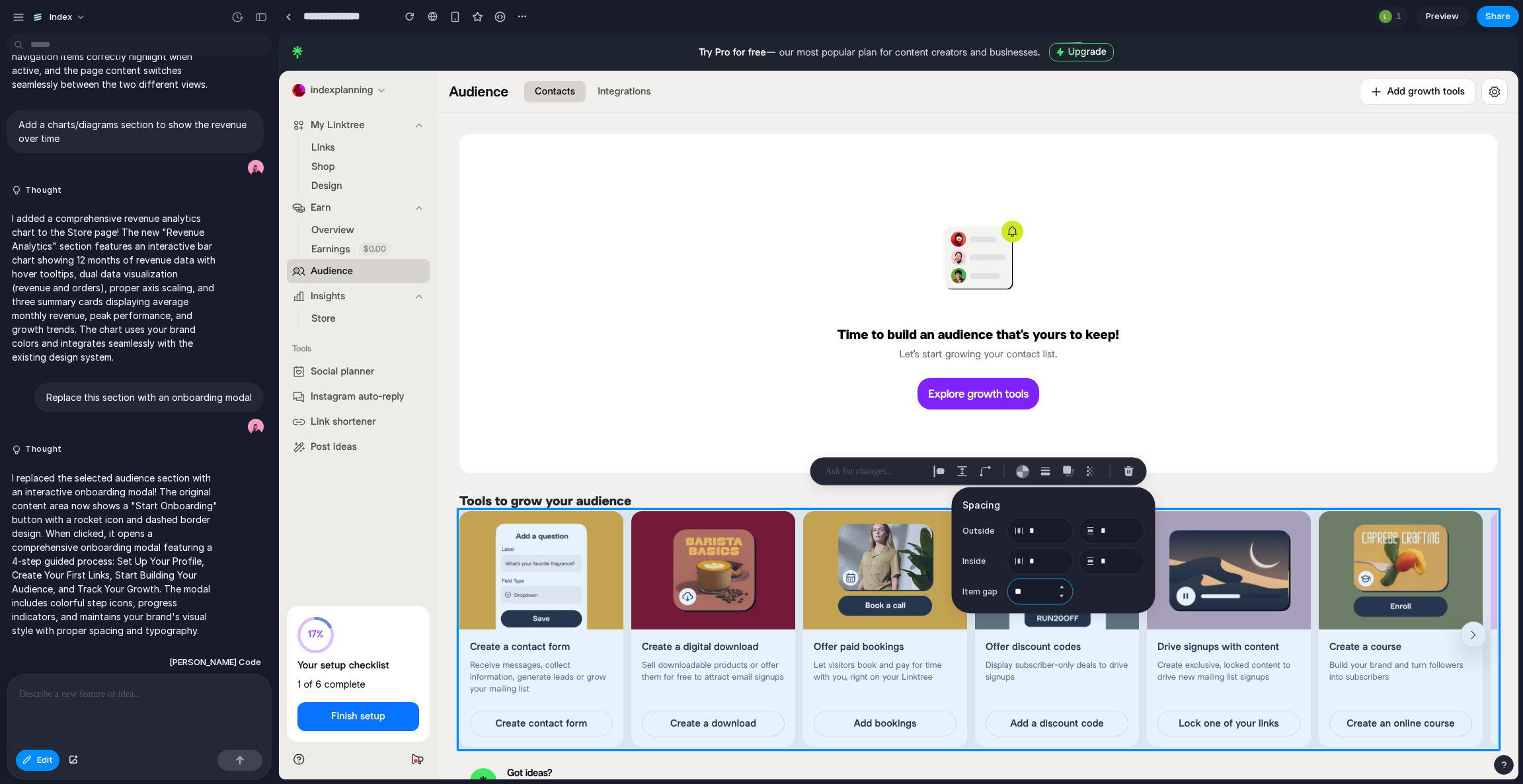
click at [1025, 588] on input "**" at bounding box center [1041, 592] width 66 height 26
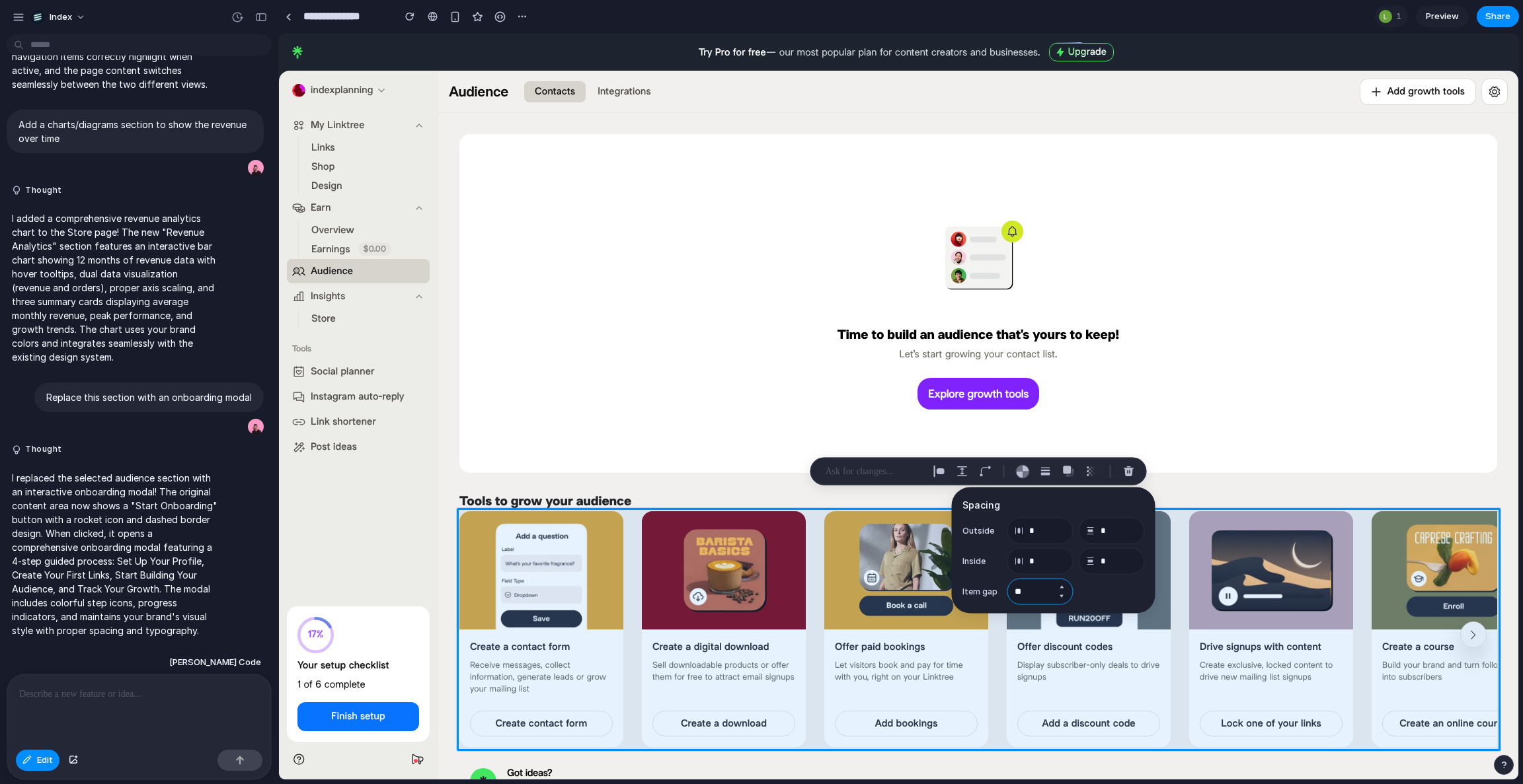
type input "**"
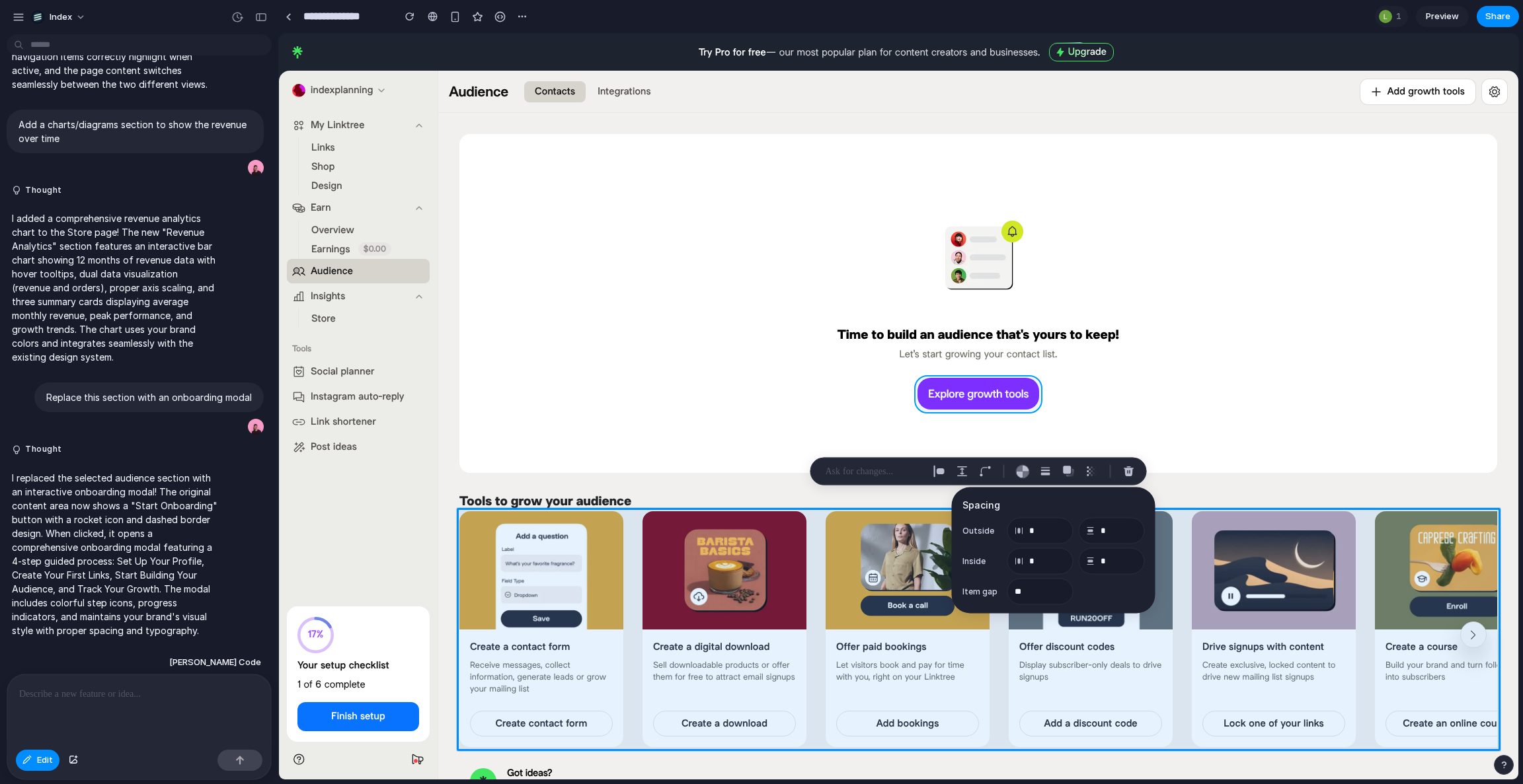
click at [921, 392] on div at bounding box center [899, 407] width 1239 height 745
type input "**"
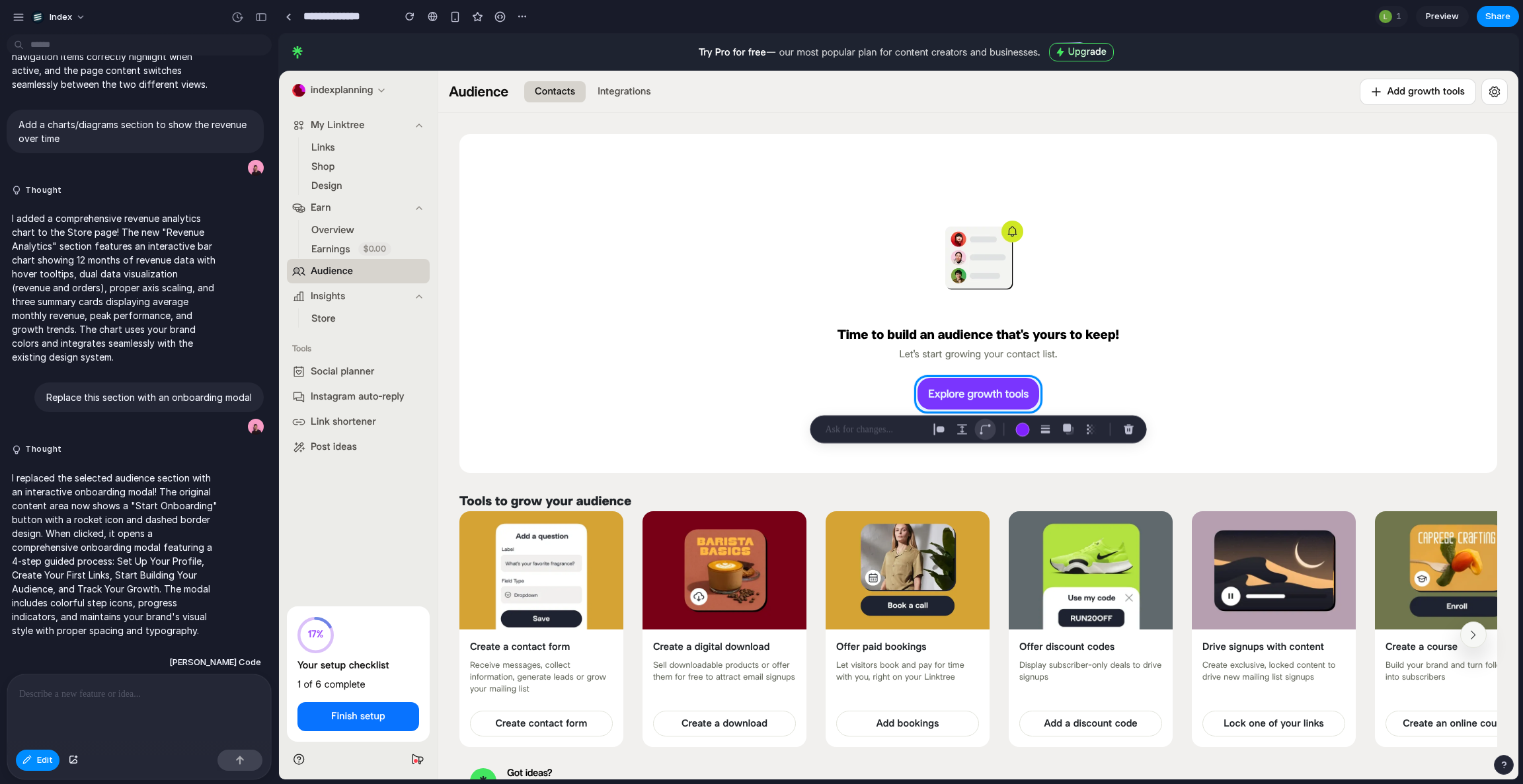
click at [989, 425] on div "button" at bounding box center [985, 430] width 12 height 12
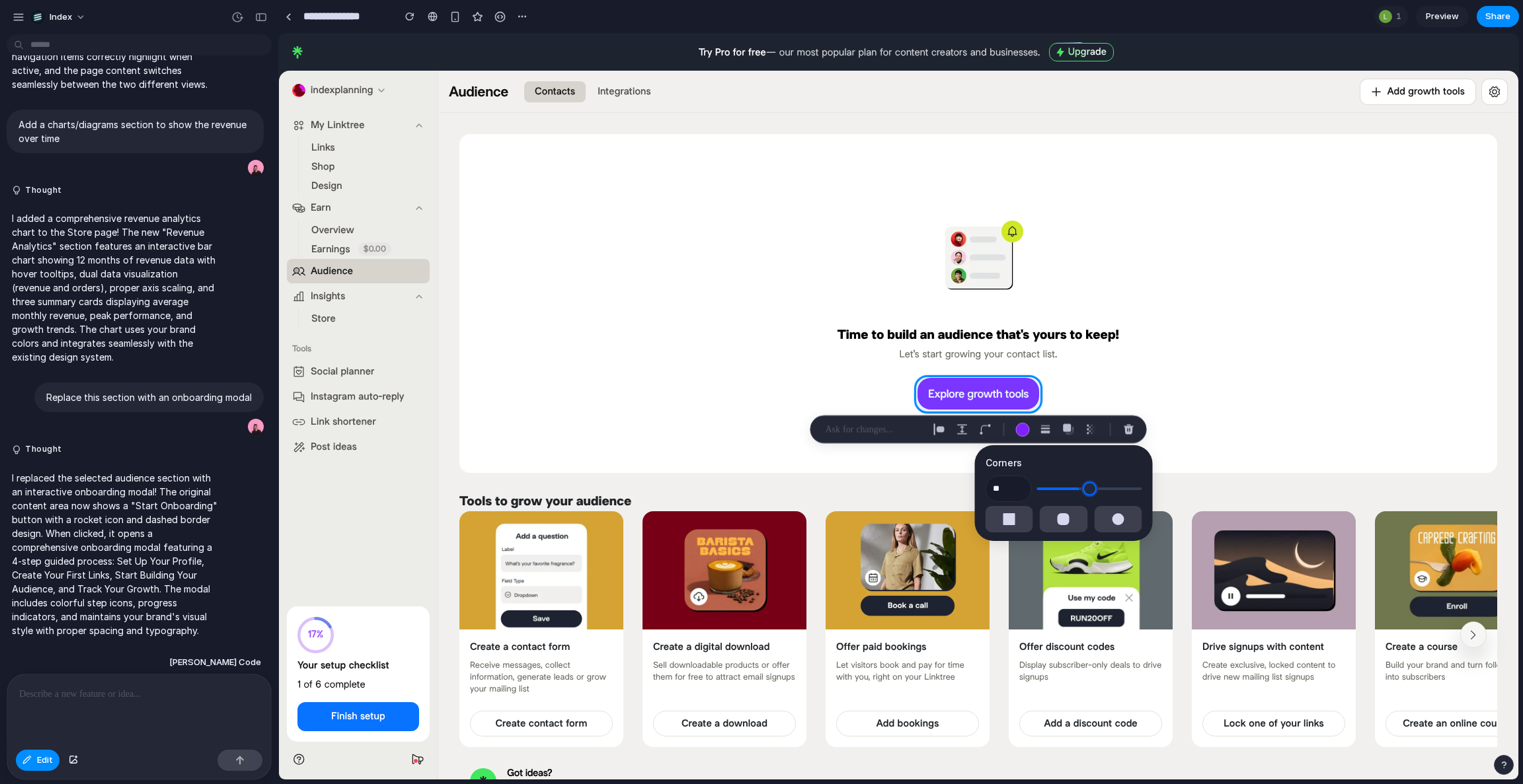
type input "**"
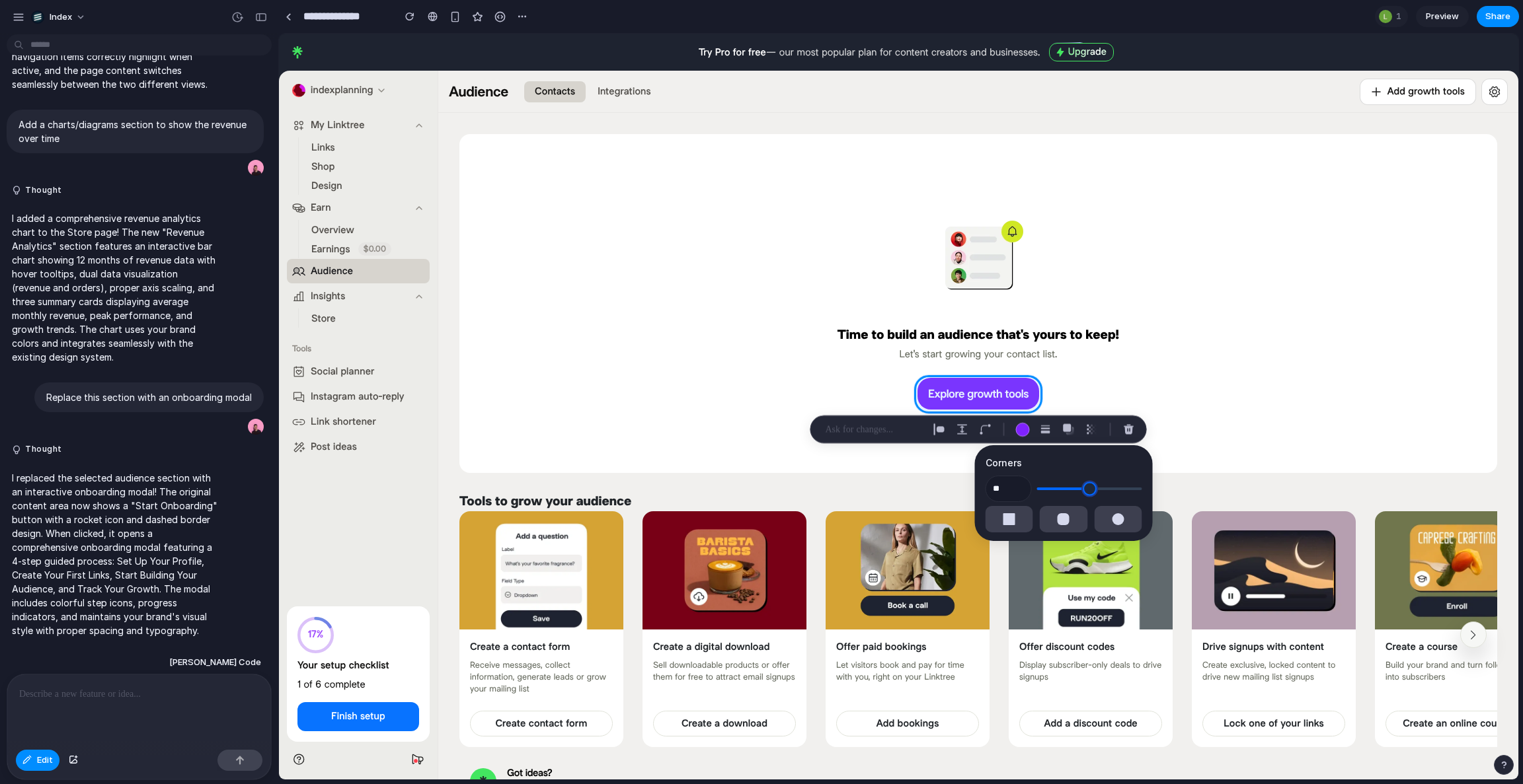
type input "**"
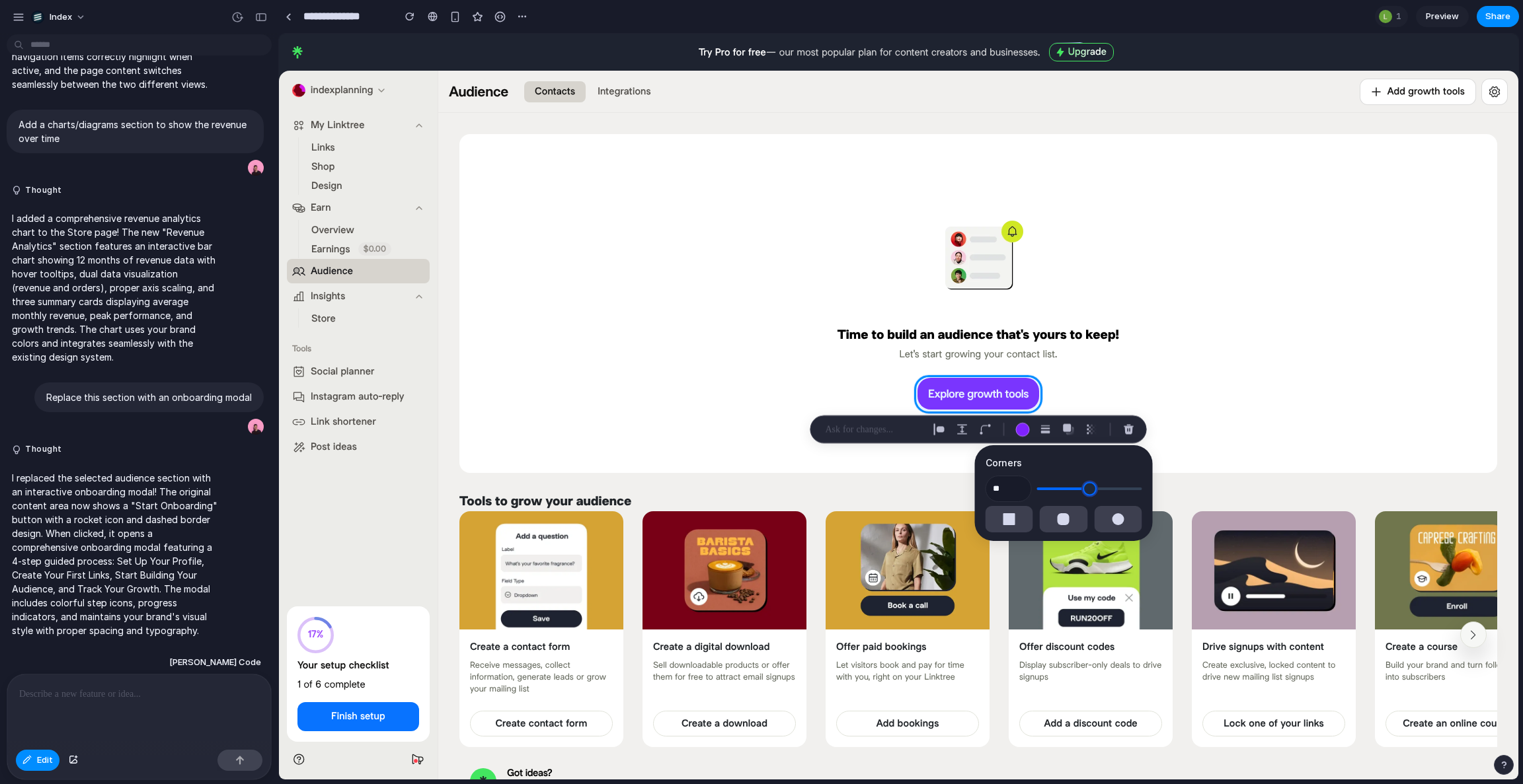
type input "**"
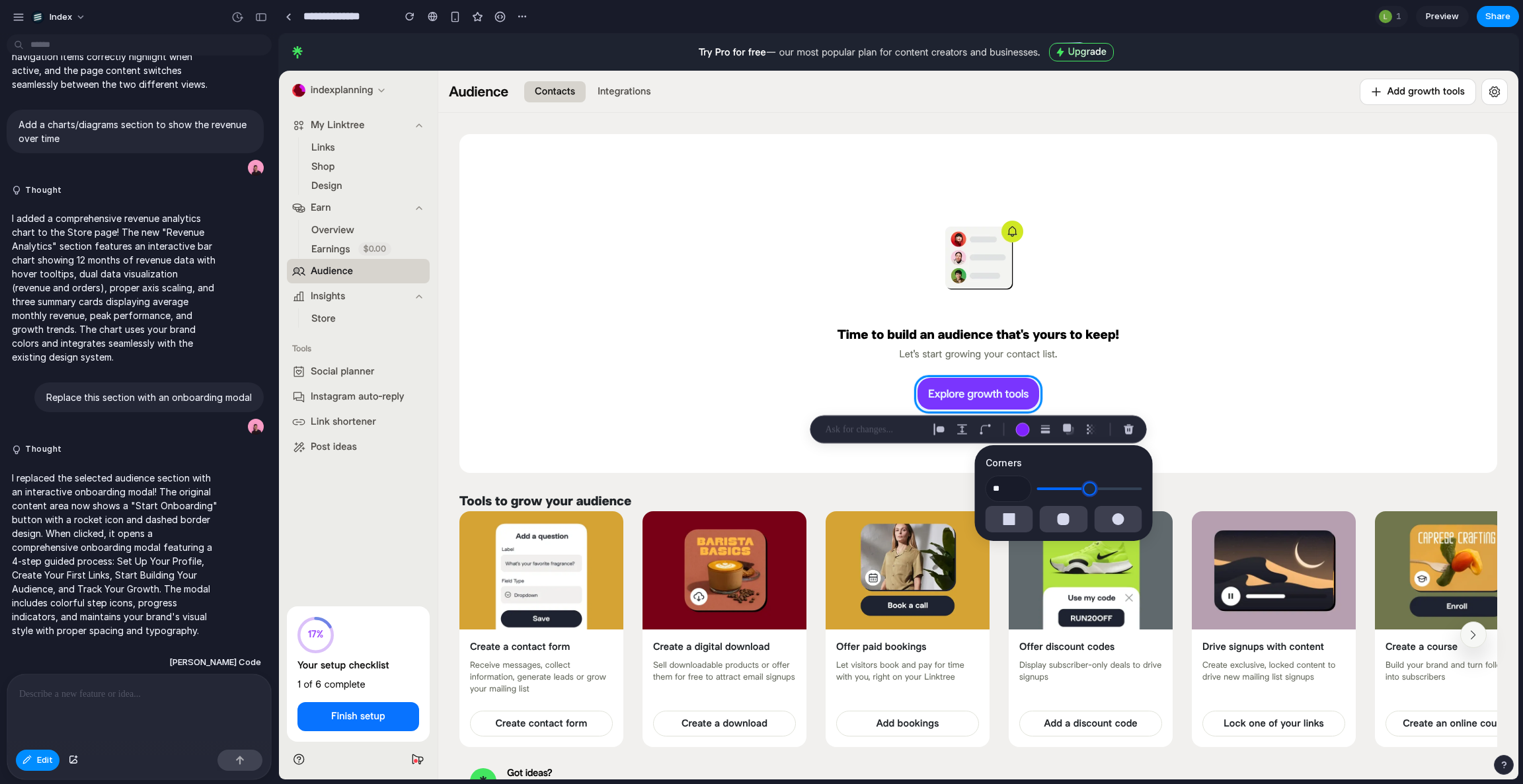
type input "**"
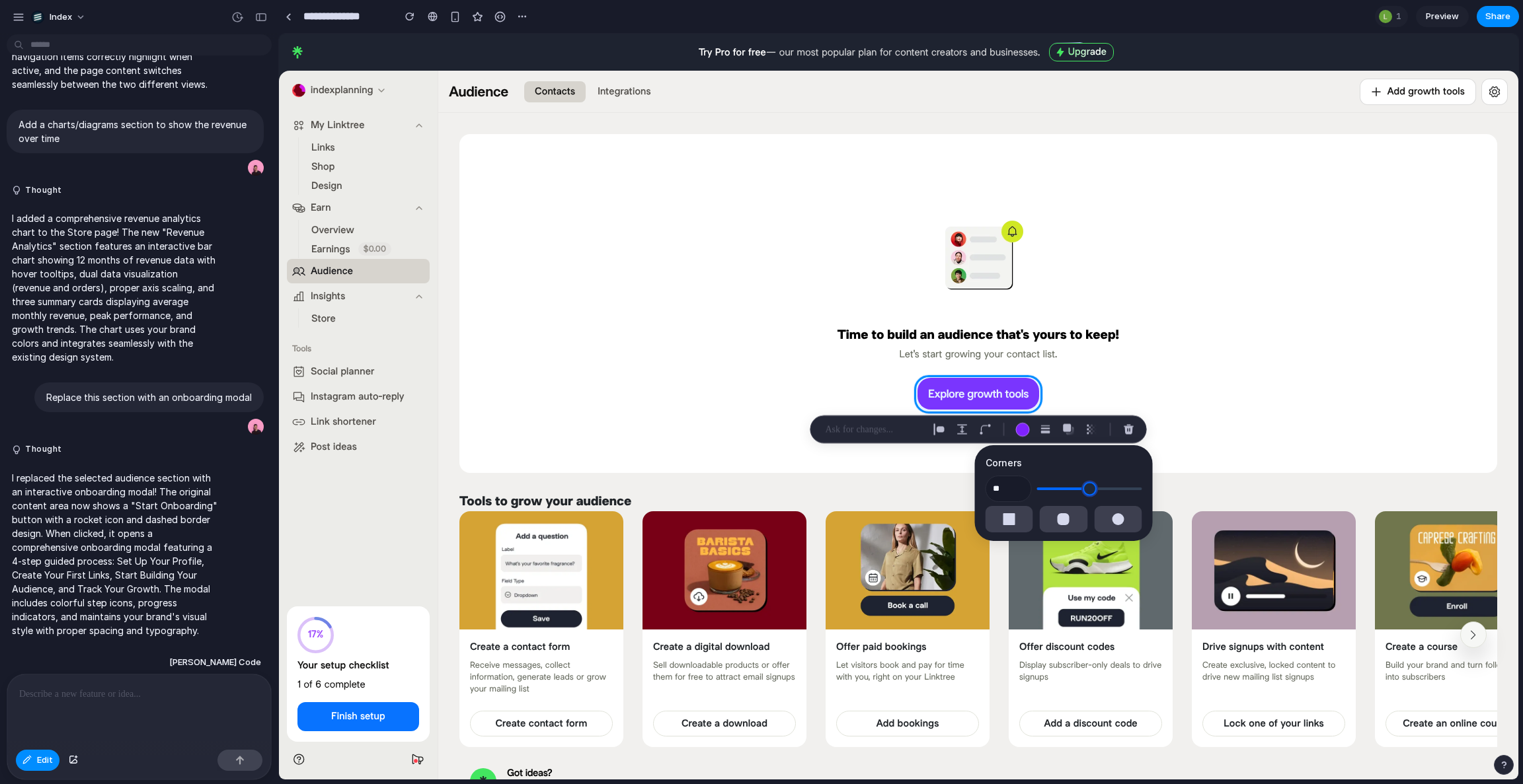
type input "**"
drag, startPoint x: 1069, startPoint y: 488, endPoint x: 1134, endPoint y: 494, distance: 65.3
click at [1134, 494] on body "Index I've finished setting up your prototype. What would you like me to do? Un…" at bounding box center [761, 392] width 1523 height 784
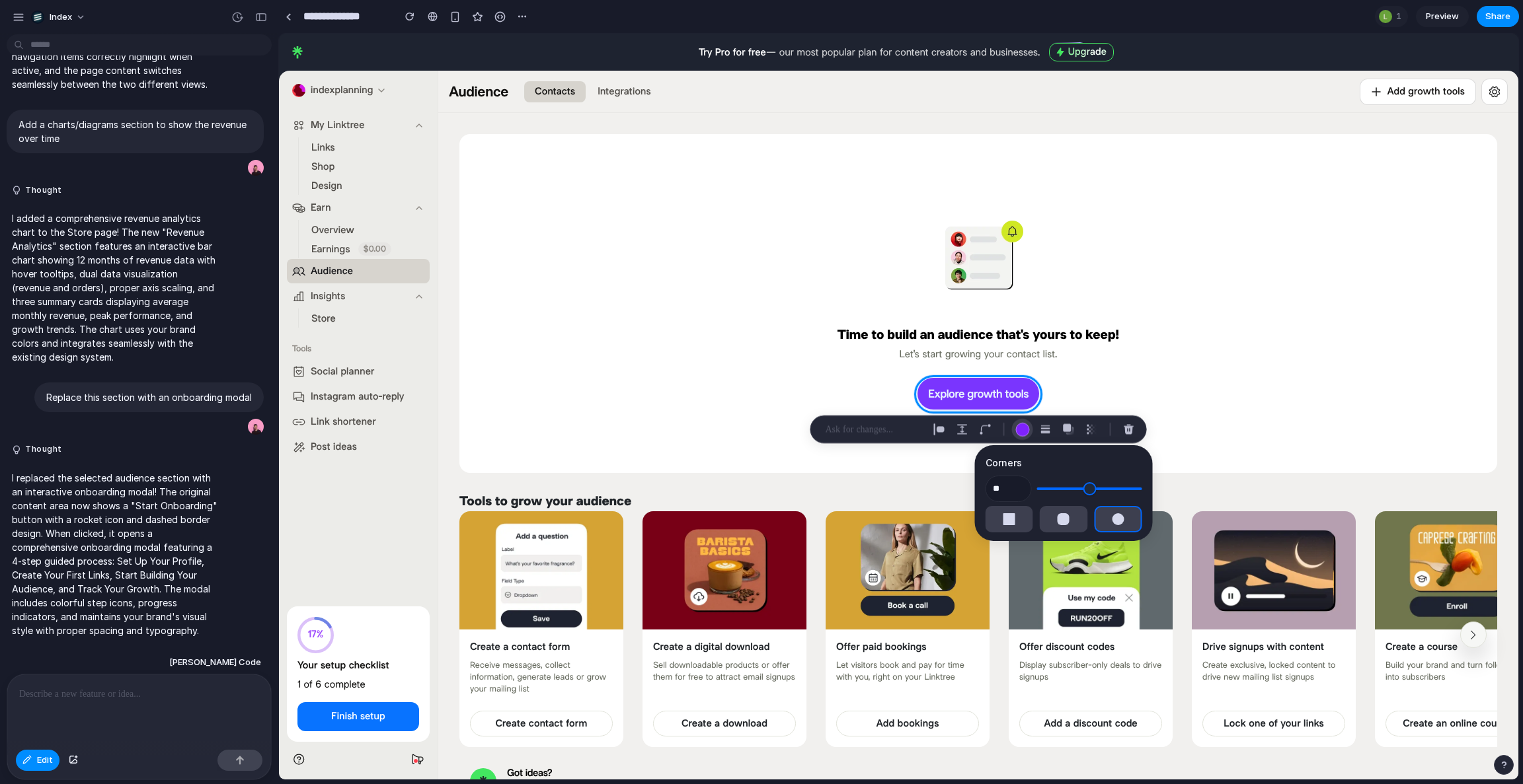
click at [1019, 426] on div "button" at bounding box center [1022, 430] width 14 height 14
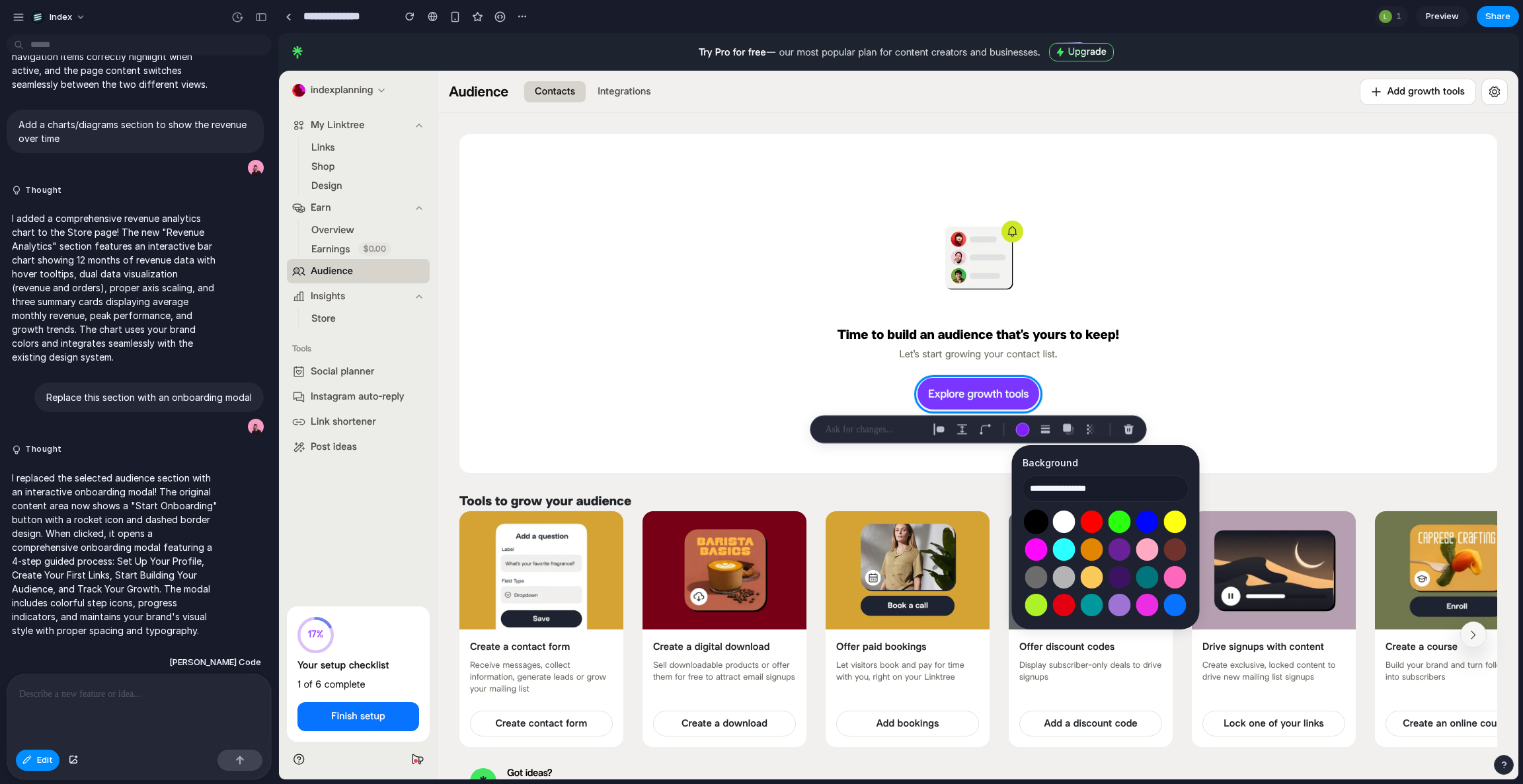
click at [1041, 519] on button "Select color oklch(0 0 0)" at bounding box center [1036, 522] width 25 height 25
type input "**********"
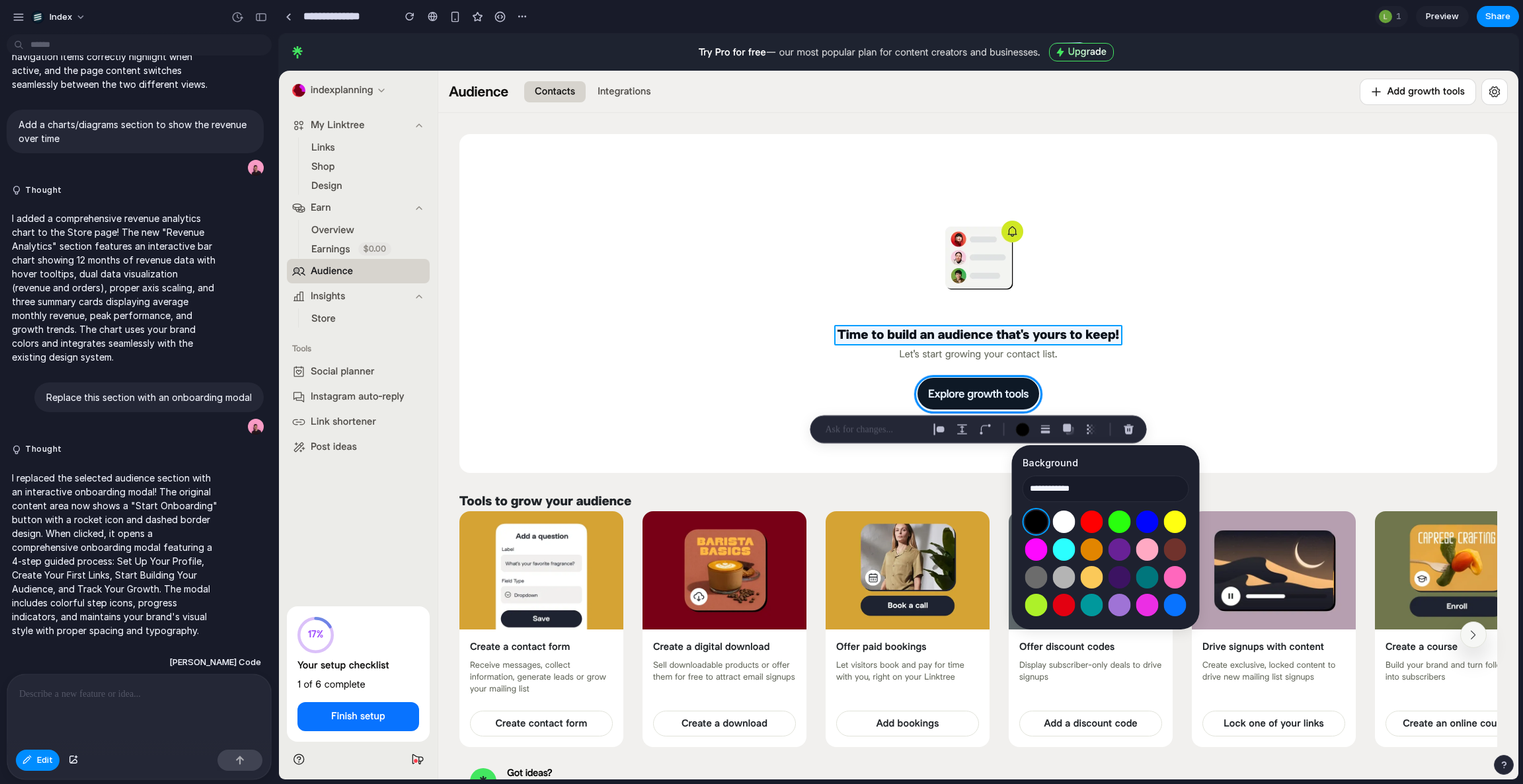
click at [975, 332] on div at bounding box center [899, 407] width 1239 height 745
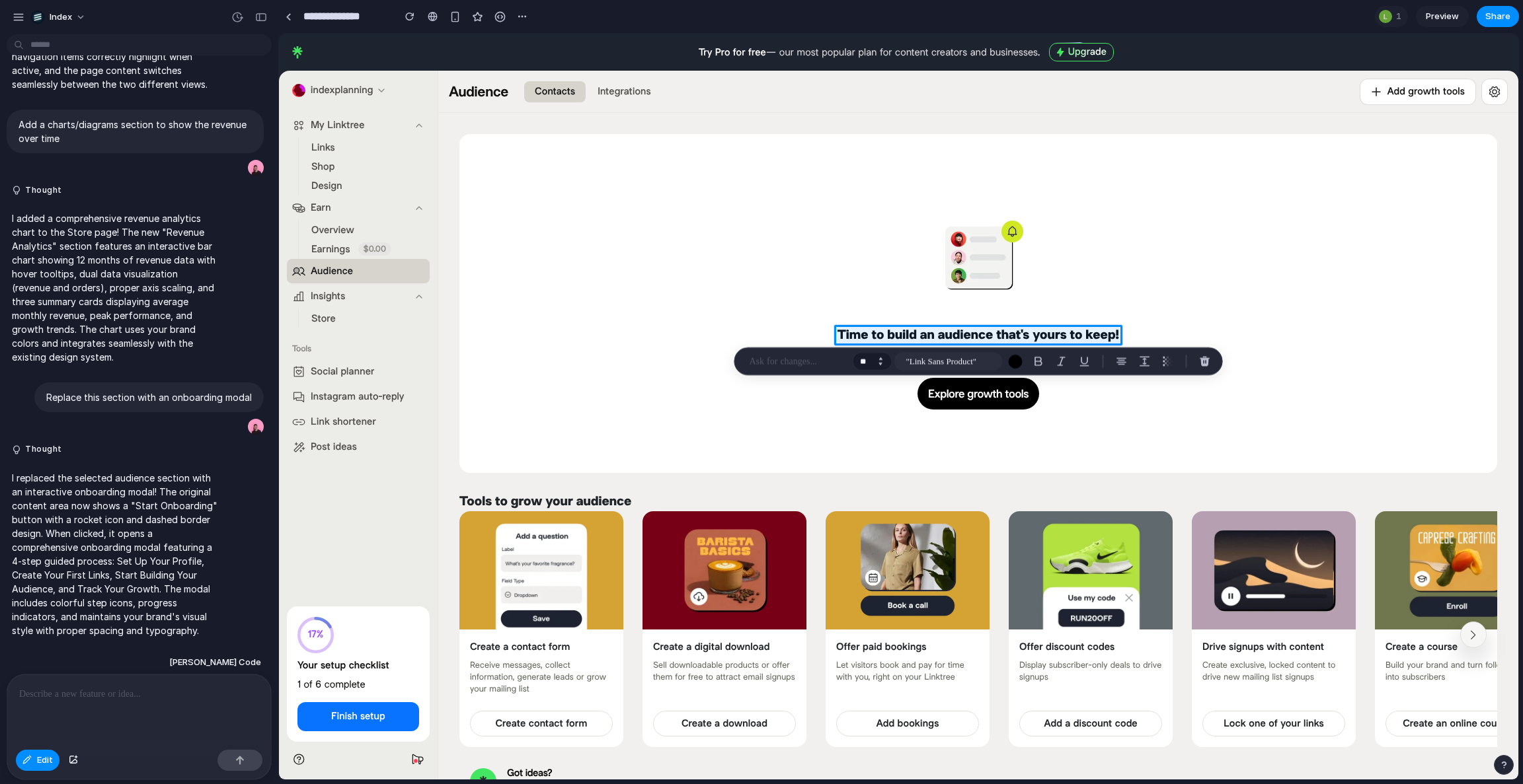
click at [881, 357] on button "Increment" at bounding box center [881, 359] width 13 height 7
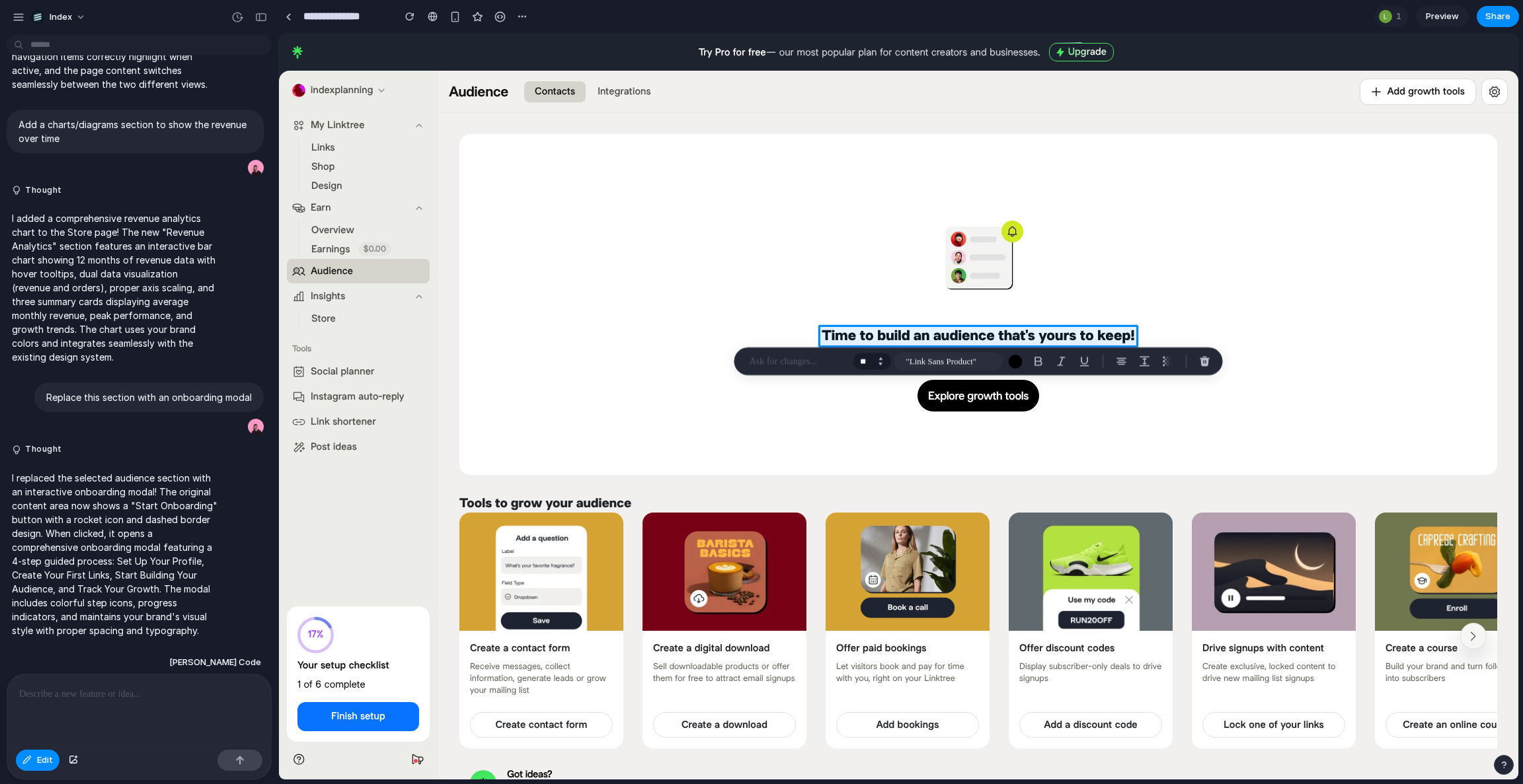
click at [881, 357] on button "Increment" at bounding box center [881, 359] width 13 height 7
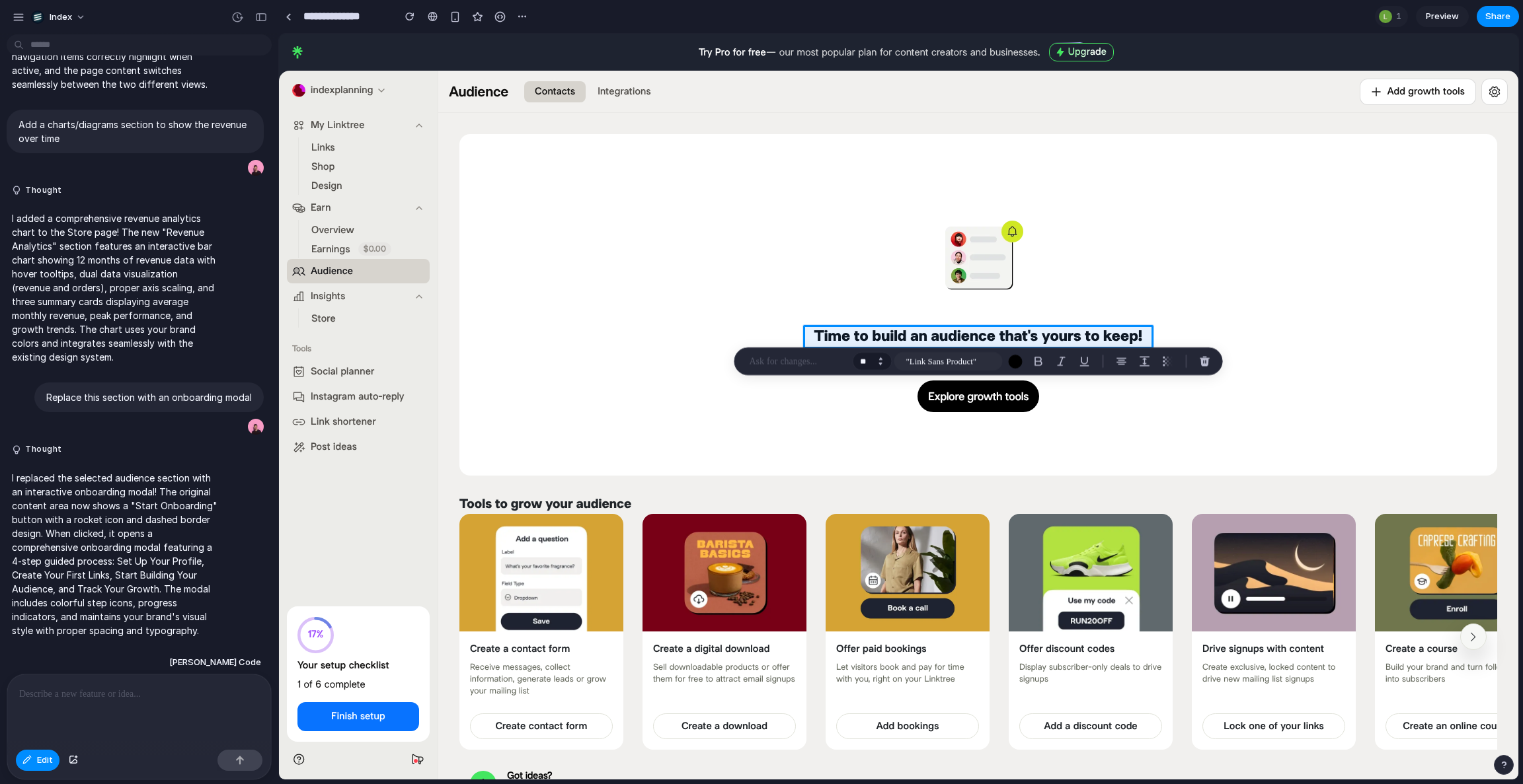
click at [881, 357] on button "Increment" at bounding box center [881, 359] width 13 height 7
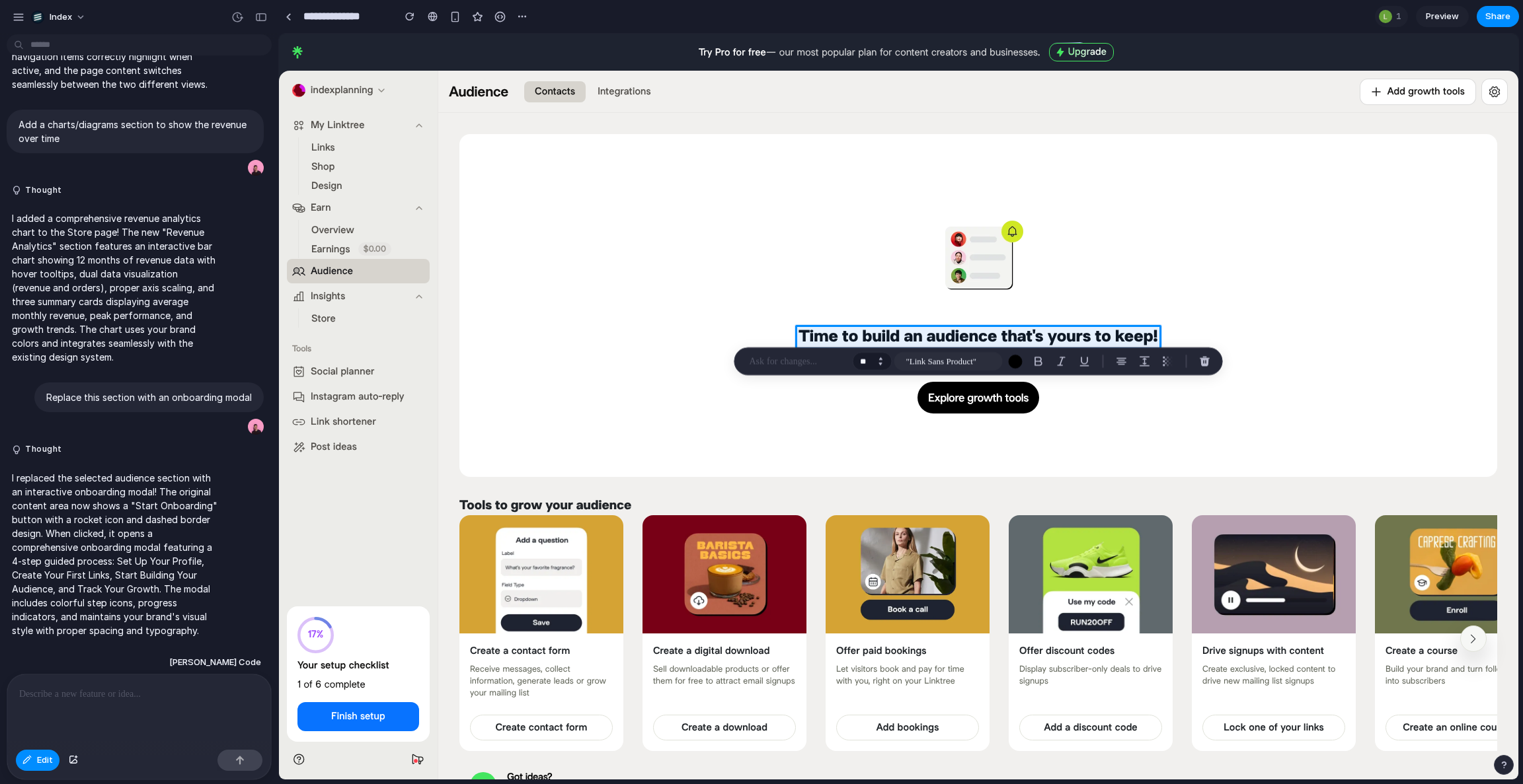
click at [881, 357] on button "Increment" at bounding box center [881, 359] width 13 height 7
type input "**"
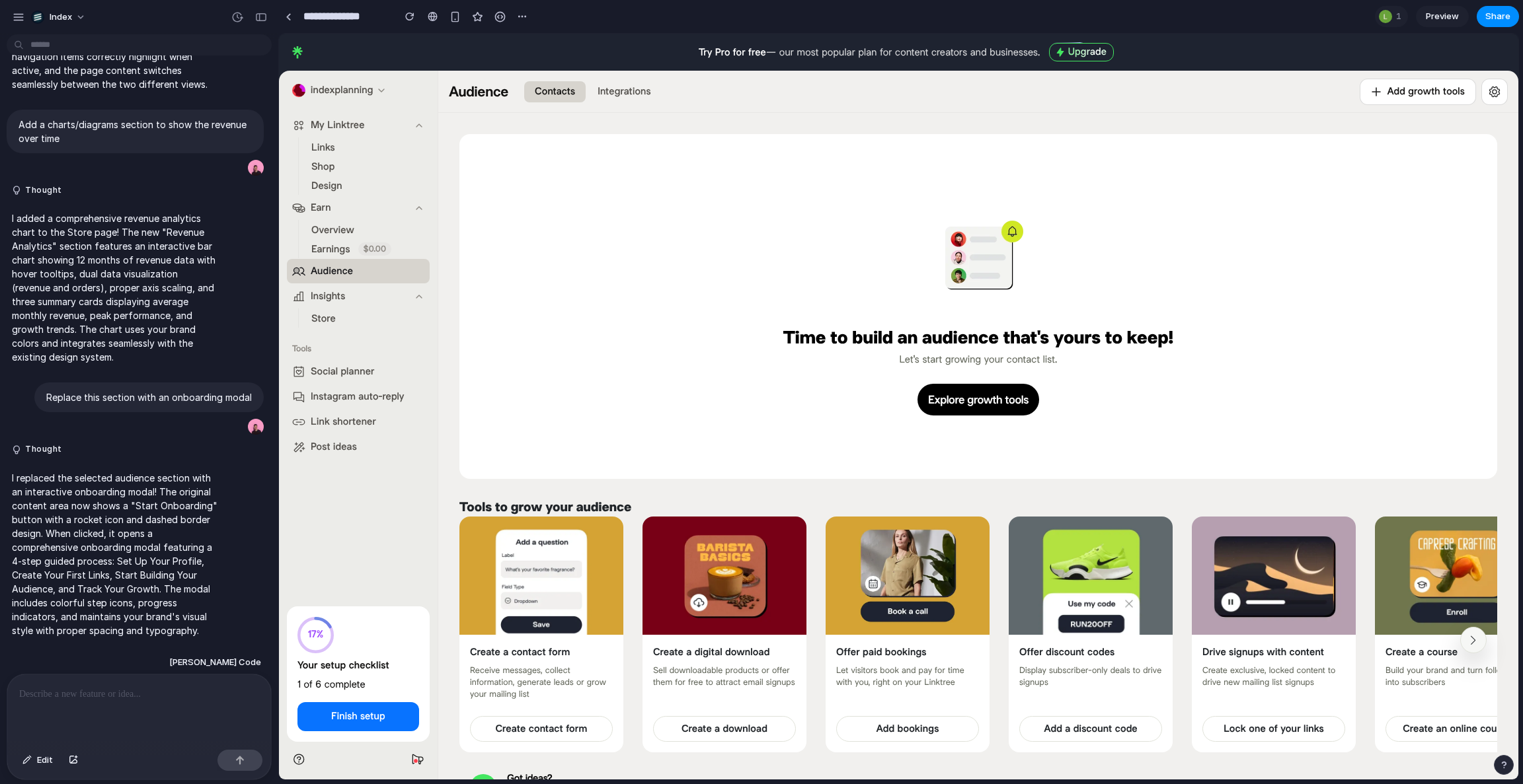
click at [78, 696] on p at bounding box center [139, 694] width 240 height 16
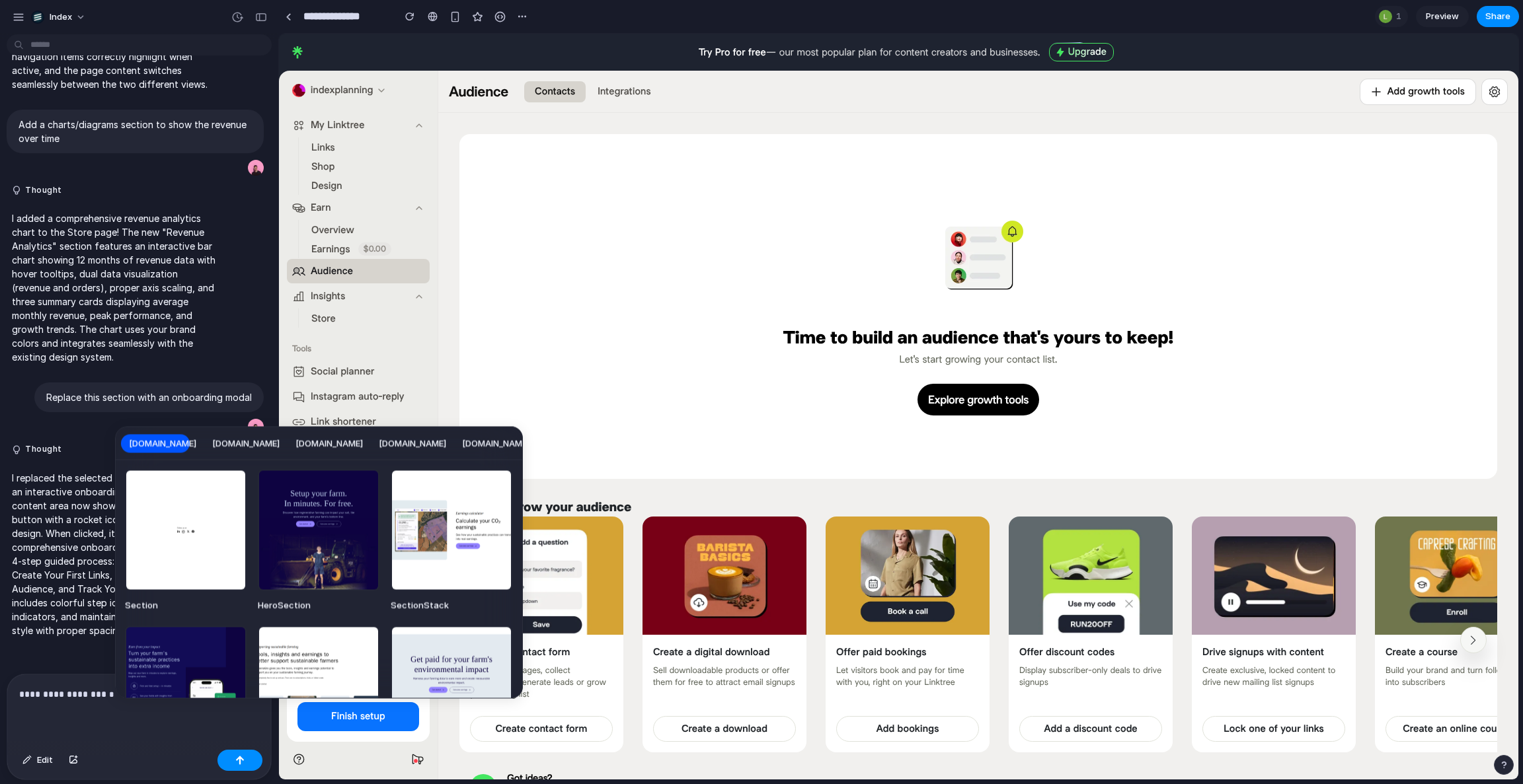
scroll to position [106, 0]
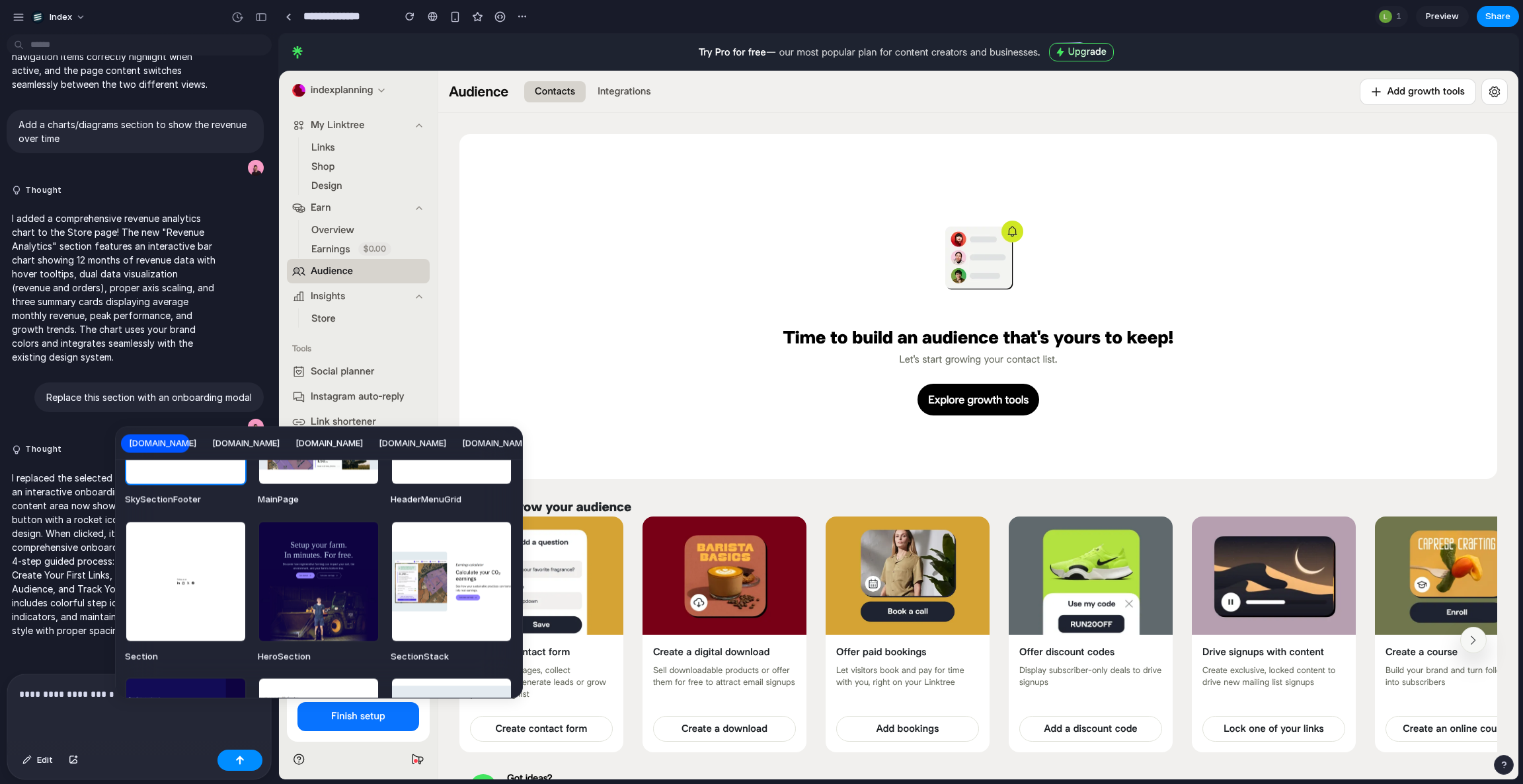
click at [92, 691] on div "[DOMAIN_NAME] [DOMAIN_NAME] [DOMAIN_NAME] [DOMAIN_NAME] [DOMAIN_NAME] [DOMAIN_N…" at bounding box center [761, 392] width 1523 height 784
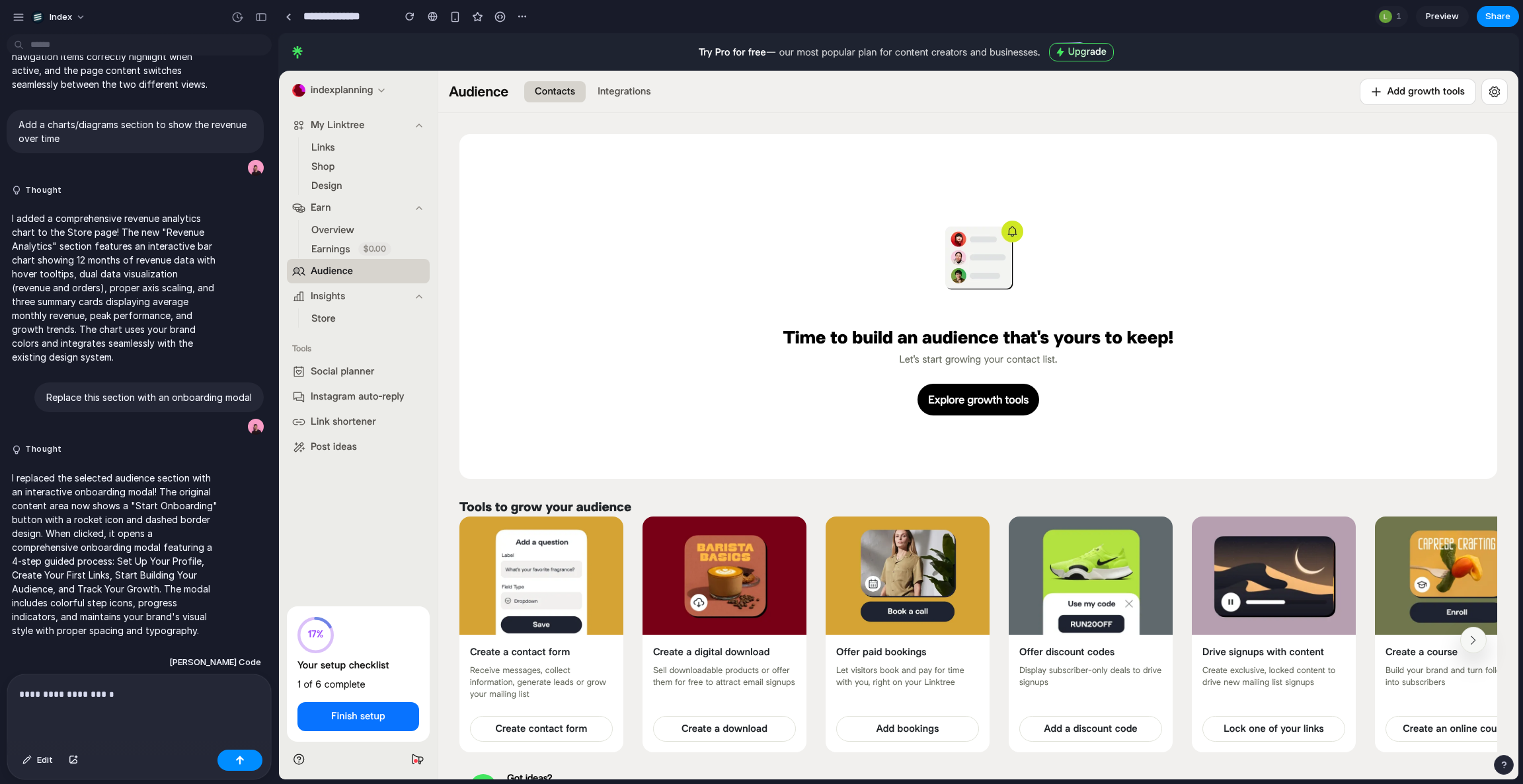
click at [92, 691] on p "**********" at bounding box center [139, 694] width 240 height 16
click at [92, 691] on p at bounding box center [139, 694] width 240 height 16
click at [461, 370] on div "Time to build an audience that's yours to keep! Let's start growing your contac…" at bounding box center [978, 307] width 1037 height 345
click at [456, 16] on div "button" at bounding box center [455, 17] width 12 height 12
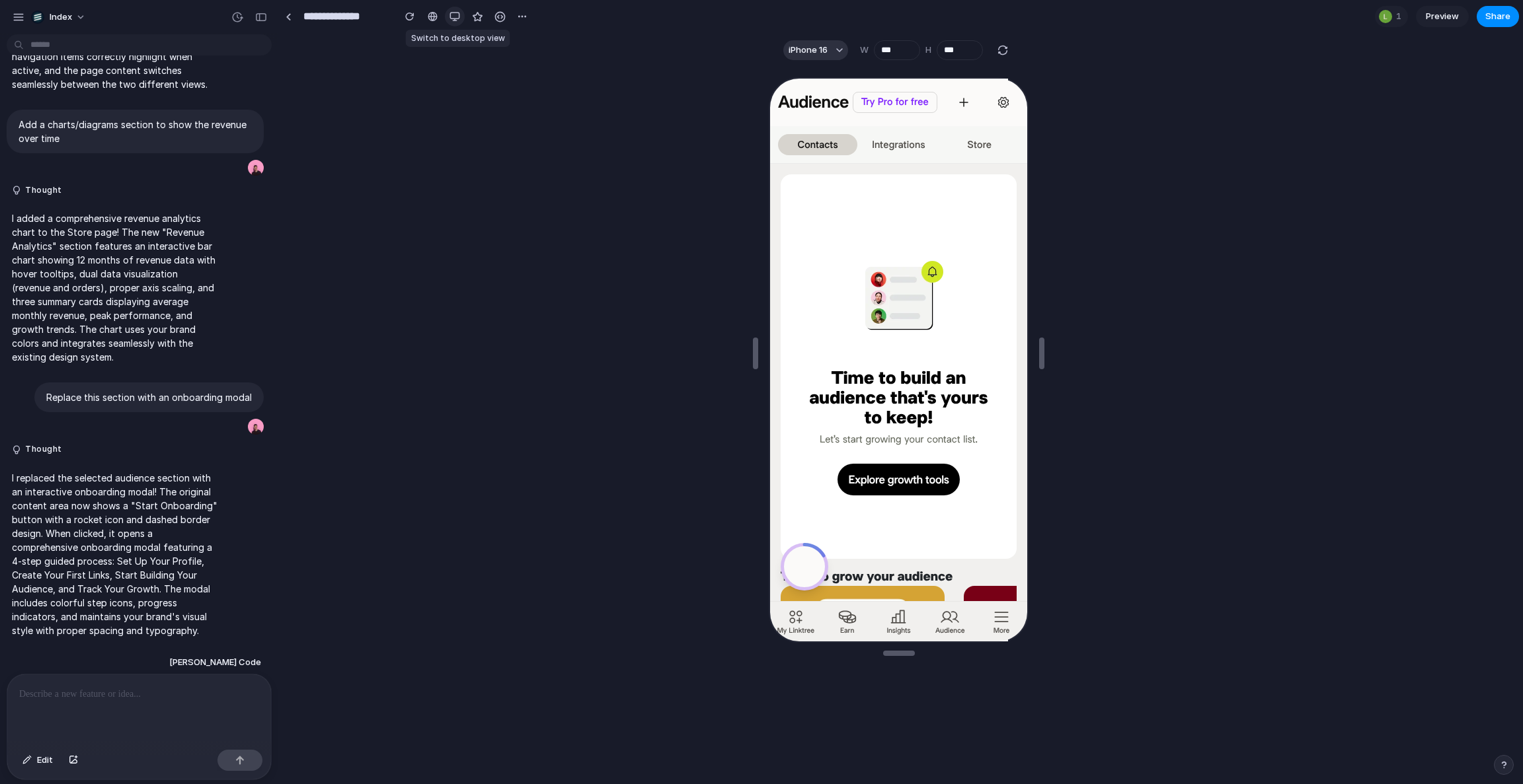
click at [459, 16] on div "button" at bounding box center [454, 16] width 11 height 11
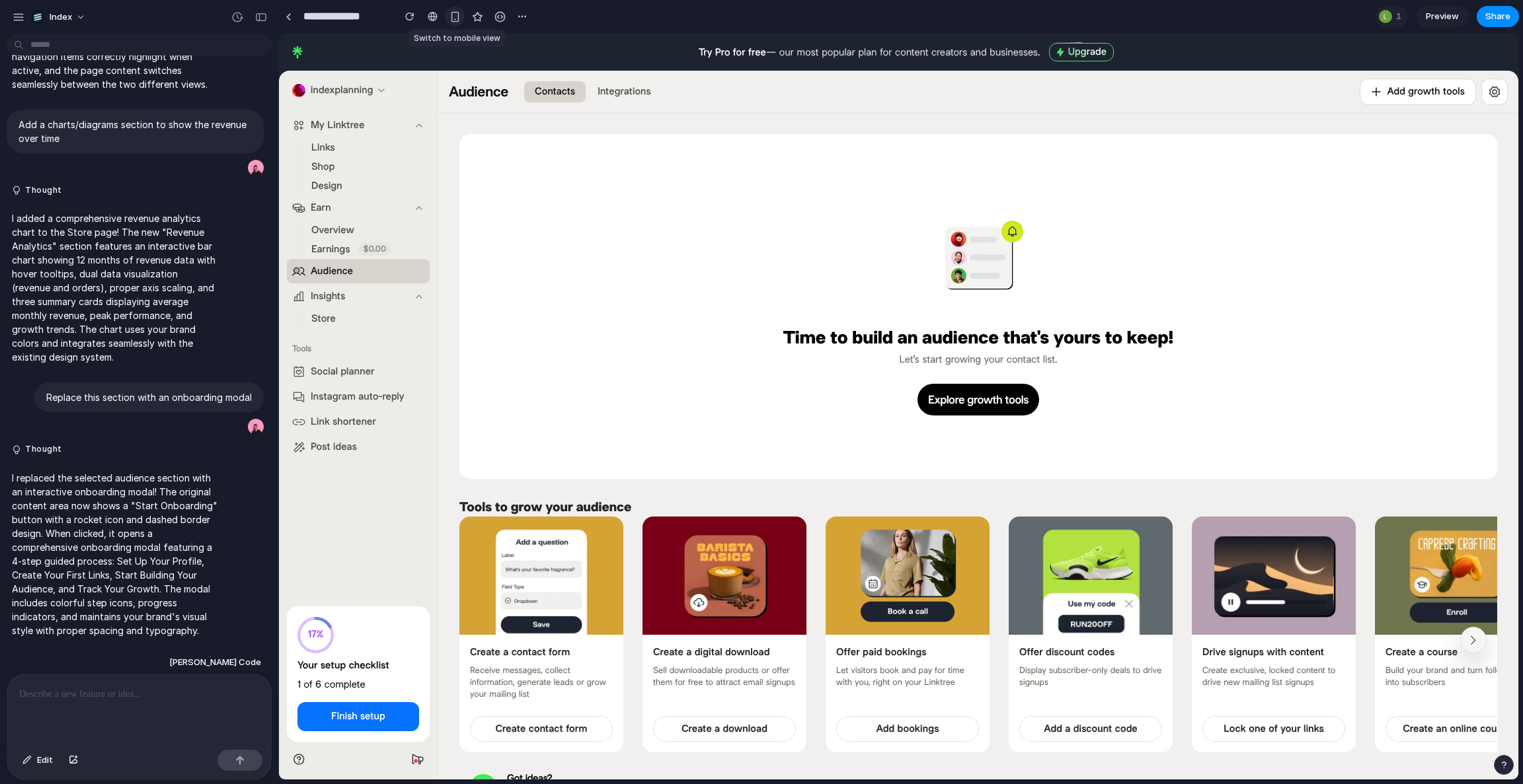
click at [459, 16] on div "button" at bounding box center [455, 17] width 12 height 12
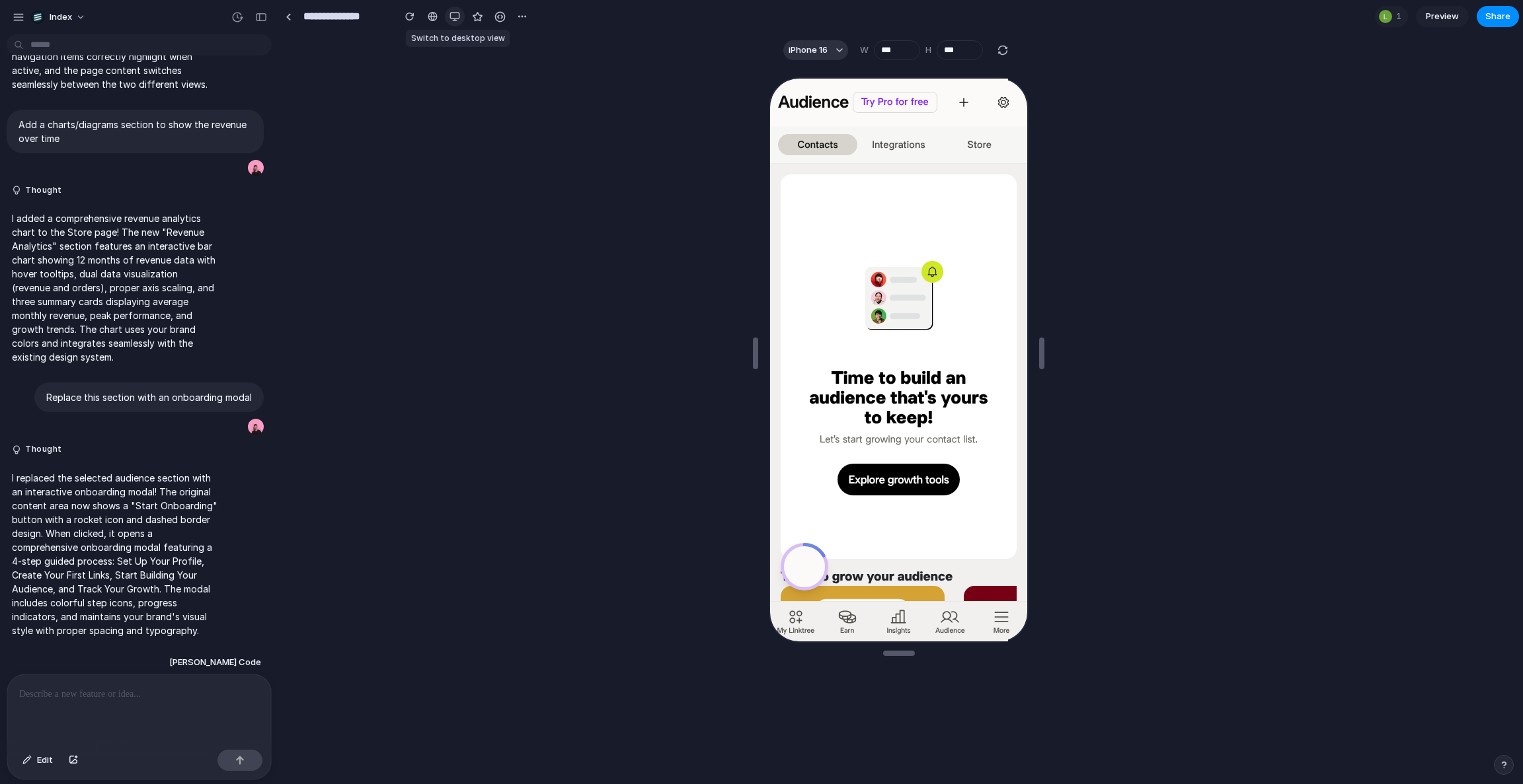
click at [459, 16] on div "button" at bounding box center [454, 16] width 11 height 11
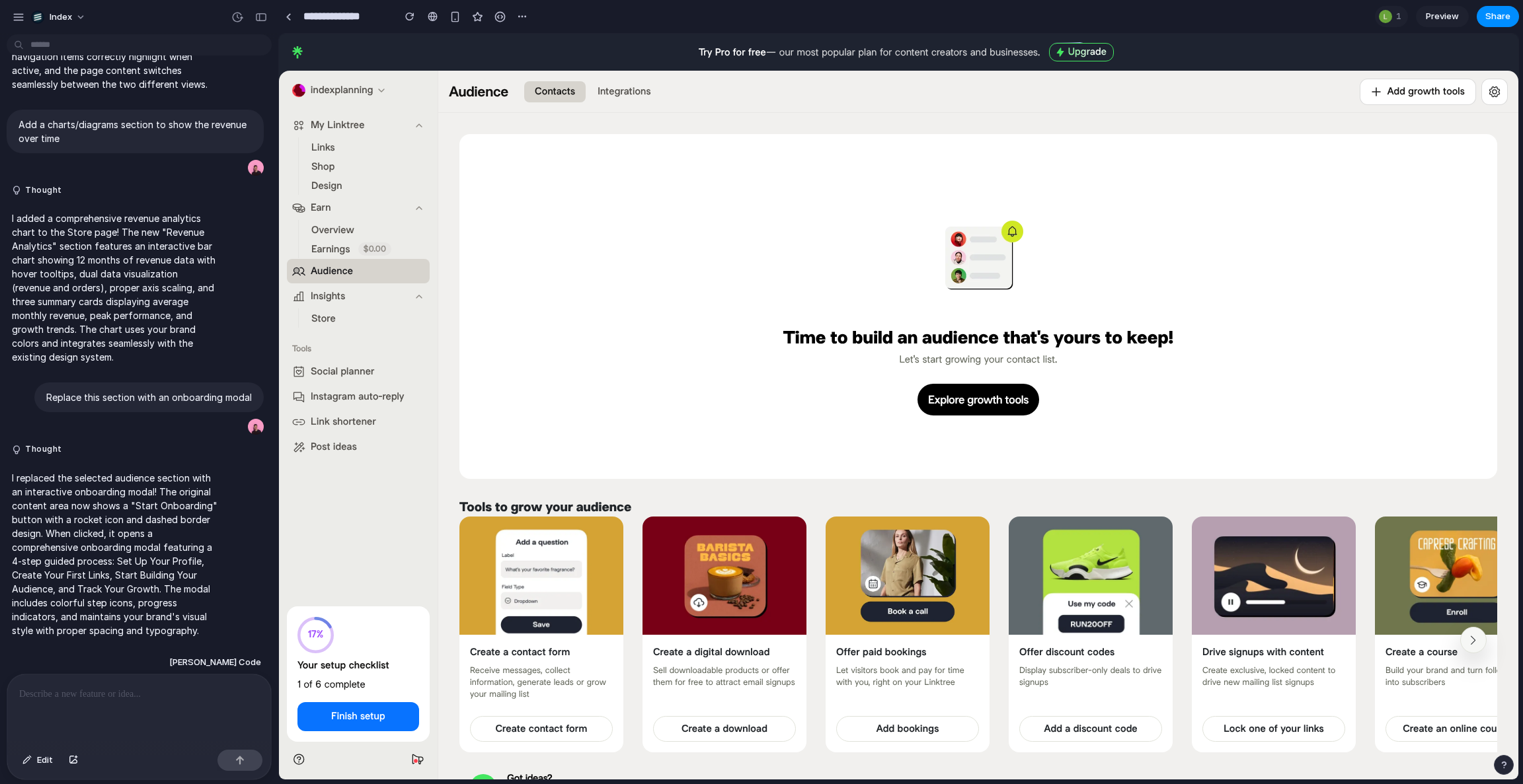
click at [1439, 12] on span "Preview" at bounding box center [1442, 16] width 33 height 13
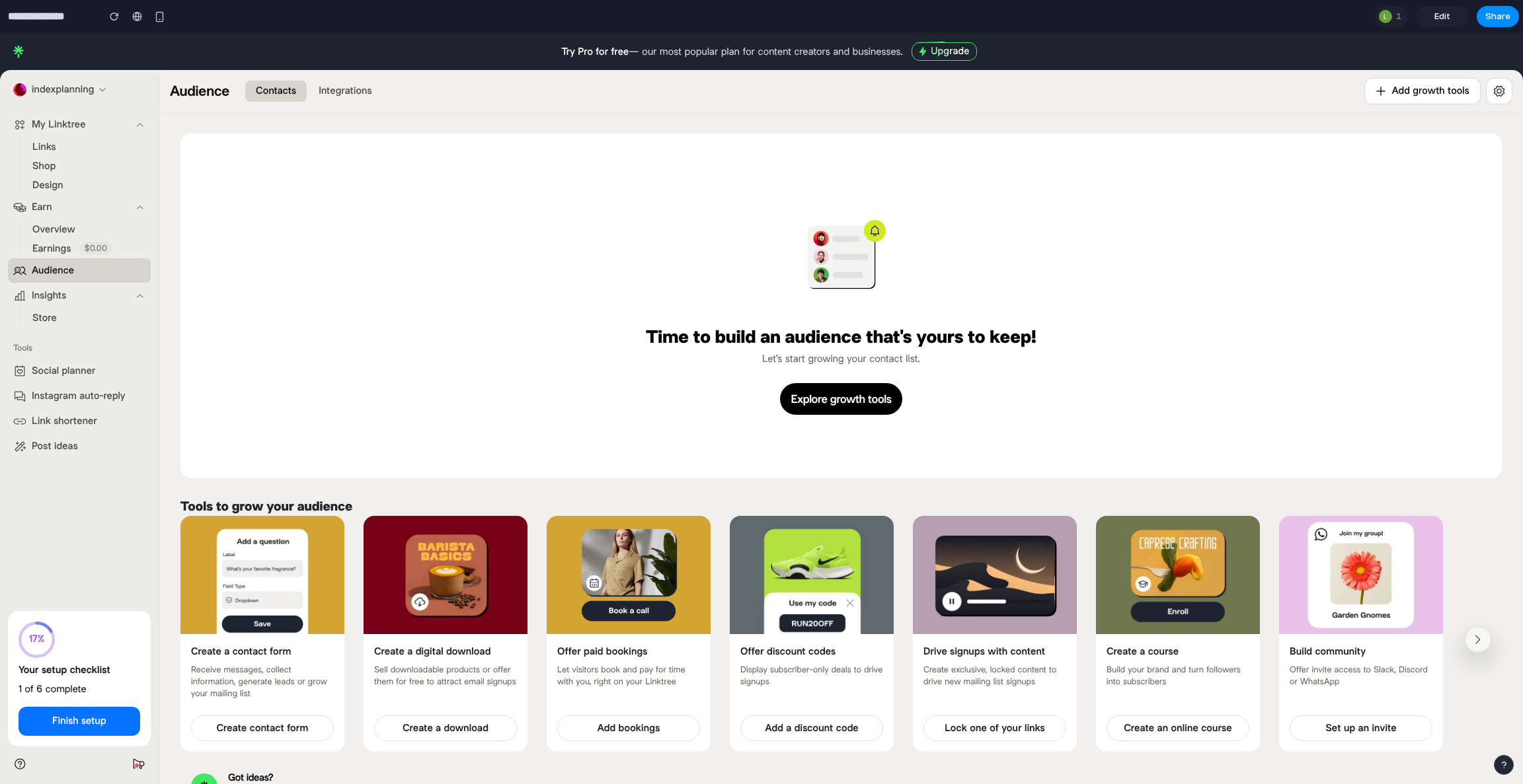
click at [1439, 12] on span "Edit" at bounding box center [1441, 16] width 16 height 13
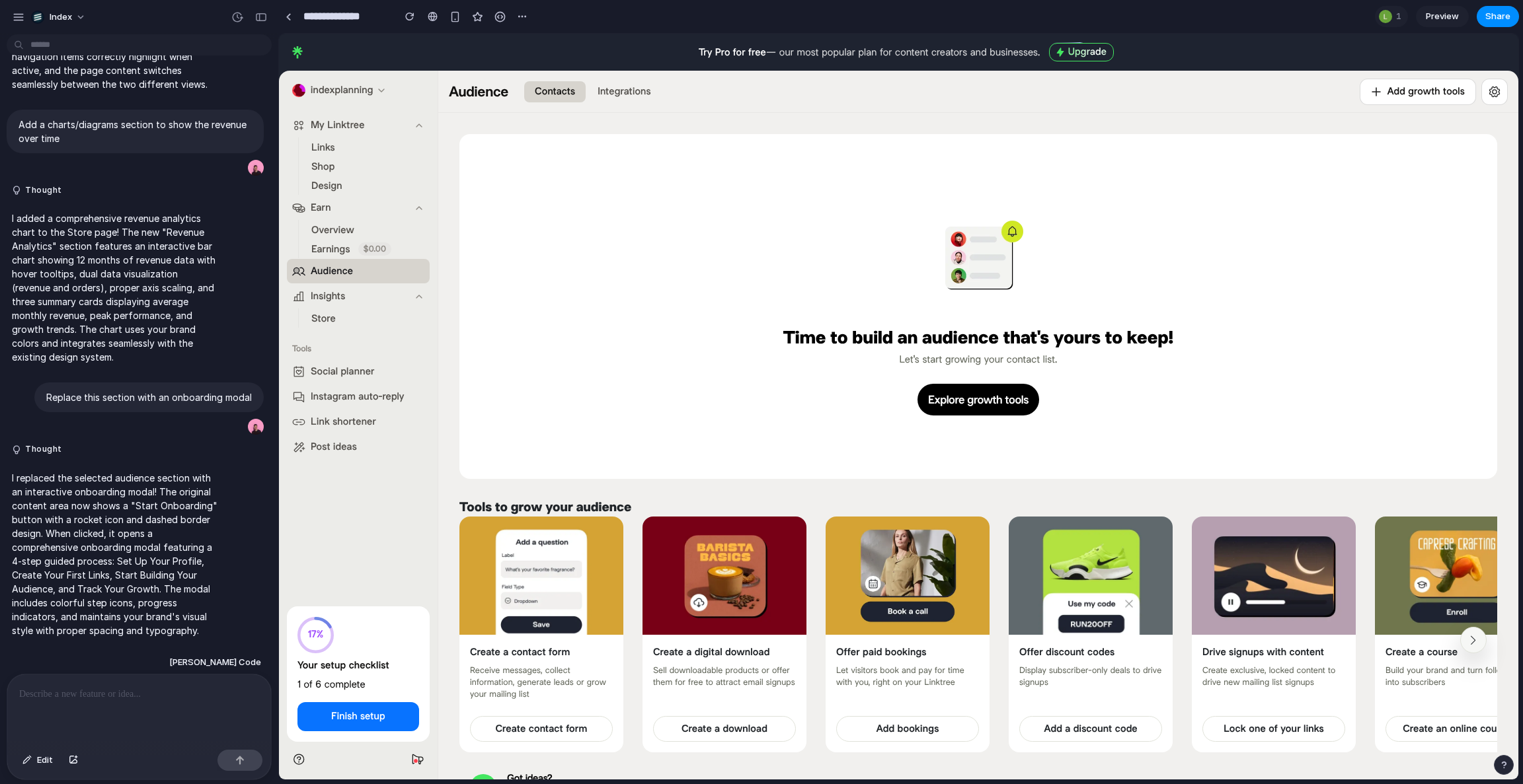
click at [1437, 16] on span "Preview" at bounding box center [1442, 16] width 33 height 13
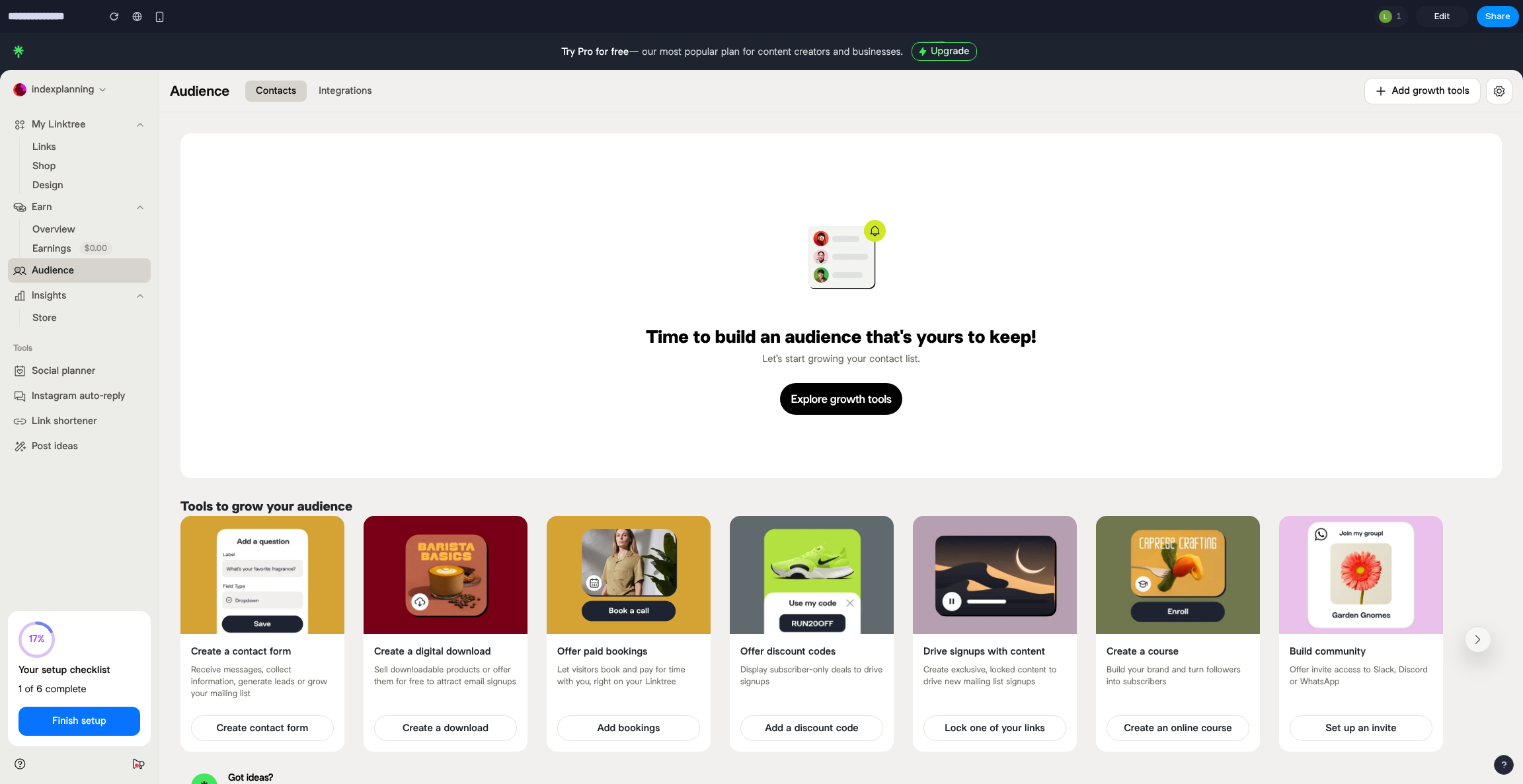
click at [1428, 14] on link "Edit" at bounding box center [1442, 16] width 53 height 21
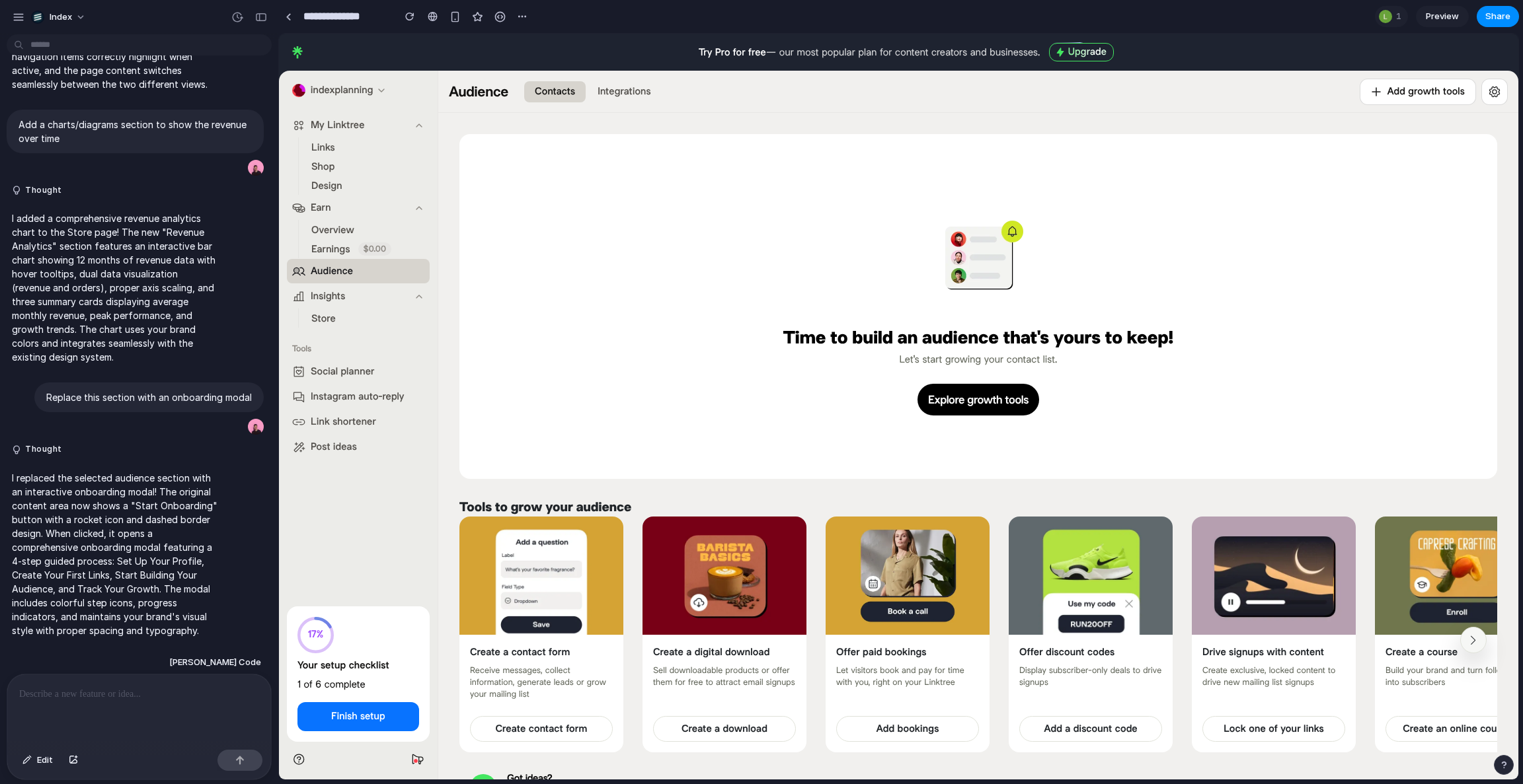
click at [1428, 14] on span "Preview" at bounding box center [1442, 16] width 33 height 13
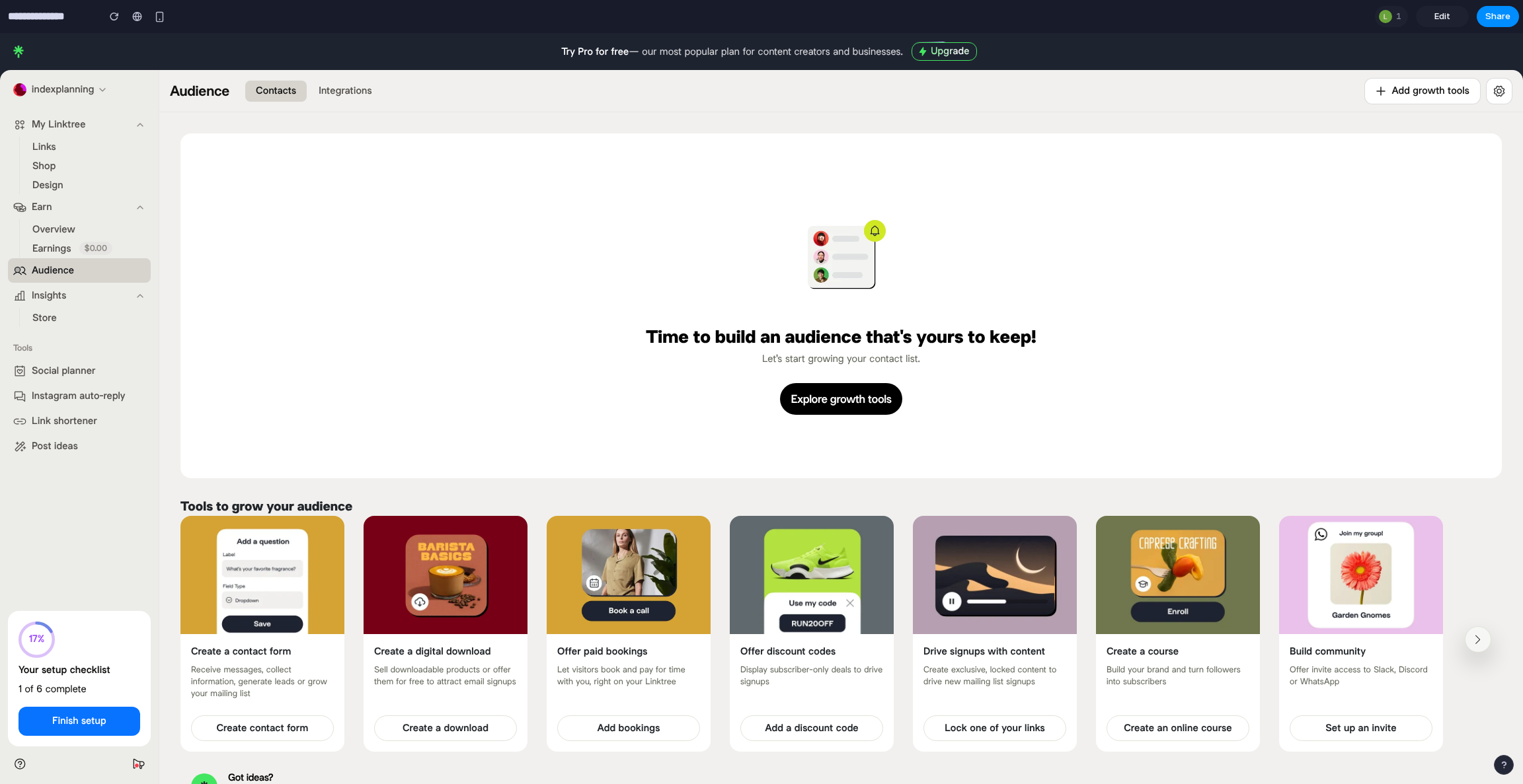
click at [1441, 13] on span "Edit" at bounding box center [1441, 16] width 16 height 13
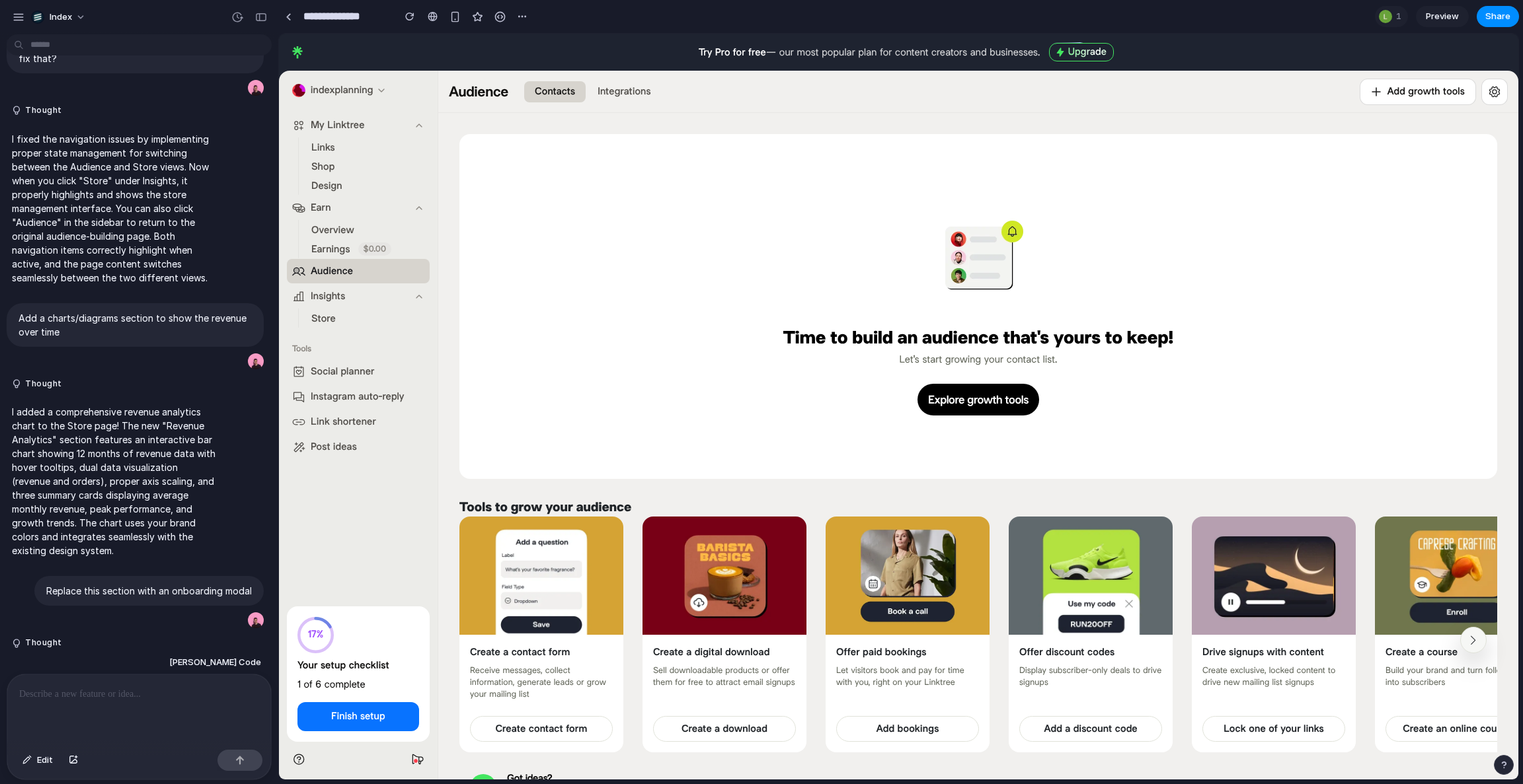
scroll to position [617, 0]
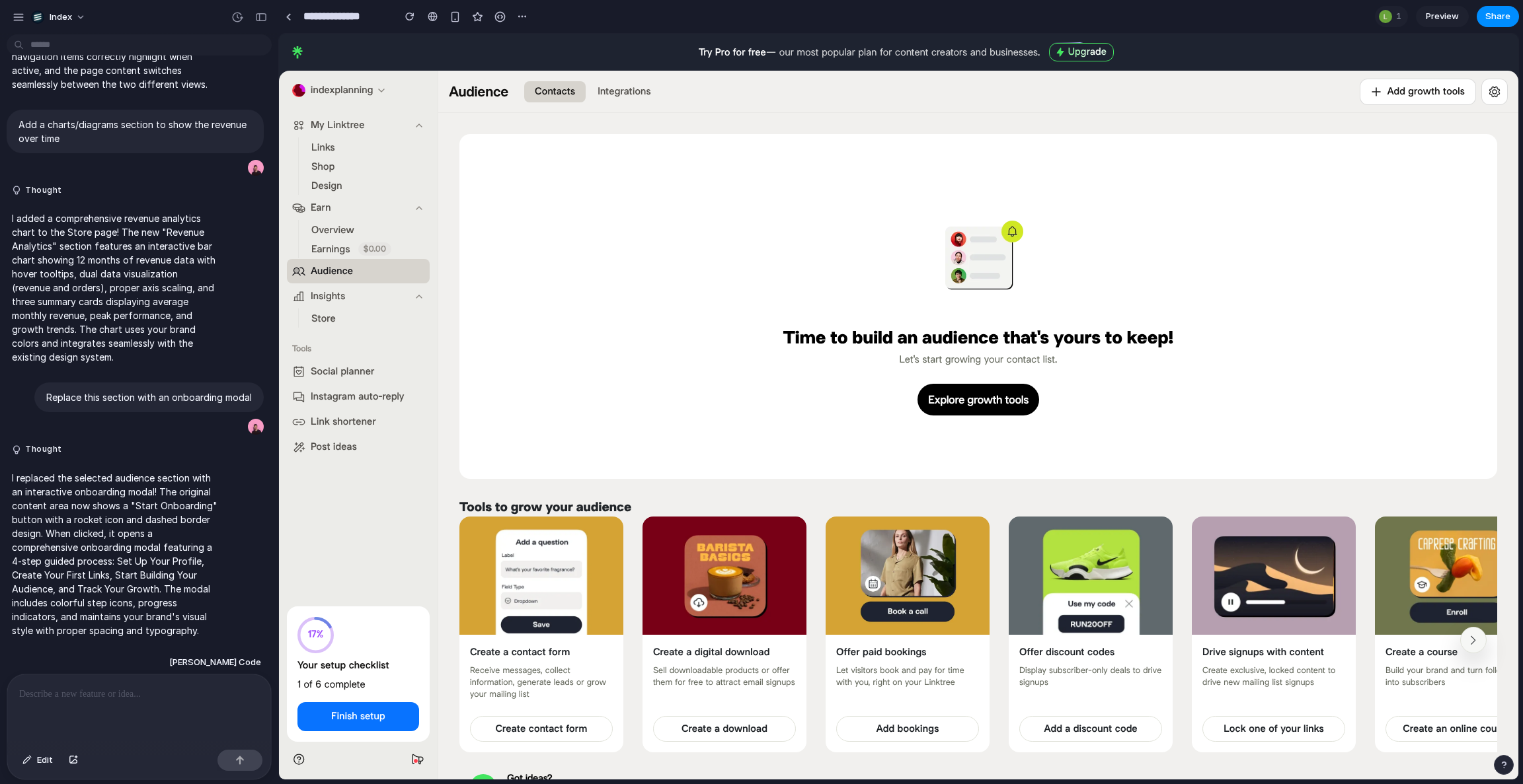
click at [585, 261] on div "Time to build an audience that's yours to keep! Let's start growing your contac…" at bounding box center [978, 306] width 995 height 303
click at [291, 21] on link at bounding box center [288, 16] width 20 height 20
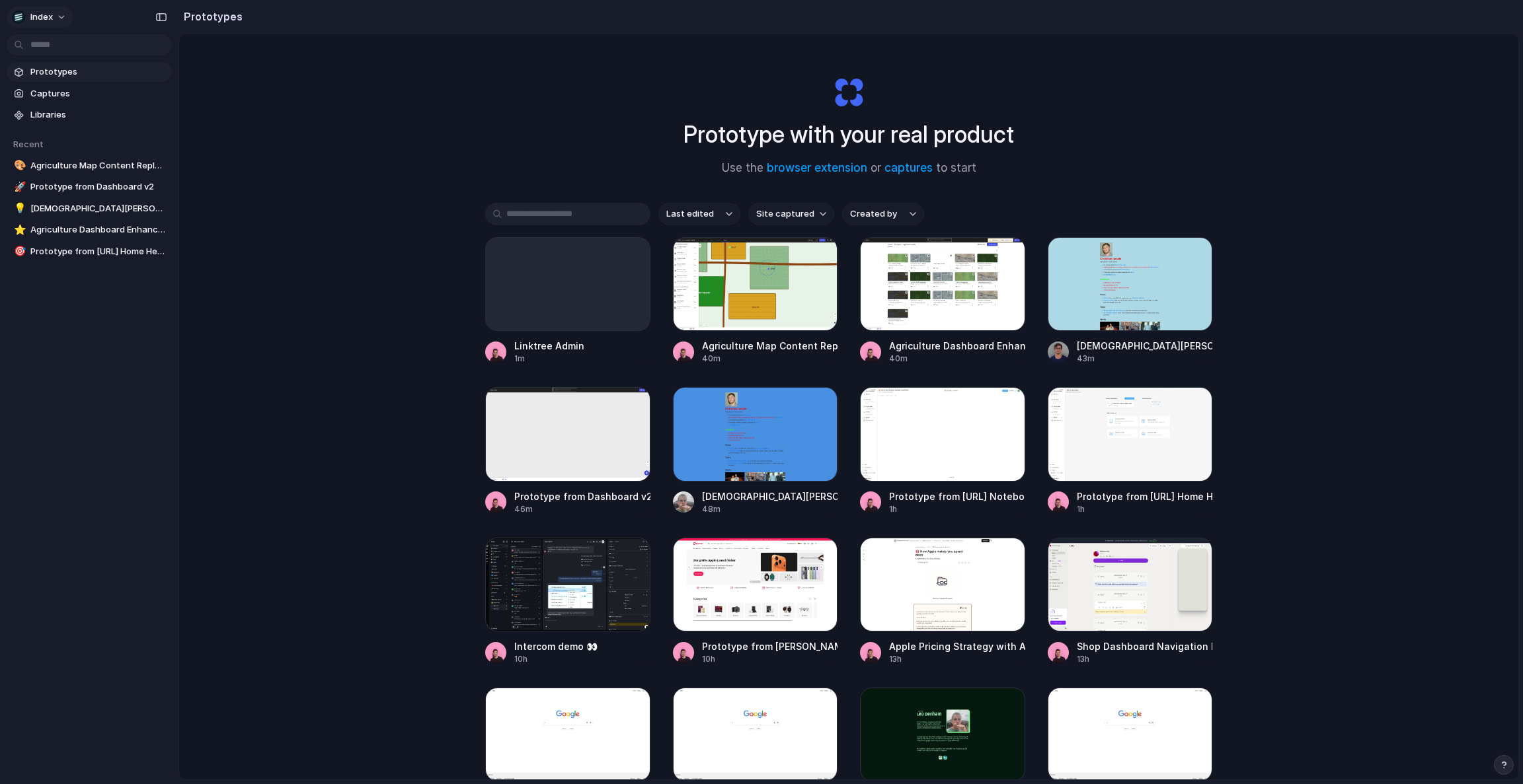
click at [41, 16] on span "Index" at bounding box center [41, 17] width 22 height 13
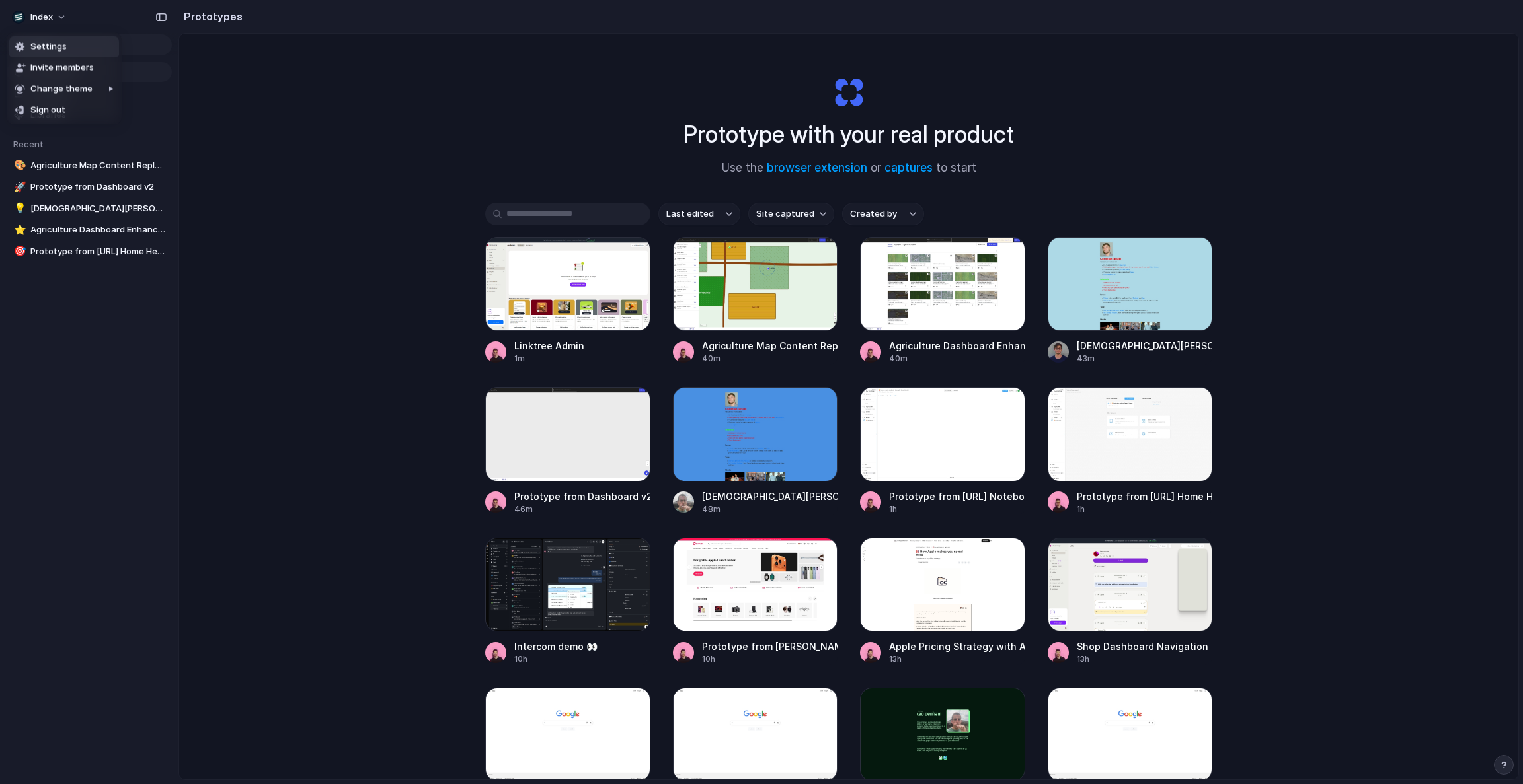
click at [29, 41] on div "Settings" at bounding box center [40, 47] width 52 height 13
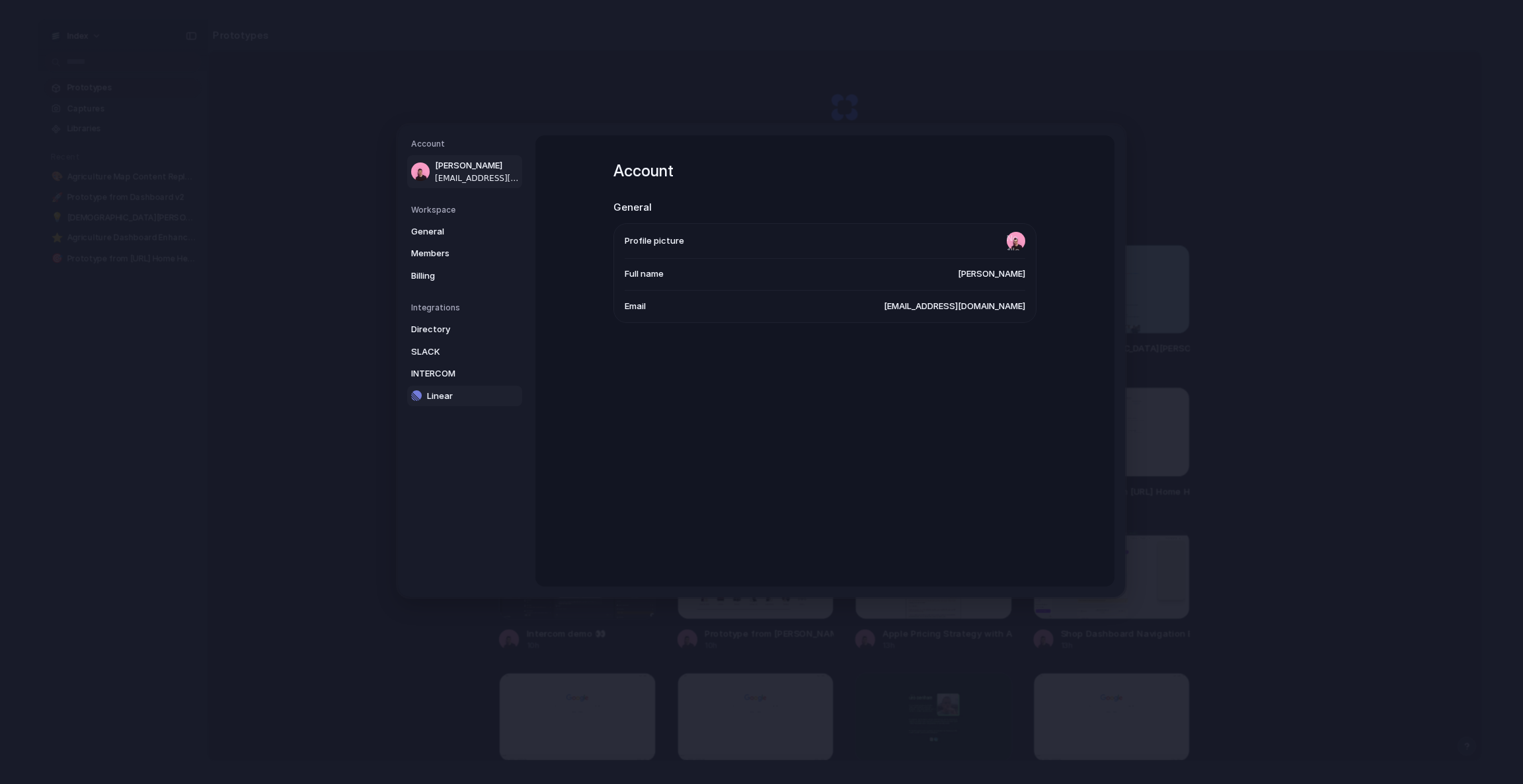
click at [447, 389] on link "Linear" at bounding box center [464, 396] width 115 height 21
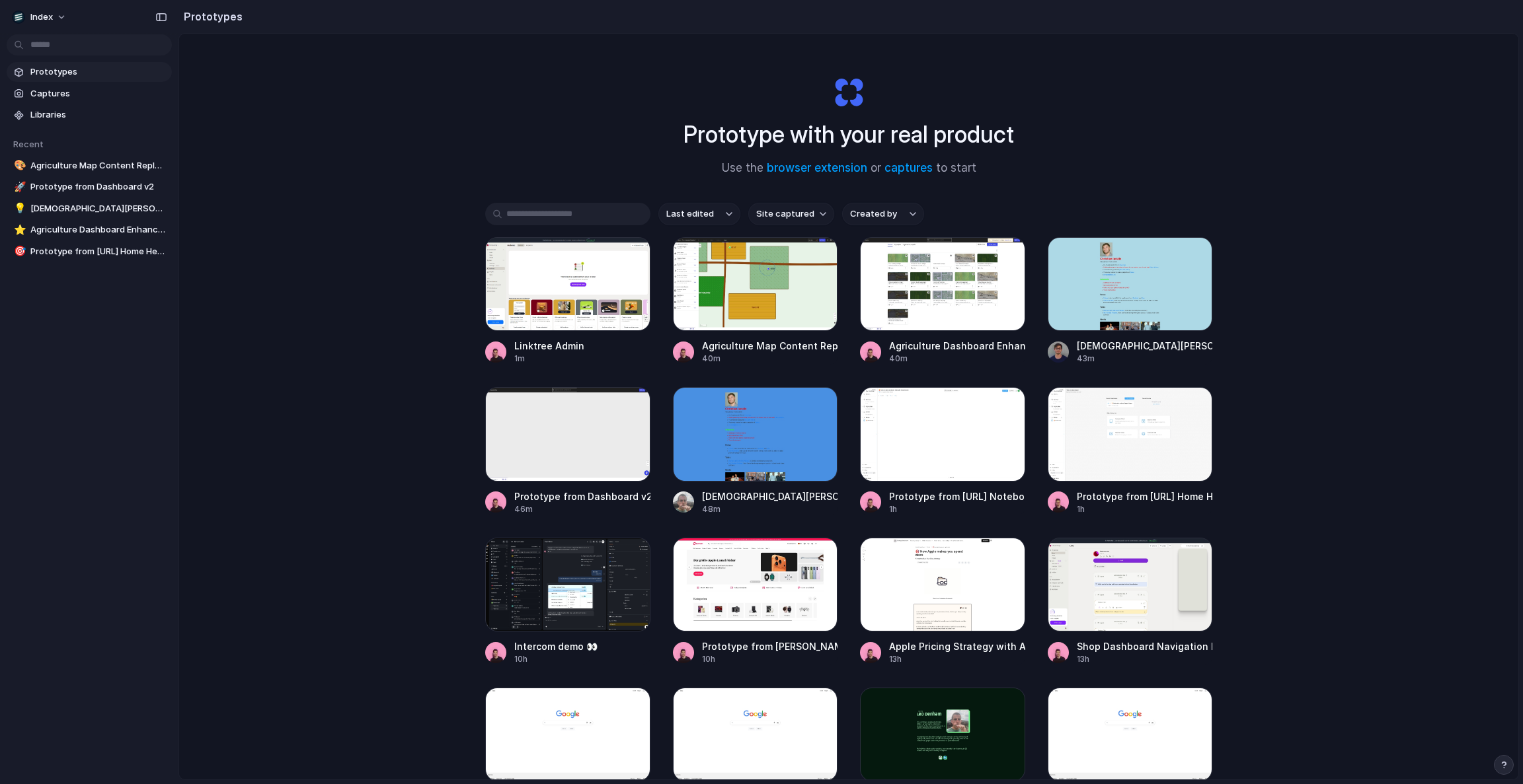
click at [464, 135] on div "Prototype with your real product Use the browser extension or captures to start…" at bounding box center [848, 442] width 1339 height 816
click at [427, 138] on div "Prototype with your real product Use the browser extension or captures to start…" at bounding box center [848, 442] width 1339 height 816
click at [464, 129] on div "Prototype with your real product Use the browser extension or captures to start…" at bounding box center [848, 442] width 1339 height 816
click at [635, 52] on div "Prototype with your real product Use the browser extension or captures to start" at bounding box center [848, 120] width 529 height 143
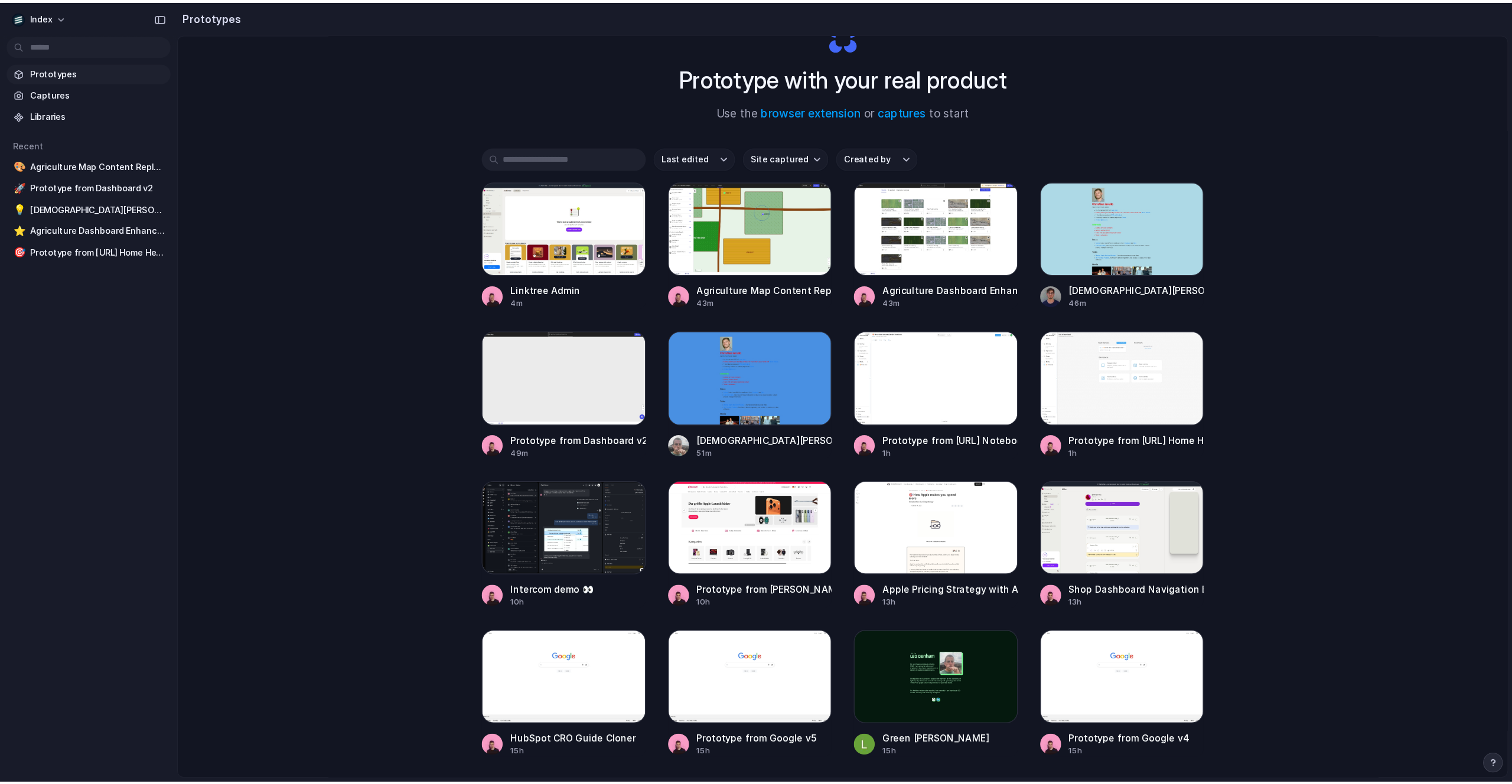
scroll to position [0, 0]
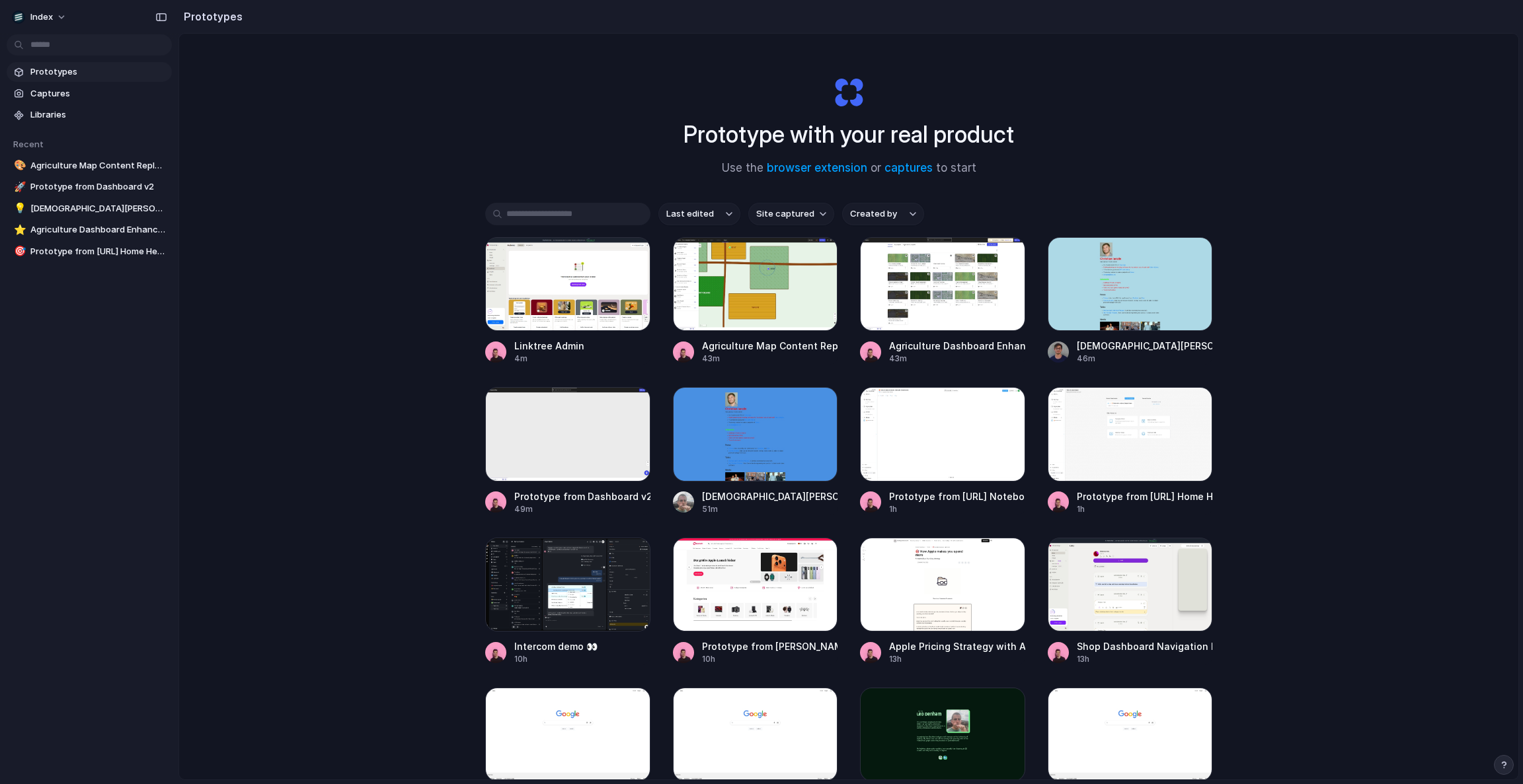
click at [38, 0] on div "Index" at bounding box center [89, 16] width 178 height 31
click at [48, 16] on span "Index" at bounding box center [41, 17] width 22 height 13
click at [61, 36] on li "Settings" at bounding box center [63, 47] width 110 height 21
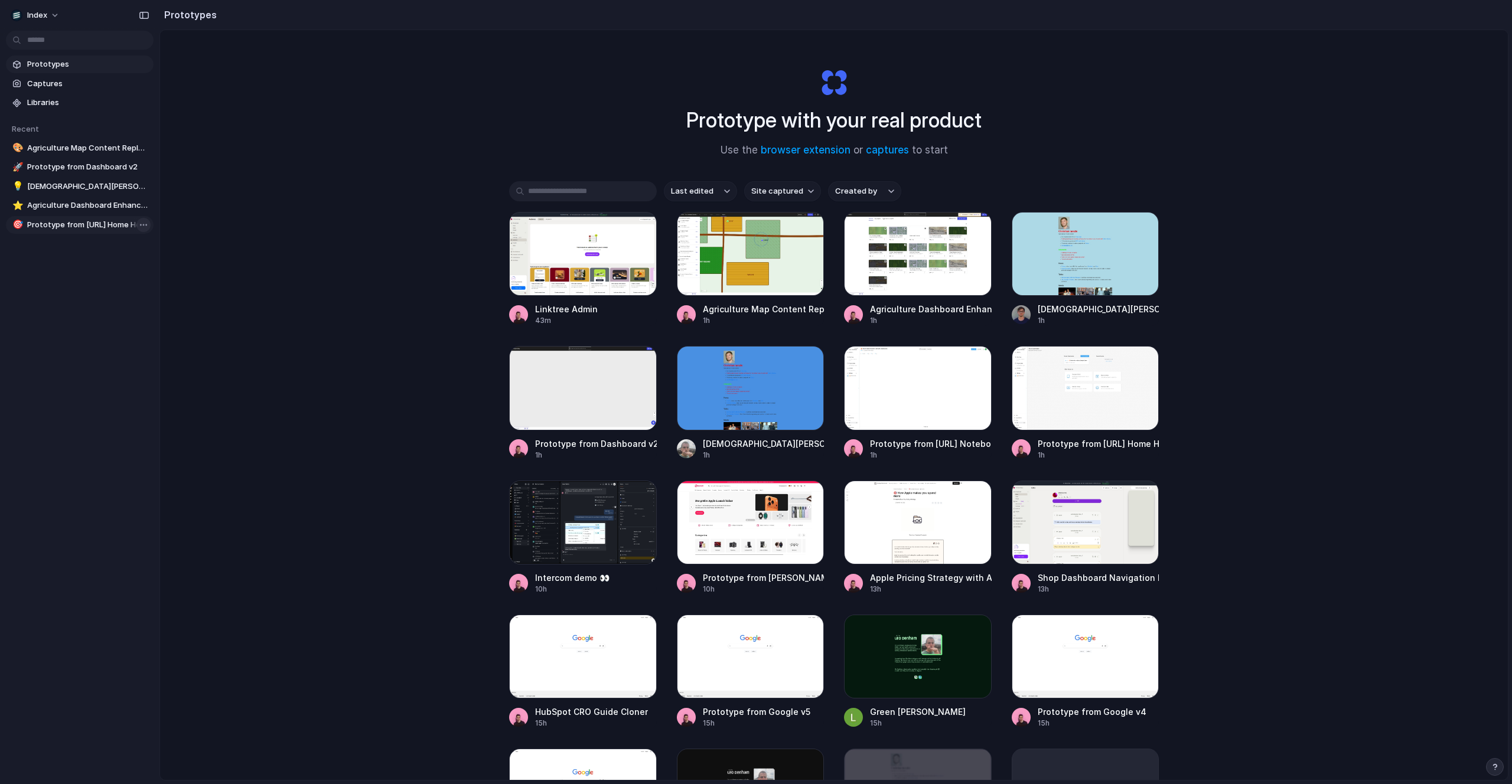
click at [140, 228] on body "Index Prototypes Captures Libraries Recent 🎨 Agriculture Map Content Replacemen…" at bounding box center [756, 392] width 1512 height 784
click at [161, 286] on span "Delete" at bounding box center [163, 287] width 25 height 12
click at [293, 254] on div "Prototype with your real product Use the browser extension or captures to start…" at bounding box center [833, 436] width 1348 height 813
